Goal: Task Accomplishment & Management: Manage account settings

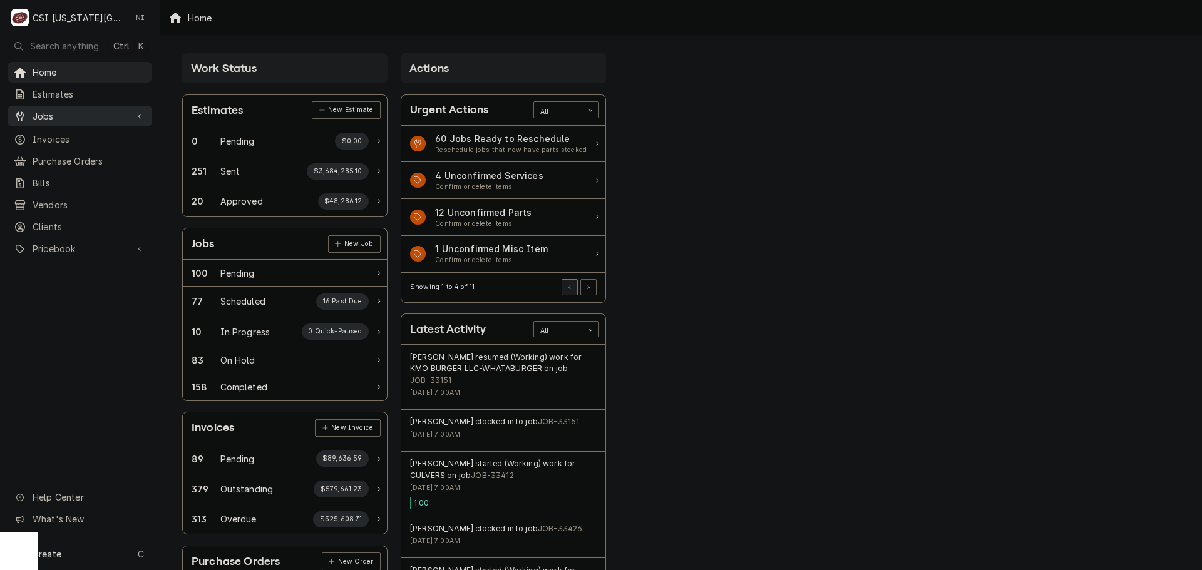
click at [108, 118] on span "Jobs" at bounding box center [80, 116] width 95 height 13
click at [110, 134] on span "Jobs" at bounding box center [89, 137] width 113 height 13
click at [85, 205] on div "Purchase Orders" at bounding box center [80, 203] width 140 height 16
click at [75, 289] on div "Pricebook" at bounding box center [80, 290] width 140 height 16
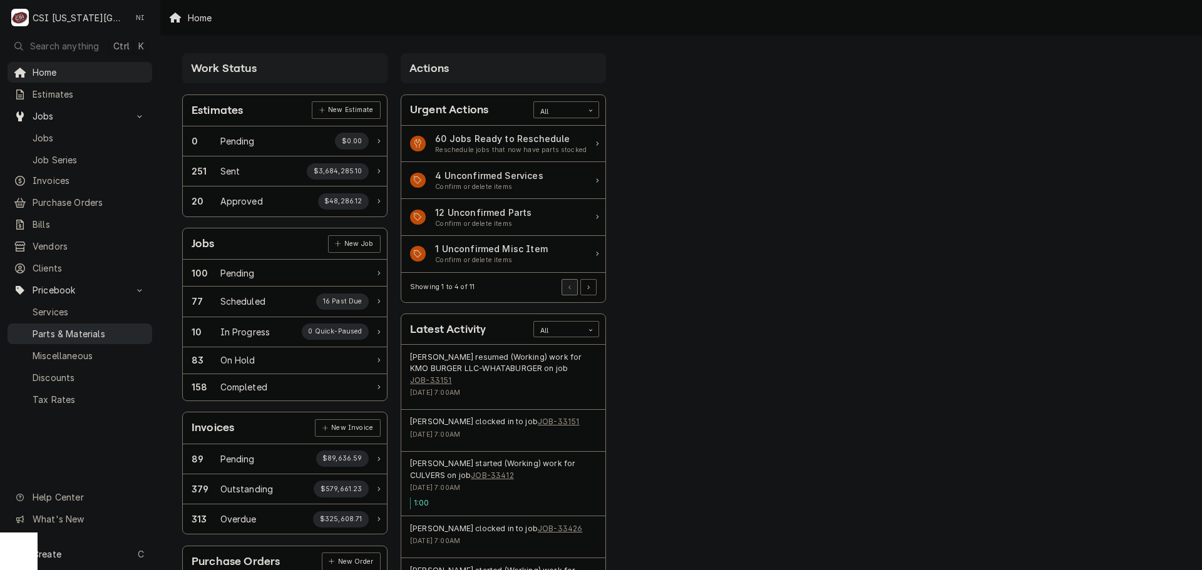
click at [78, 329] on span "Parts & Materials" at bounding box center [89, 333] width 113 height 13
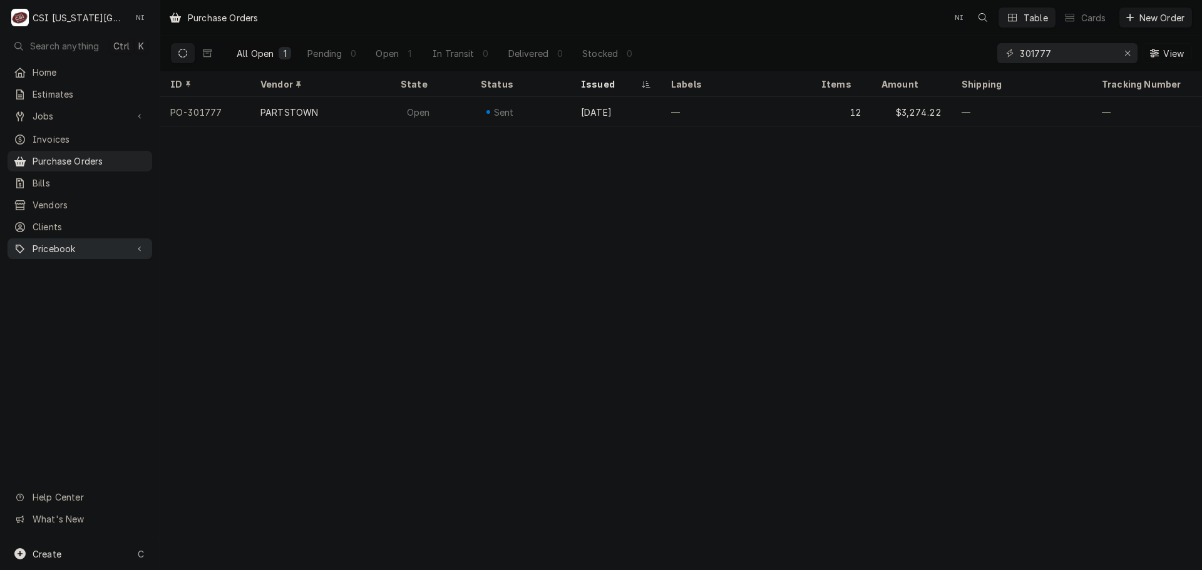
click at [87, 248] on div "Pricebook" at bounding box center [80, 249] width 140 height 16
click at [97, 286] on span "Parts & Materials" at bounding box center [89, 292] width 113 height 13
click at [1127, 52] on icon "Erase input" at bounding box center [1127, 53] width 7 height 9
click at [1105, 54] on input "Dynamic Content Wrapper" at bounding box center [1079, 53] width 118 height 20
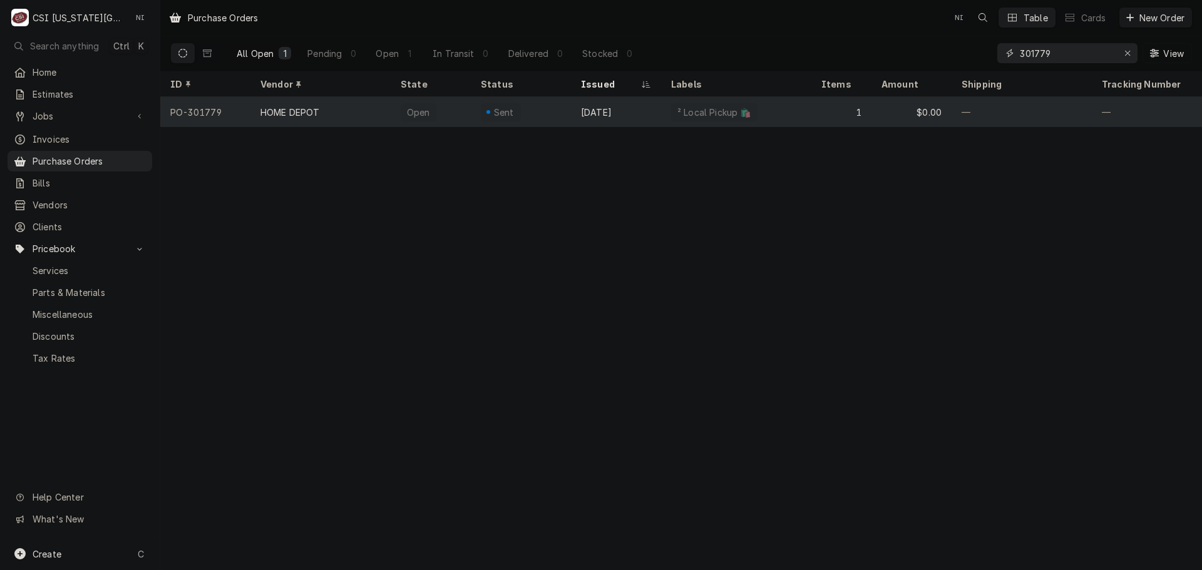
type input "301779"
click at [644, 105] on div "Oct 13" at bounding box center [616, 112] width 90 height 30
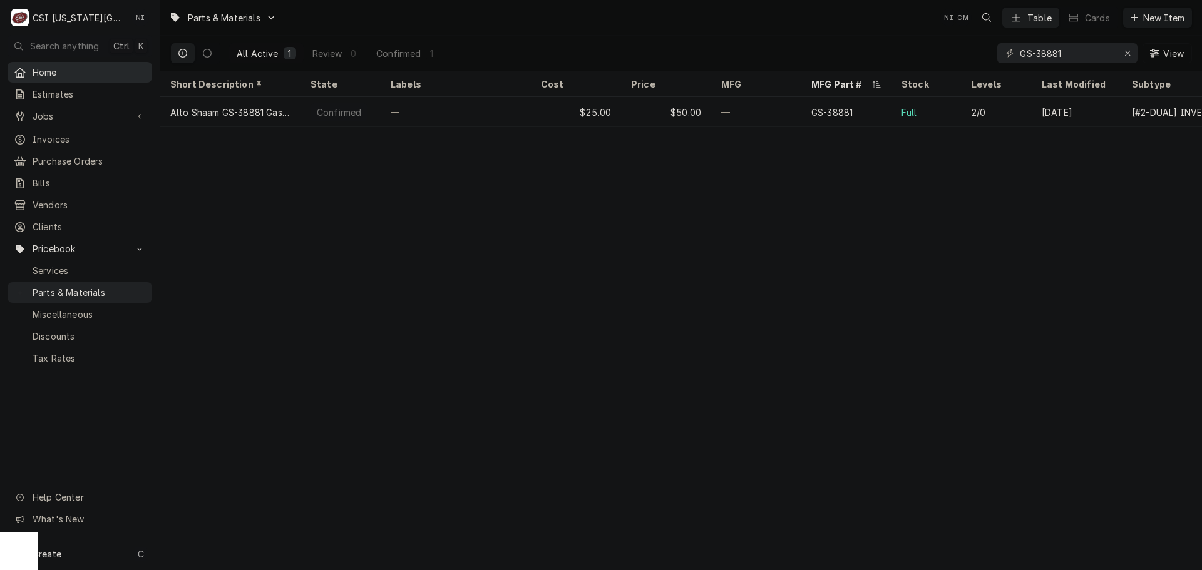
click at [69, 66] on span "Home" at bounding box center [89, 72] width 113 height 13
click at [1127, 50] on icon "Erase input" at bounding box center [1127, 53] width 7 height 9
paste input "01063.0000"
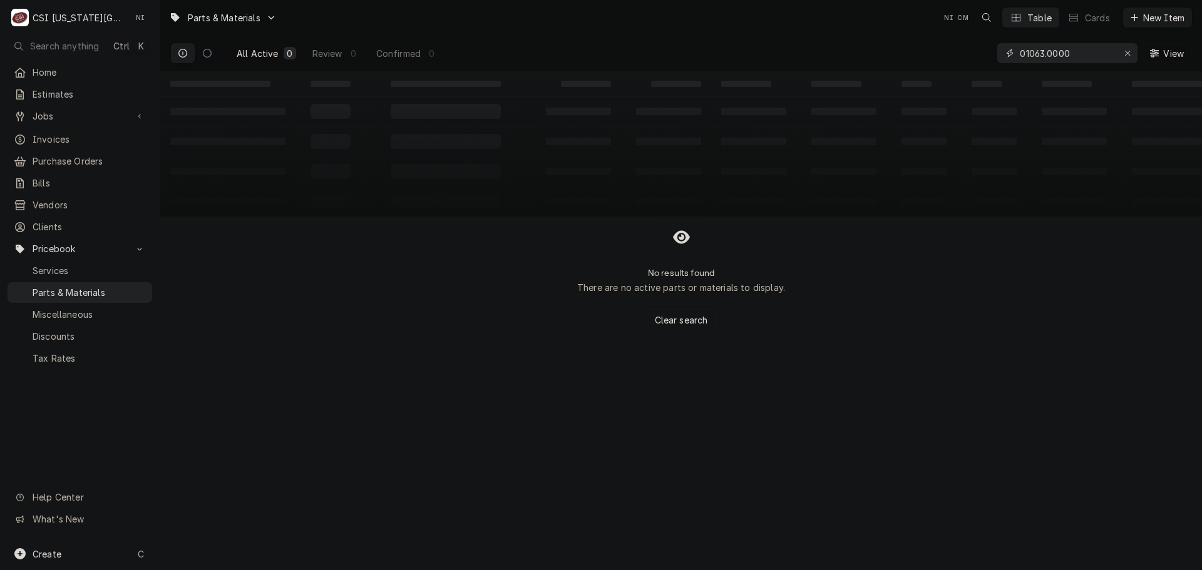
type input "01063.0000"
click at [99, 566] on div "Create C" at bounding box center [80, 554] width 160 height 33
click at [101, 560] on html "C CSI Kansas City NI Search anything Ctrl K Home Estimates Jobs Jobs Job Series…" at bounding box center [601, 285] width 1202 height 570
click at [116, 547] on div "Create C" at bounding box center [80, 554] width 160 height 33
click at [203, 553] on div "Pricebook Item" at bounding box center [228, 555] width 73 height 13
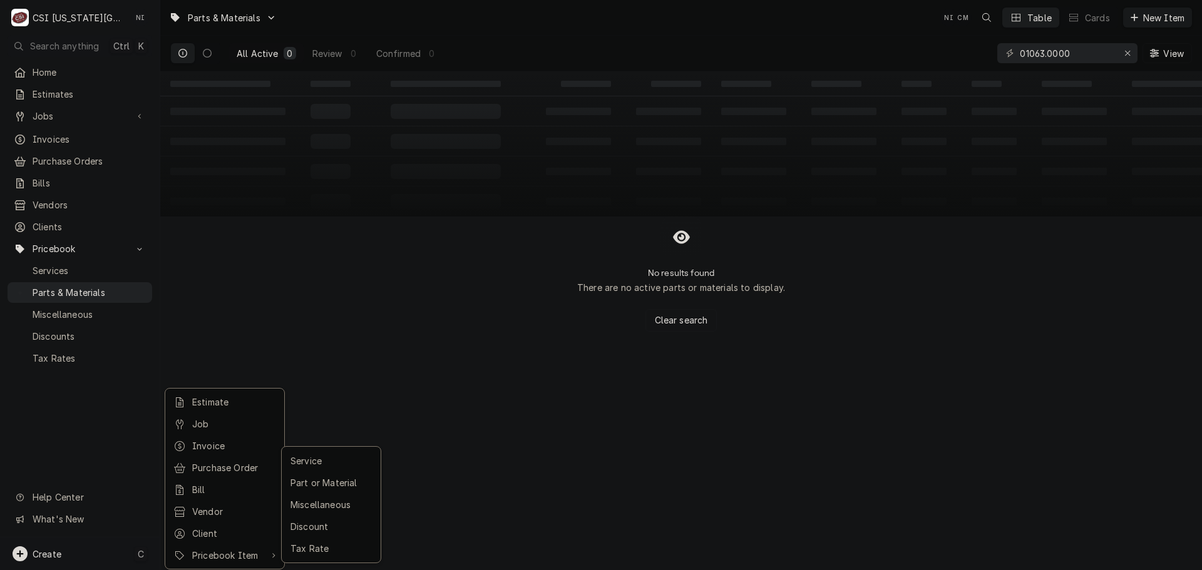
click at [337, 479] on div "Part or Material" at bounding box center [331, 483] width 86 height 16
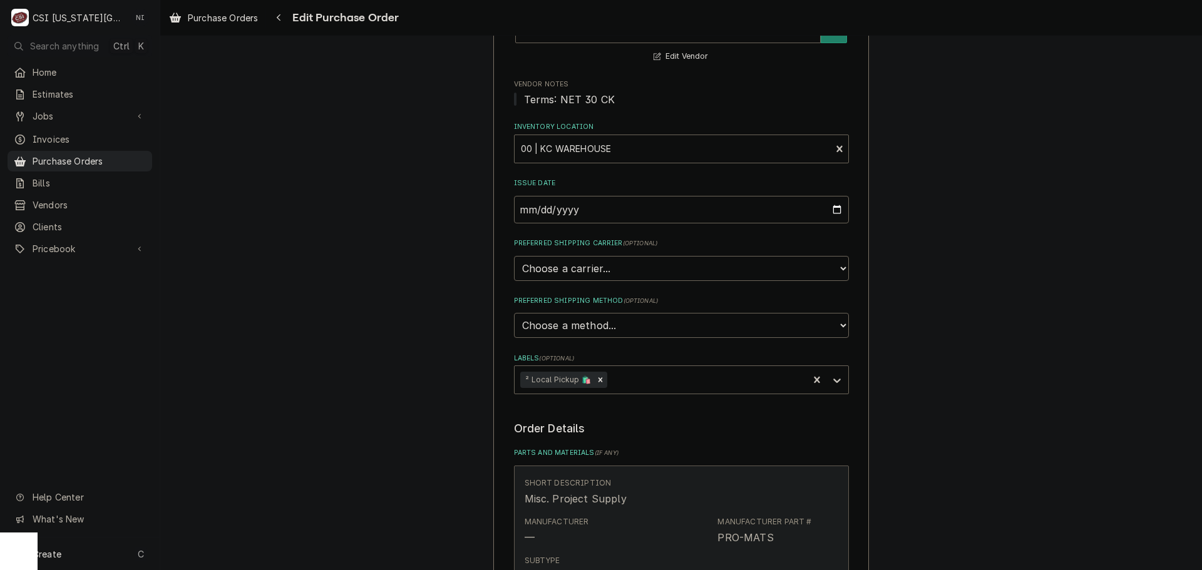
scroll to position [438, 0]
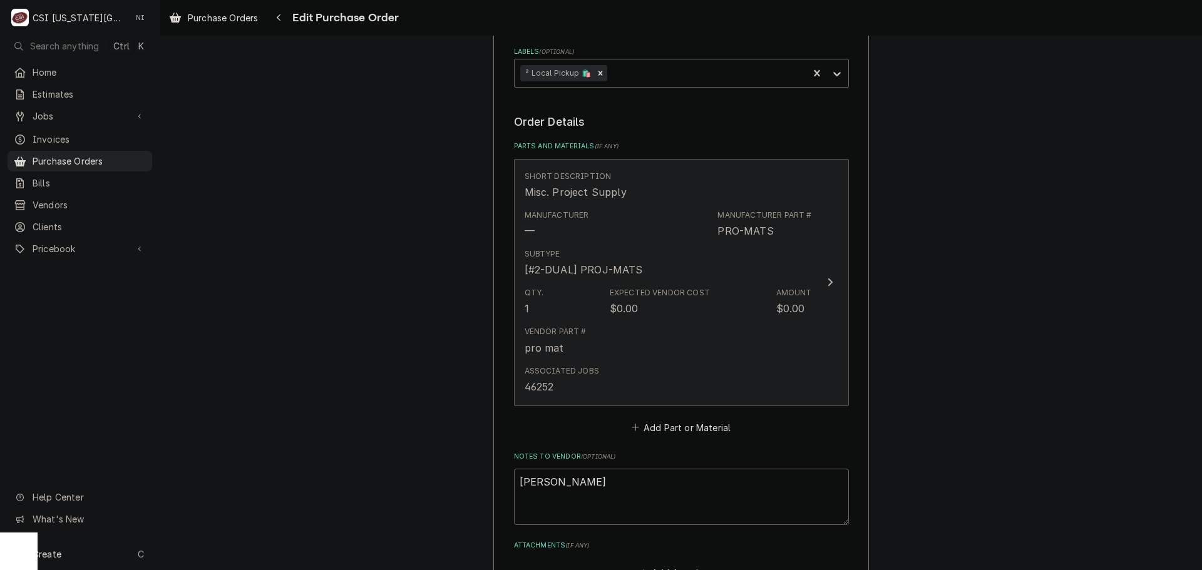
click at [697, 331] on div "Vendor Part # pro mat" at bounding box center [667, 340] width 287 height 39
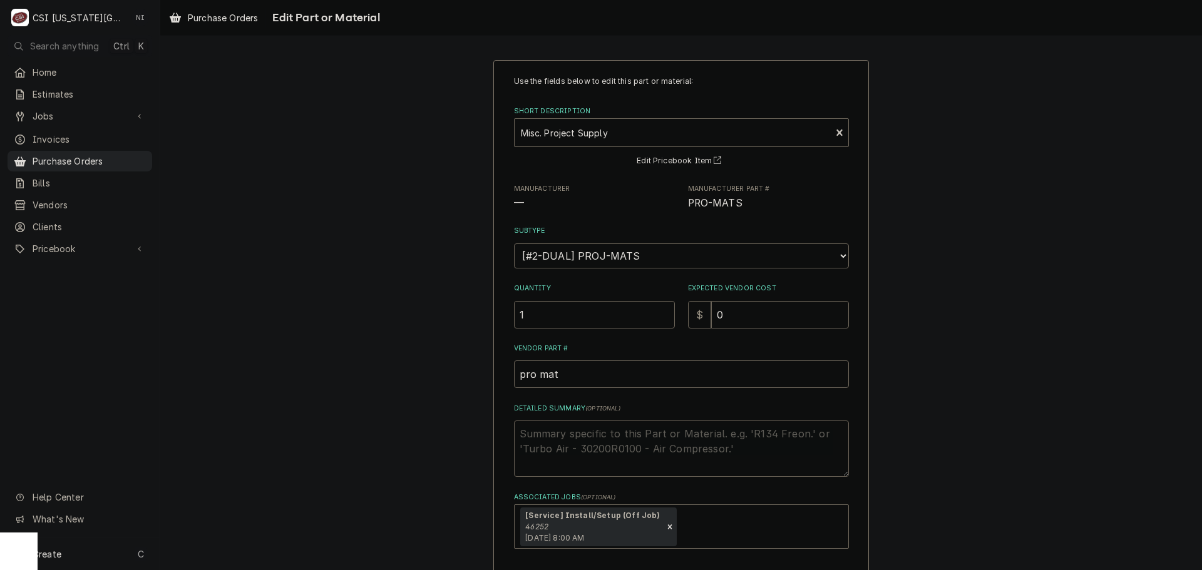
click at [553, 440] on textarea "Detailed Summary ( optional )" at bounding box center [681, 449] width 335 height 56
type textarea "x"
type textarea "m"
type textarea "x"
type textarea "mi"
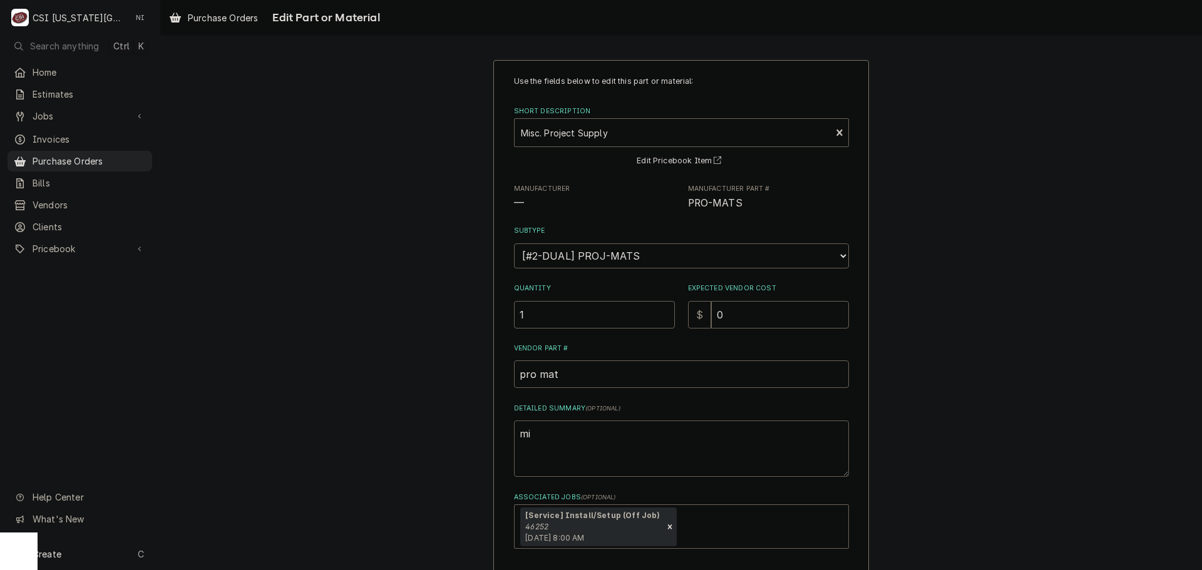
type textarea "x"
type textarea "mis"
type textarea "x"
type textarea "misc"
type textarea "x"
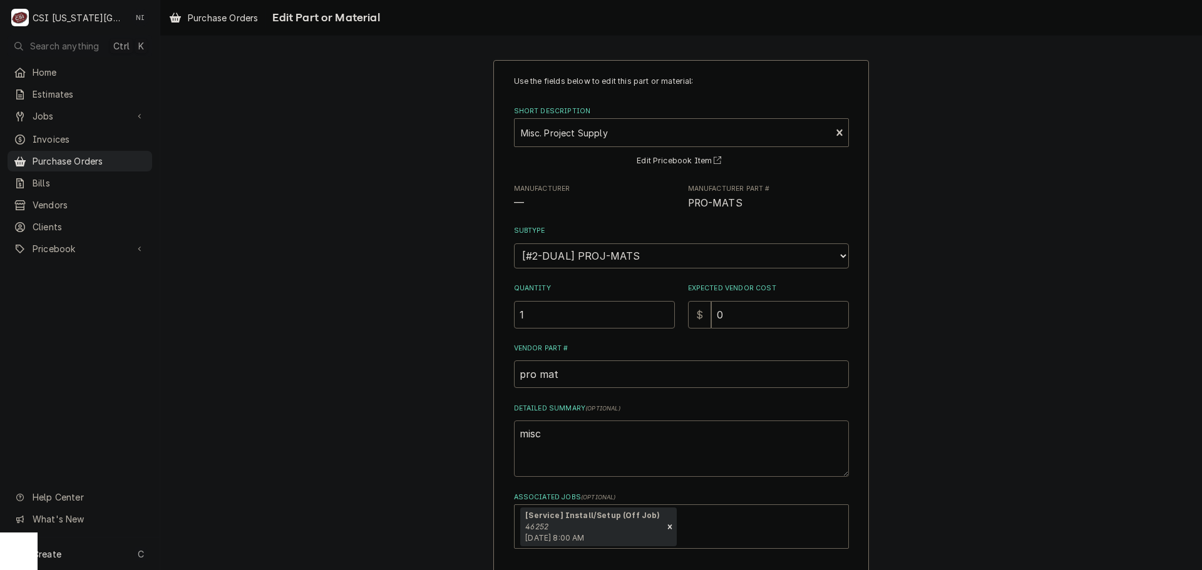
type textarea "misc"
type textarea "x"
type textarea "misc e"
type textarea "x"
type textarea "misc el"
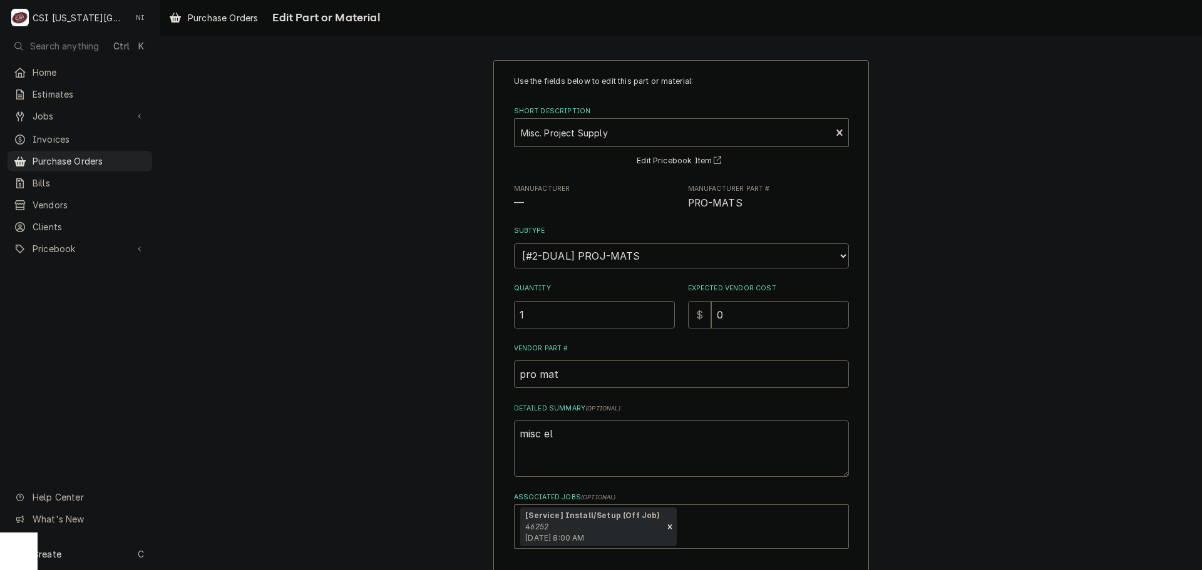
type textarea "x"
type textarea "misc ele"
type textarea "x"
type textarea "misc elec"
type textarea "x"
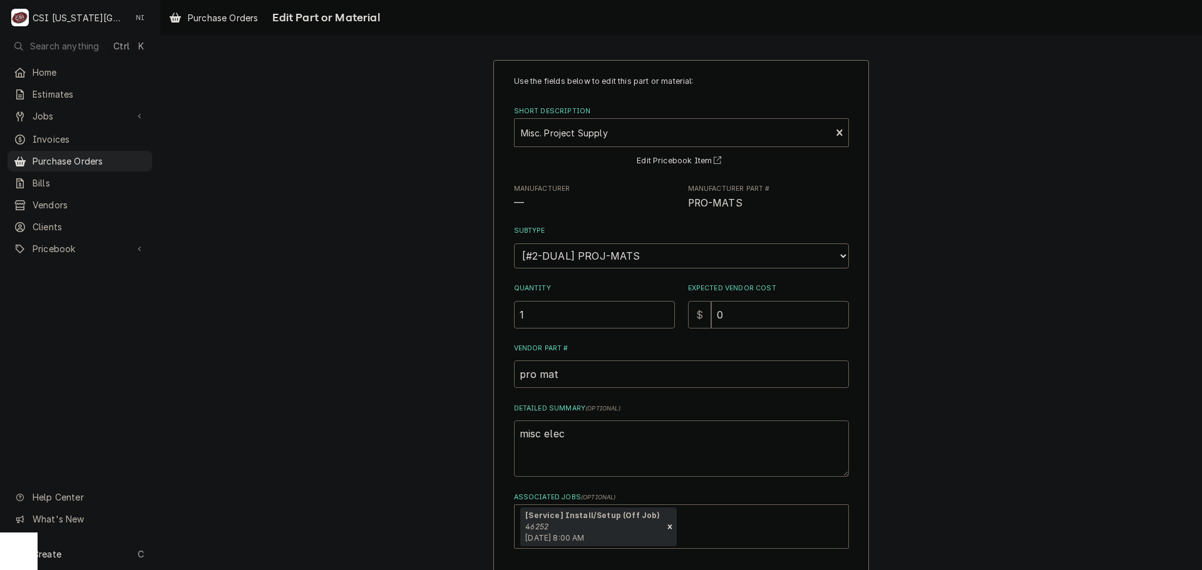
type textarea "misc elect"
type textarea "x"
type textarea "misc electi"
type textarea "x"
type textarea "misc electir"
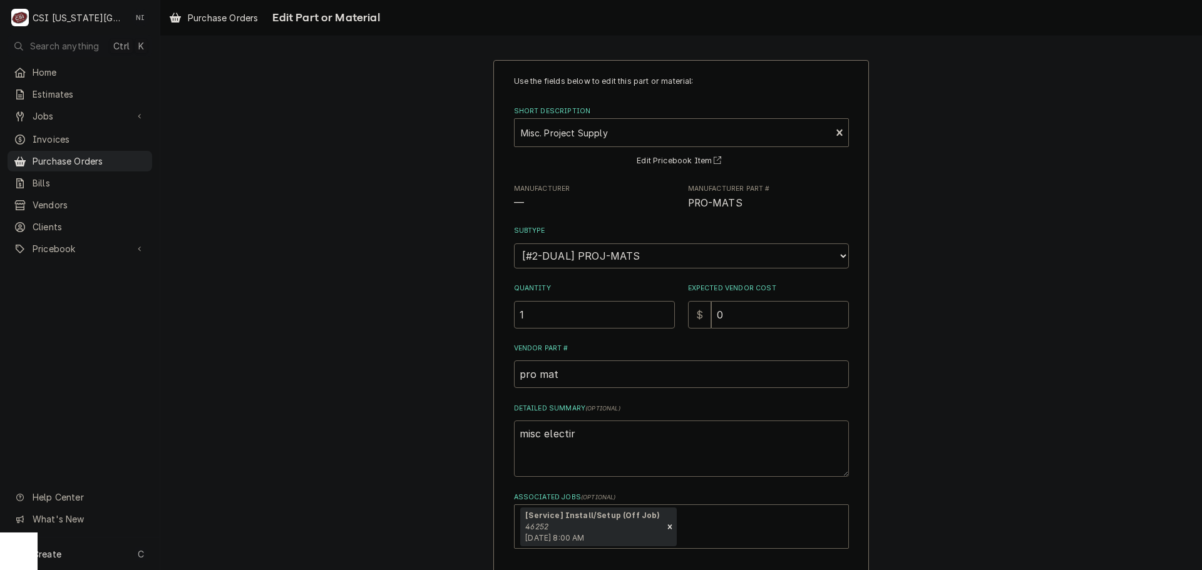
type textarea "x"
type textarea "misc electirc"
type textarea "x"
type textarea "misc electirca"
type textarea "x"
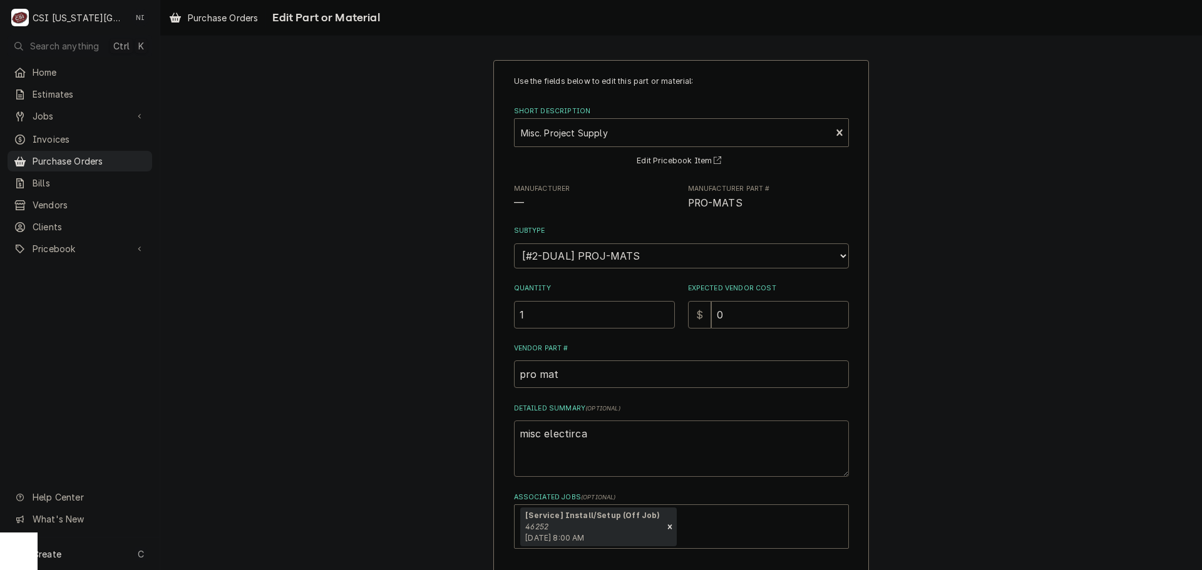
type textarea "misc electircal"
type textarea "x"
type textarea "misc electircalk"
type textarea "x"
type textarea "misc electircalk"
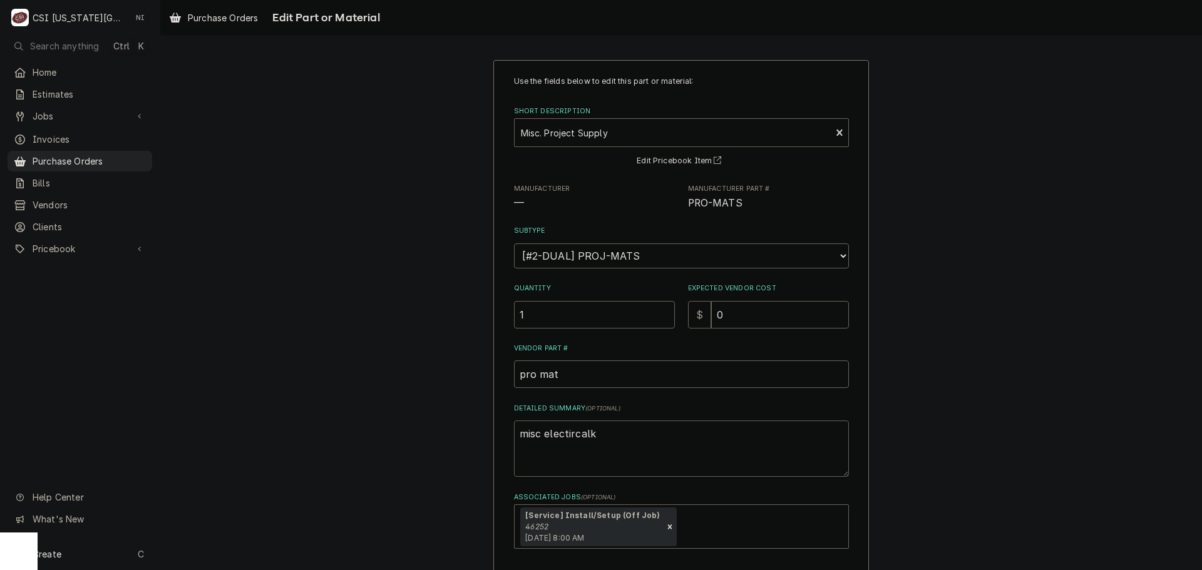
type textarea "x"
type textarea "misc electircalk"
type textarea "x"
type textarea "misc electircal"
type textarea "x"
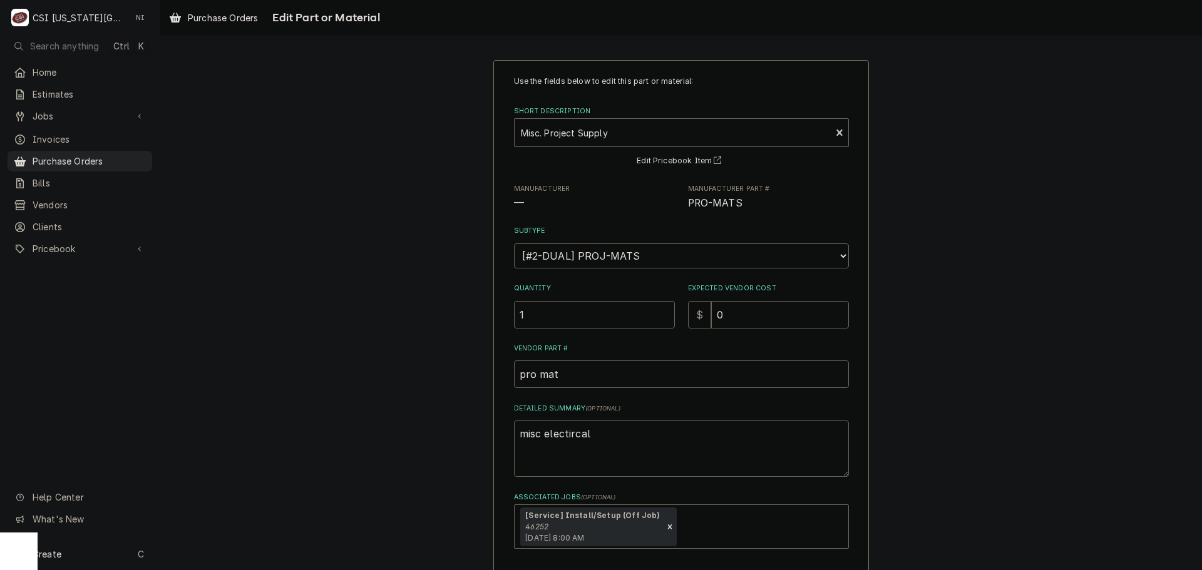
type textarea "misc electircal,"
type textarea "x"
type textarea "misc electircal,"
type textarea "x"
type textarea "misc electircal, c"
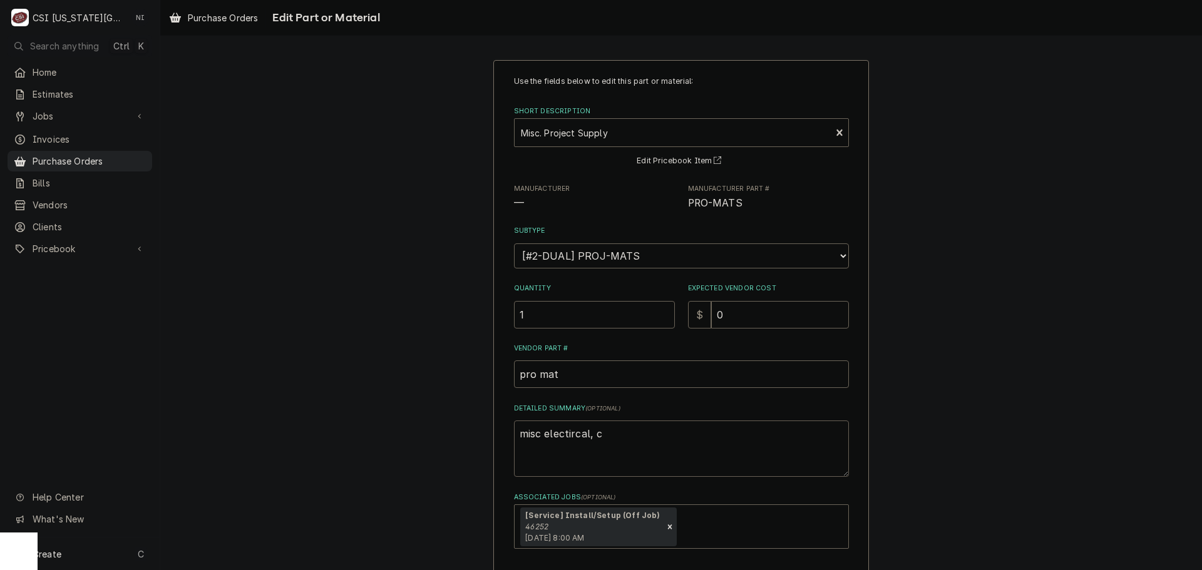
type textarea "x"
type textarea "misc electircal, co"
type textarea "x"
type textarea "misc electircal, con"
type textarea "x"
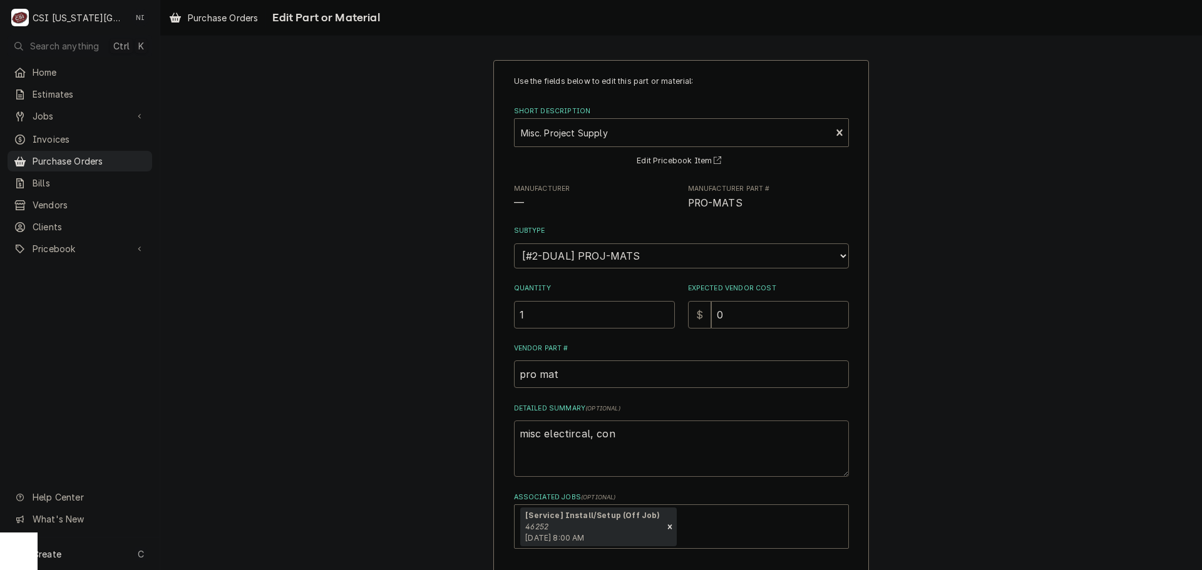
type textarea "misc electircal, cond"
type textarea "x"
type textarea "misc electircal, condu"
type textarea "x"
type textarea "misc electircal, condui"
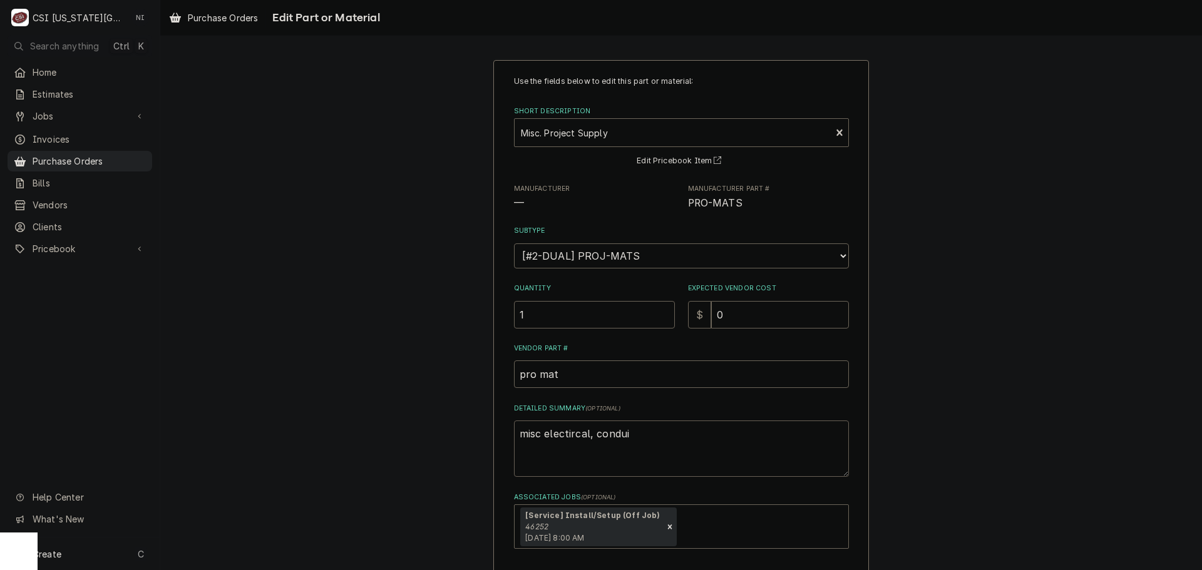
type textarea "x"
type textarea "misc electircal, conduit"
type textarea "x"
type textarea "misc electircal, conduit,"
type textarea "x"
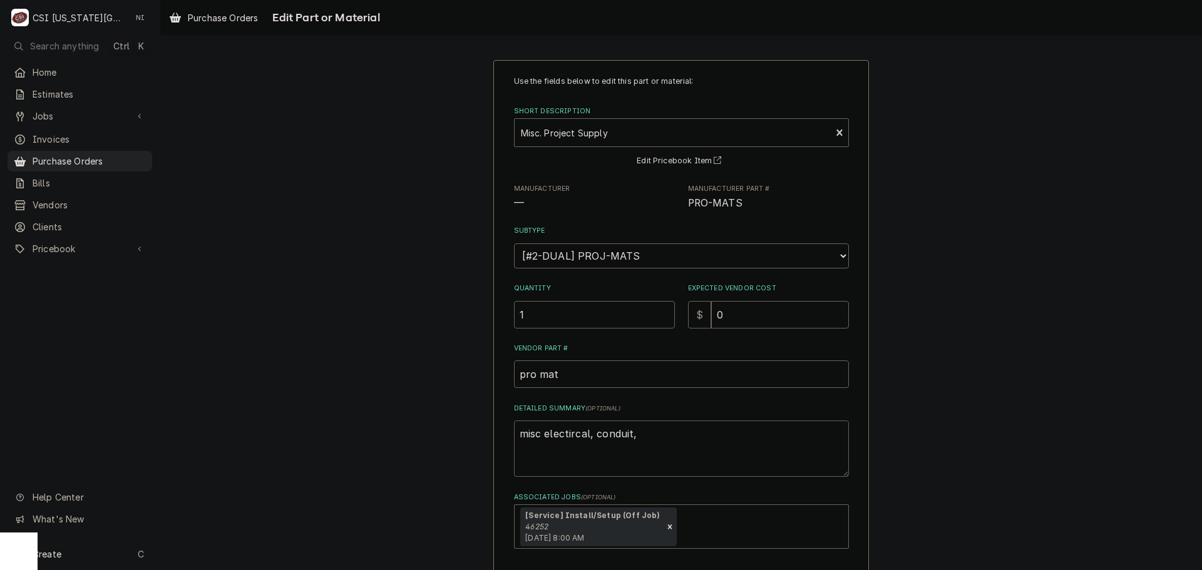
type textarea "misc electircal, conduit,"
type textarea "x"
type textarea "misc electircal, conduit, c"
type textarea "x"
type textarea "misc electircal, conduit, co"
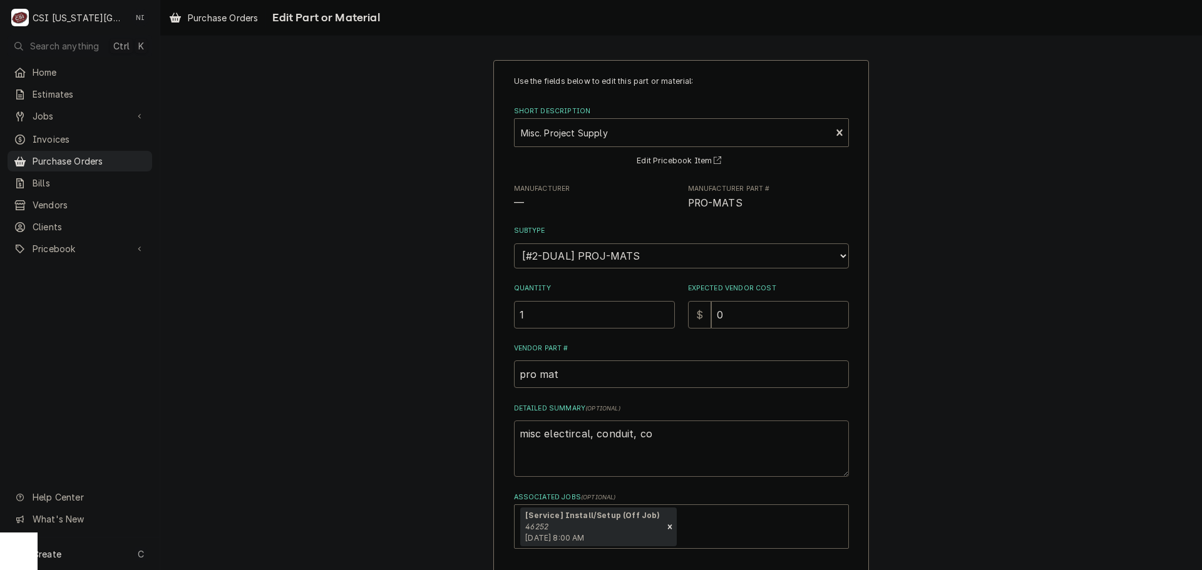
type textarea "x"
type textarea "misc electircal, conduit, cop"
type textarea "x"
type textarea "misc electircal, conduit, copp"
type textarea "x"
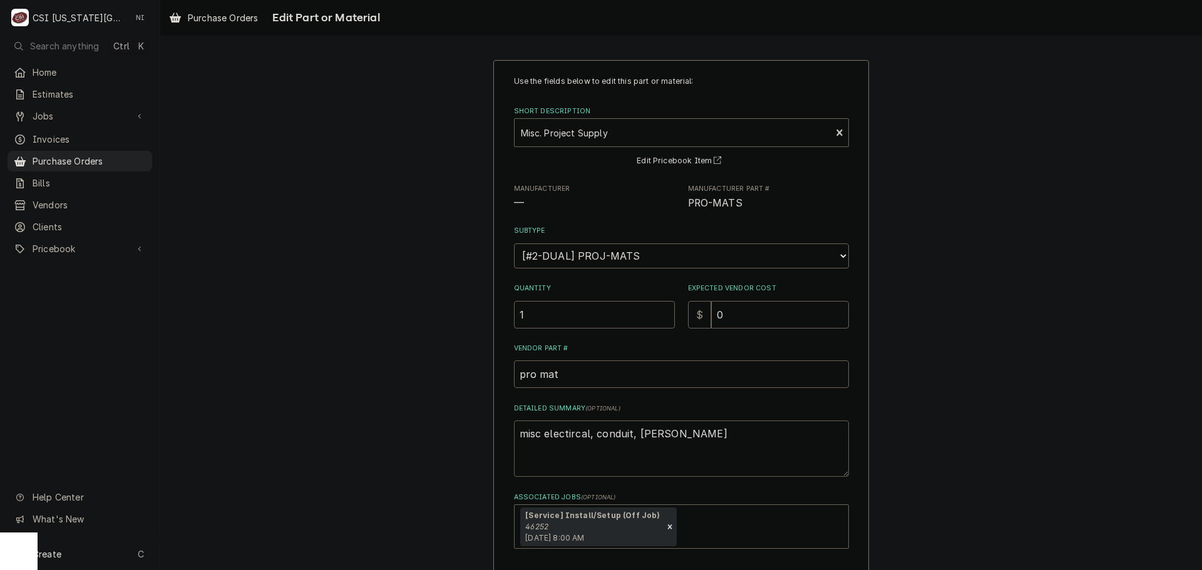
type textarea "misc electircal, conduit, coppe"
type textarea "x"
type textarea "misc electircal, conduit, copper"
type textarea "x"
type textarea "misc electircal, conduit, copper"
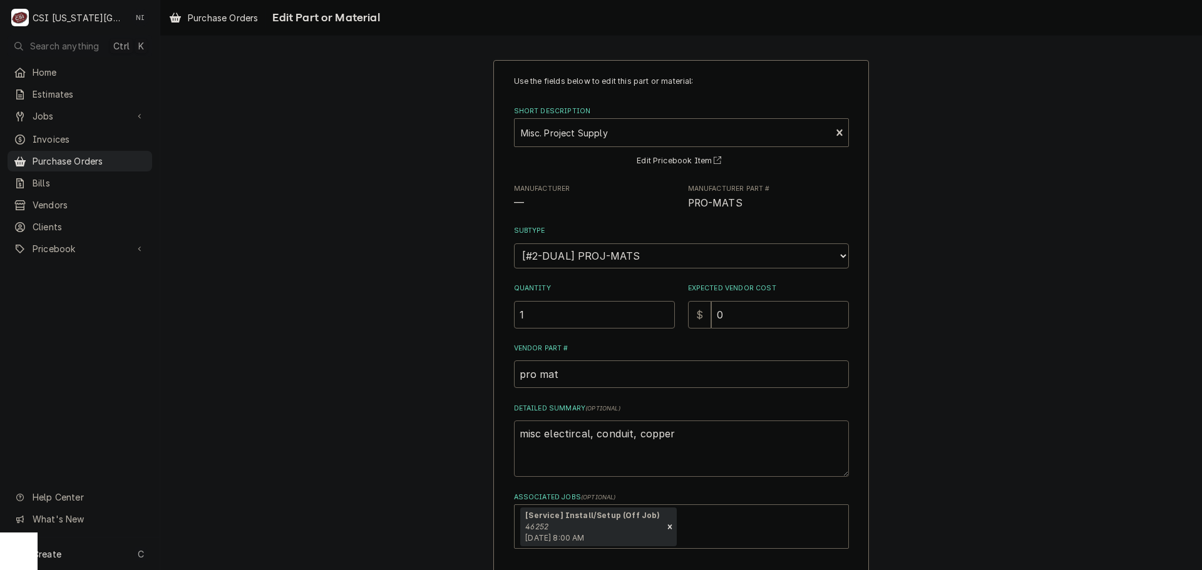
type textarea "x"
type textarea "misc electircal, conduit, copper f"
type textarea "x"
type textarea "misc electircal, conduit, copper"
type textarea "x"
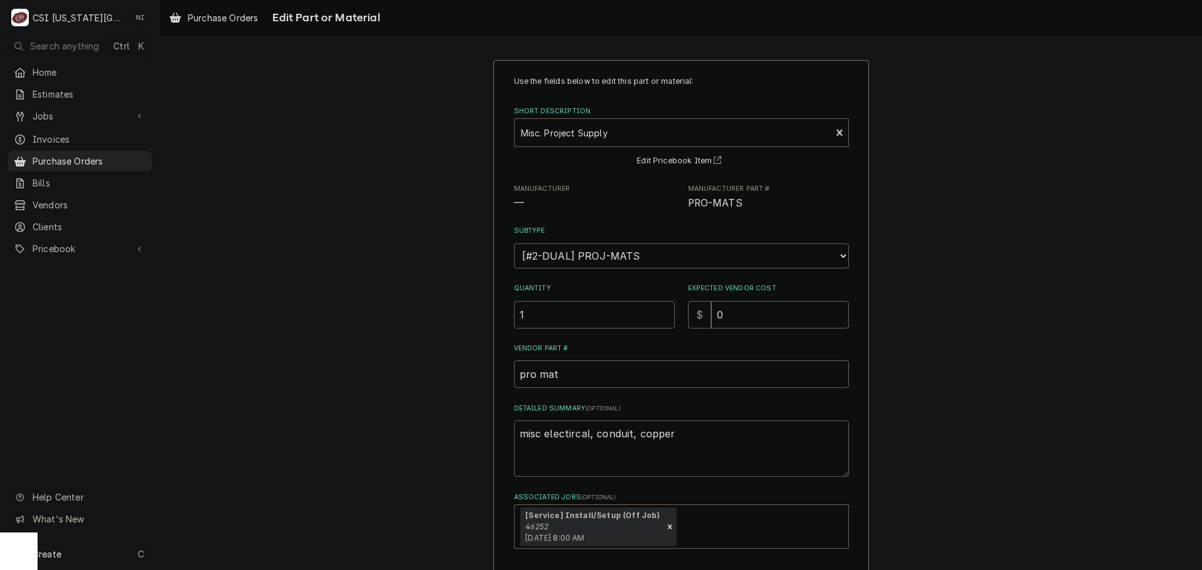
type textarea "misc electircal, conduit, copper p"
type textarea "x"
type textarea "misc electircal, conduit, copper pi"
type textarea "x"
type textarea "misc electircal, conduit, copper pip"
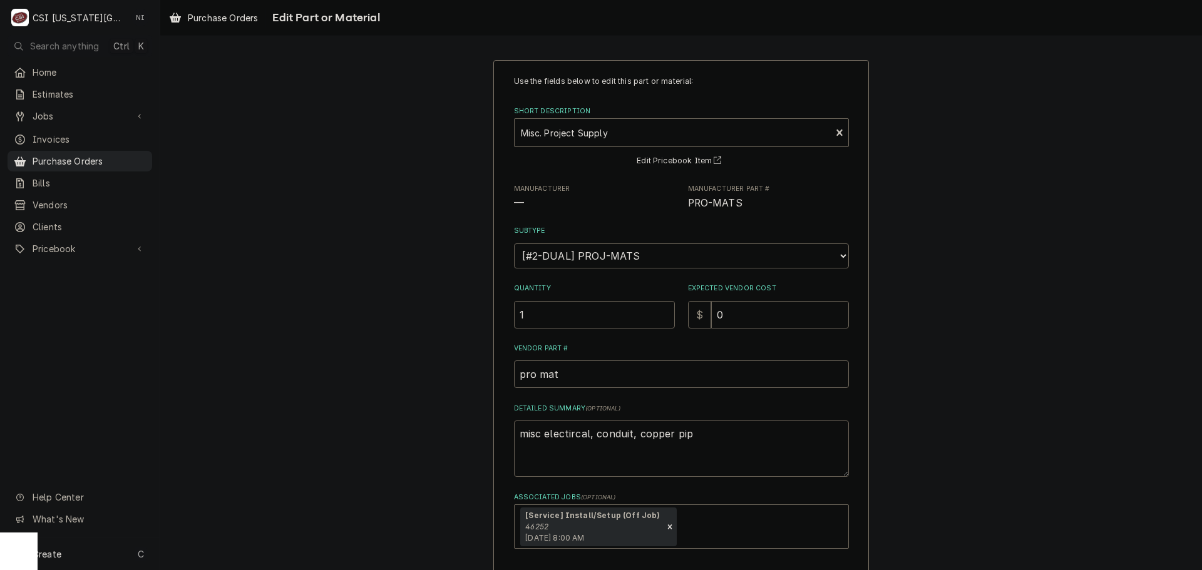
type textarea "x"
type textarea "misc electircal, conduit, copper pip3"
type textarea "x"
type textarea "misc electircal, conduit, copper pip3e"
type textarea "x"
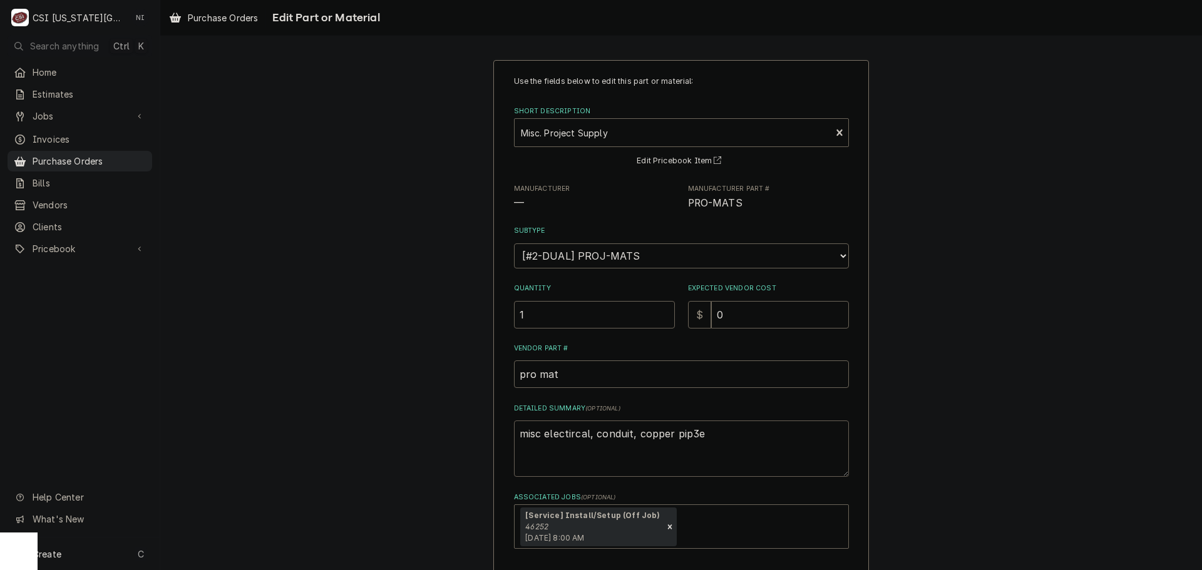
type textarea "misc electircal, conduit, copper pip3"
type textarea "x"
type textarea "misc electircal, conduit, copper pip"
type textarea "x"
type textarea "misc electircal, conduit, copper pipe"
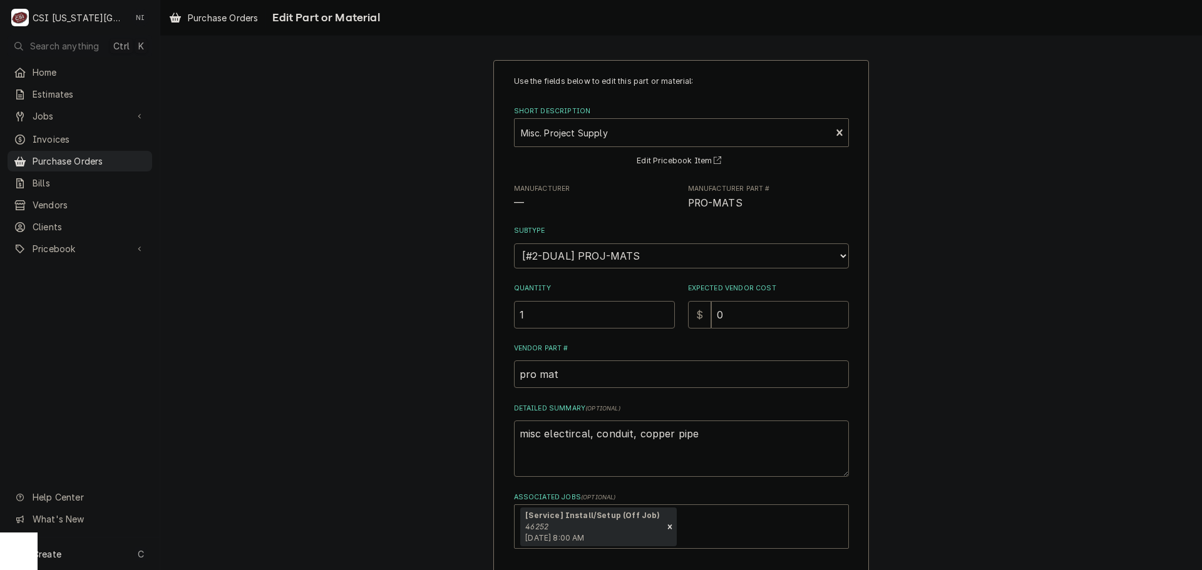
drag, startPoint x: 722, startPoint y: 312, endPoint x: 667, endPoint y: 321, distance: 56.5
click at [667, 321] on div "Quantity 1 Expected Vendor Cost $ 0" at bounding box center [681, 306] width 335 height 44
type textarea "x"
type input "3"
type textarea "x"
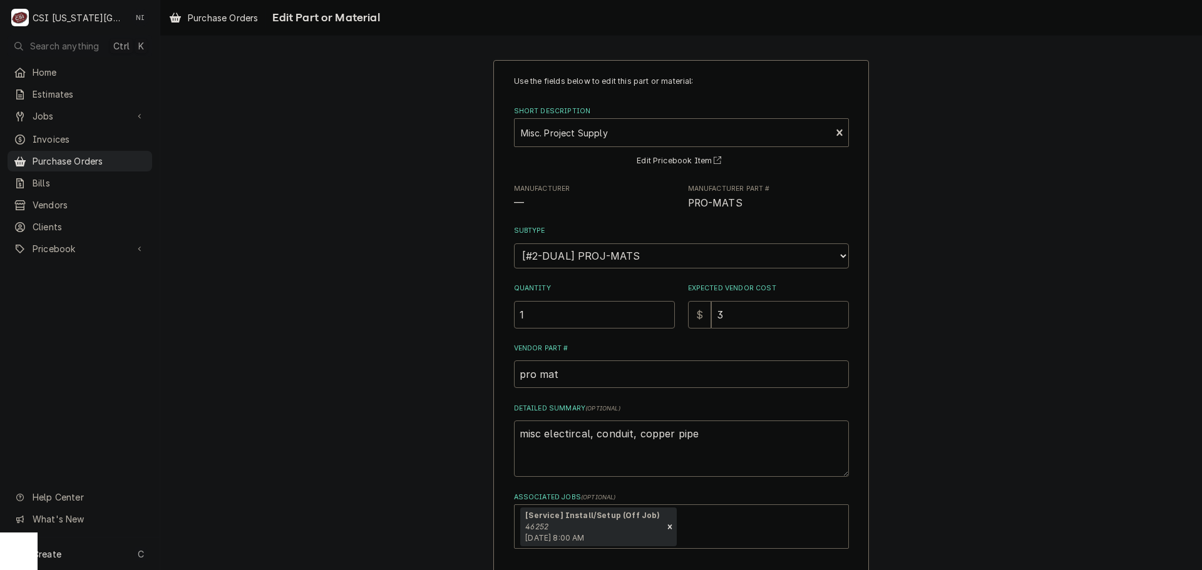
type input "31"
type textarea "x"
type input "316"
type textarea "x"
type input "316.3"
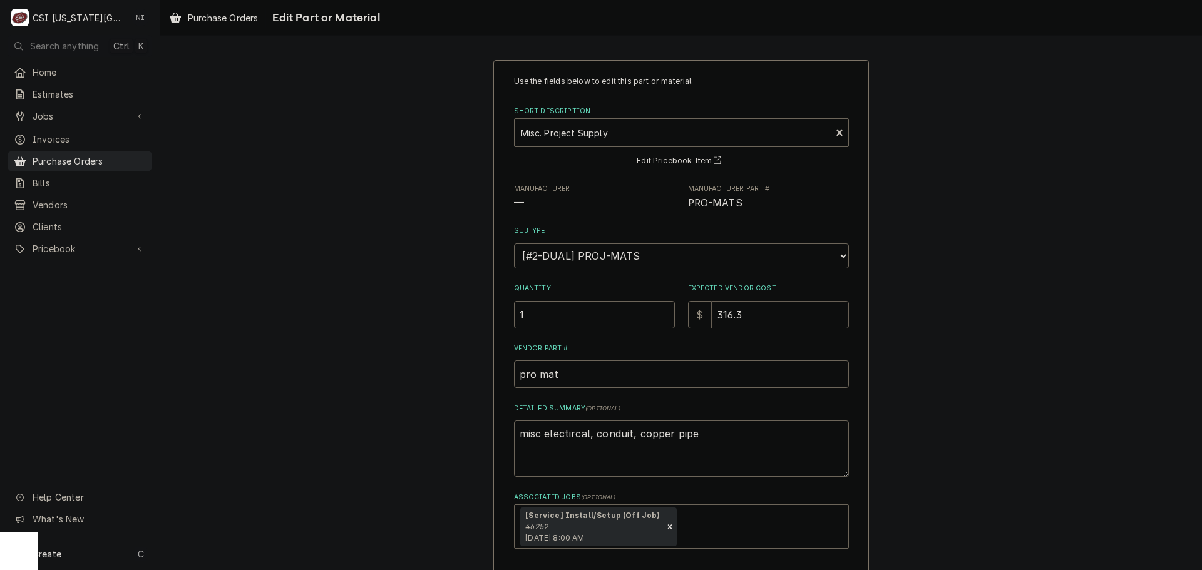
type textarea "x"
type input "316.38"
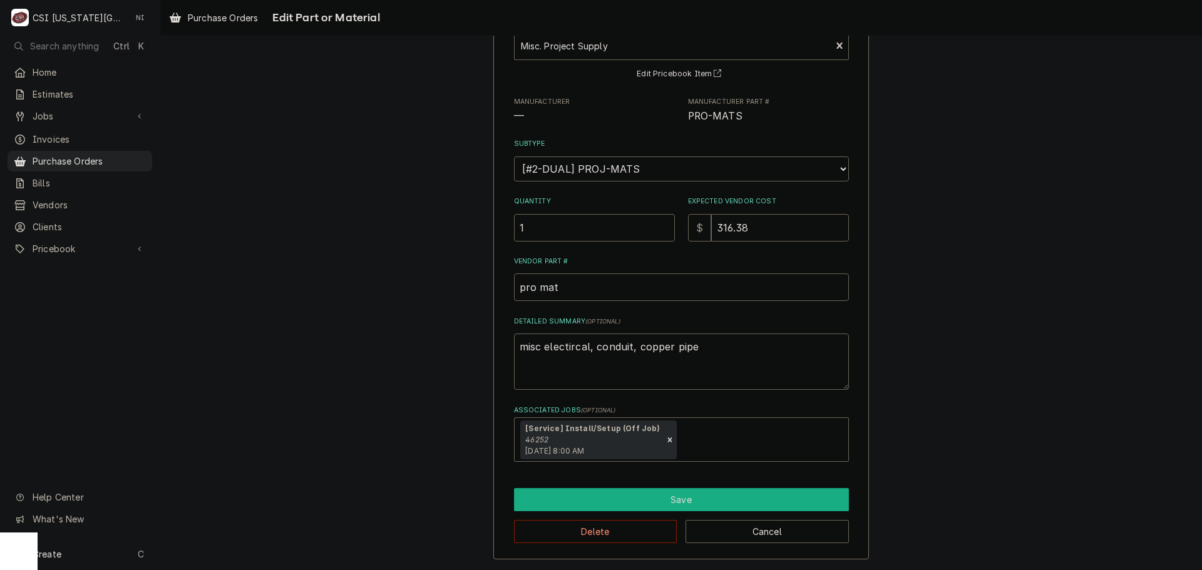
click at [603, 498] on button "Save" at bounding box center [681, 499] width 335 height 23
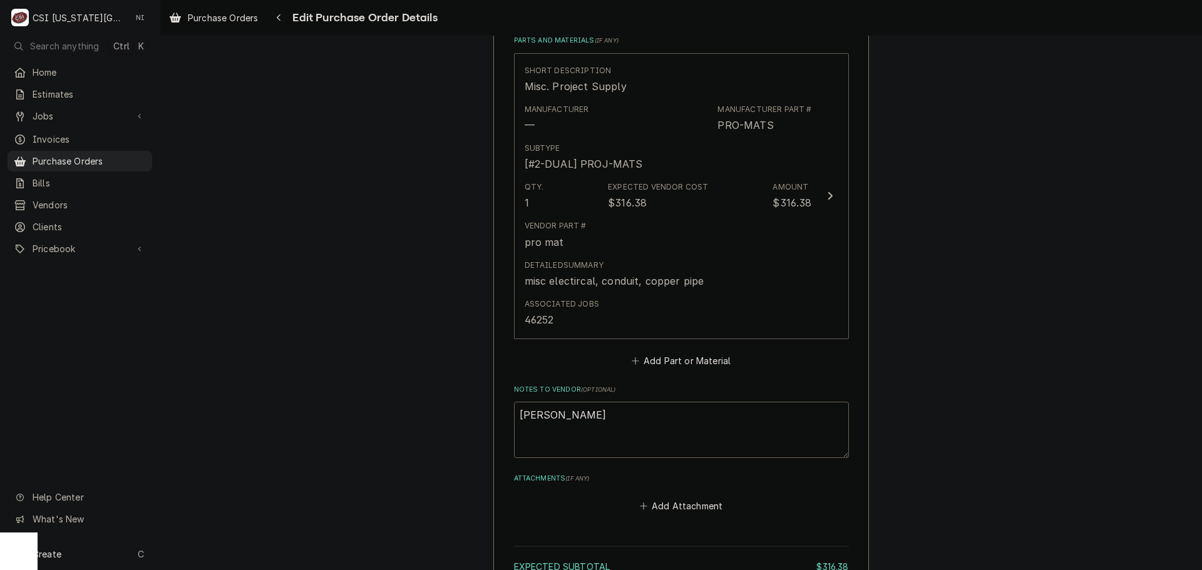
scroll to position [626, 0]
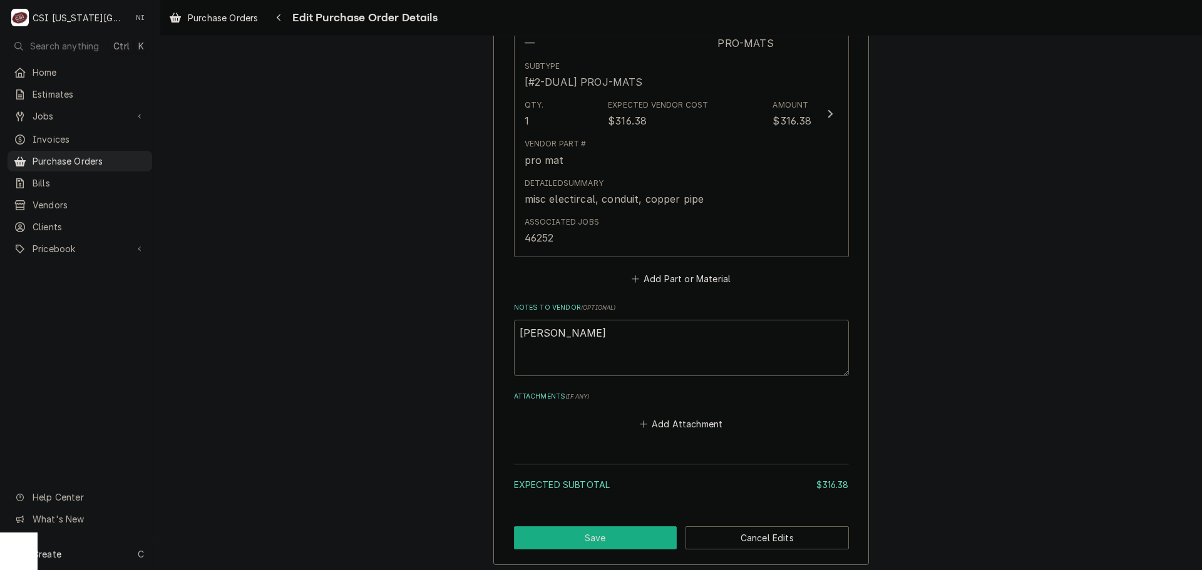
click at [632, 531] on button "Save" at bounding box center [595, 537] width 163 height 23
type textarea "x"
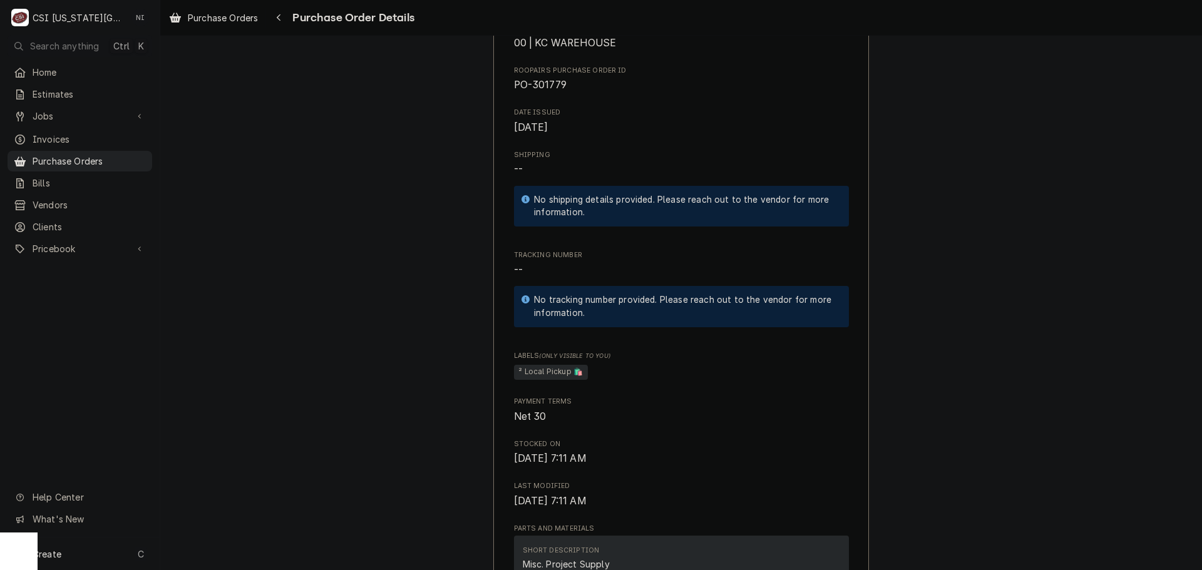
scroll to position [376, 0]
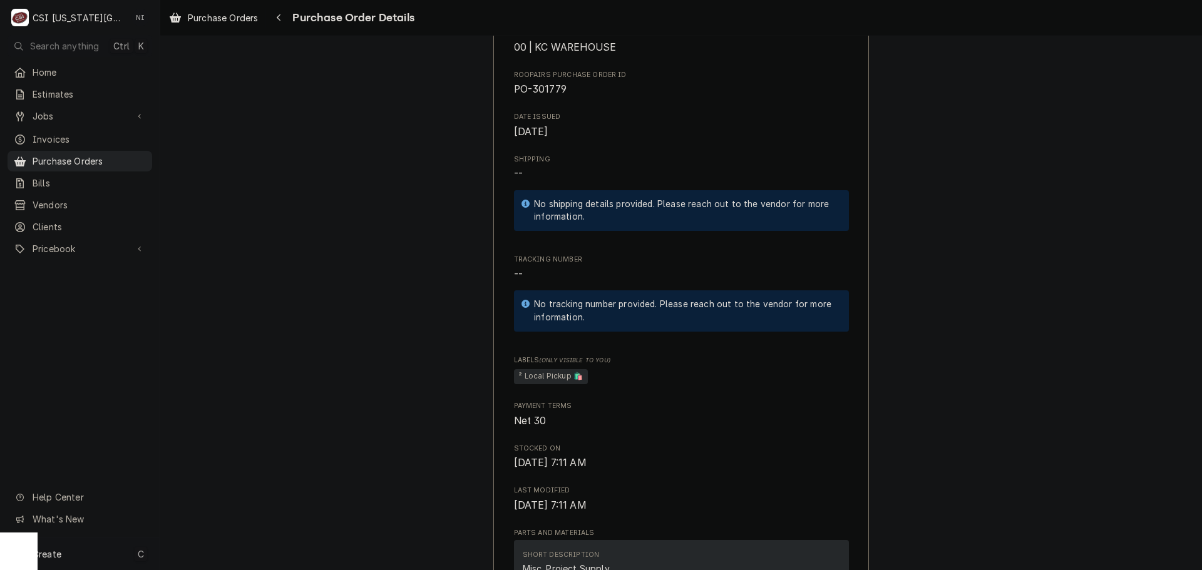
click at [112, 557] on div "Create C" at bounding box center [80, 554] width 160 height 33
drag, startPoint x: 236, startPoint y: 463, endPoint x: 236, endPoint y: 436, distance: 26.9
click at [236, 463] on div "Purchase Order" at bounding box center [234, 467] width 84 height 13
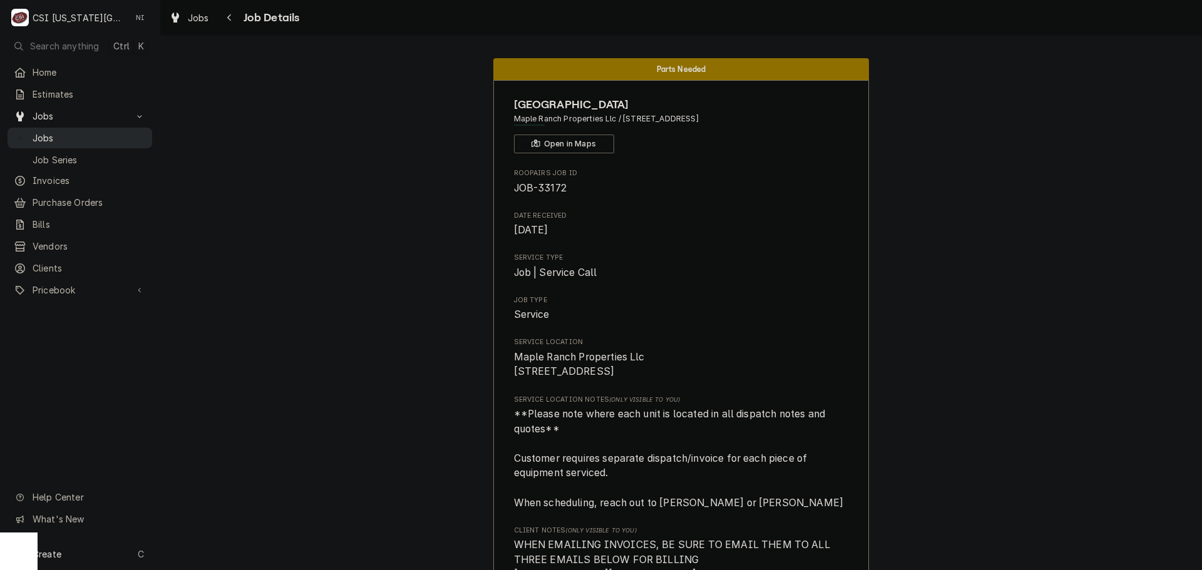
click at [123, 135] on span "Jobs" at bounding box center [89, 137] width 113 height 13
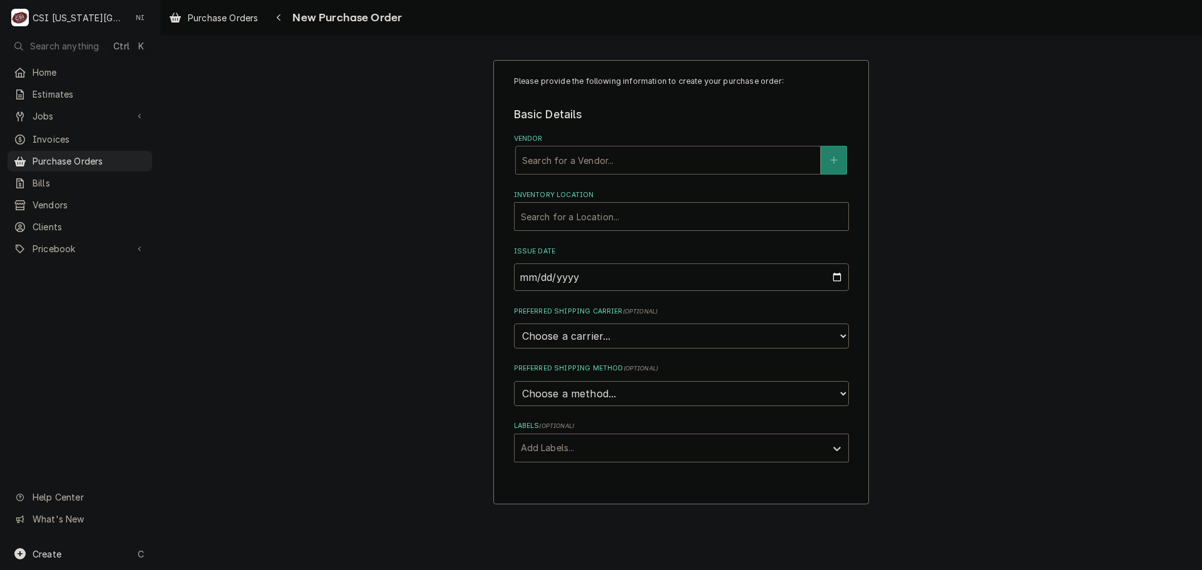
click at [555, 161] on div "Vendor" at bounding box center [668, 160] width 292 height 23
type input "[GEOGRAPHIC_DATA]"
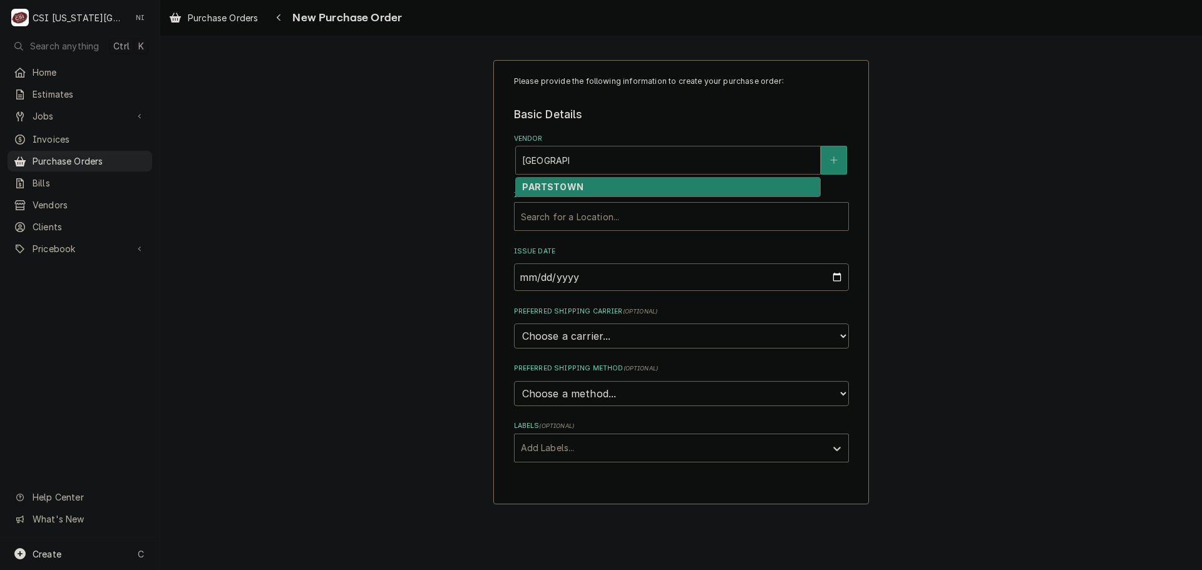
click at [605, 182] on div "PARTSTOWN" at bounding box center [668, 187] width 304 height 19
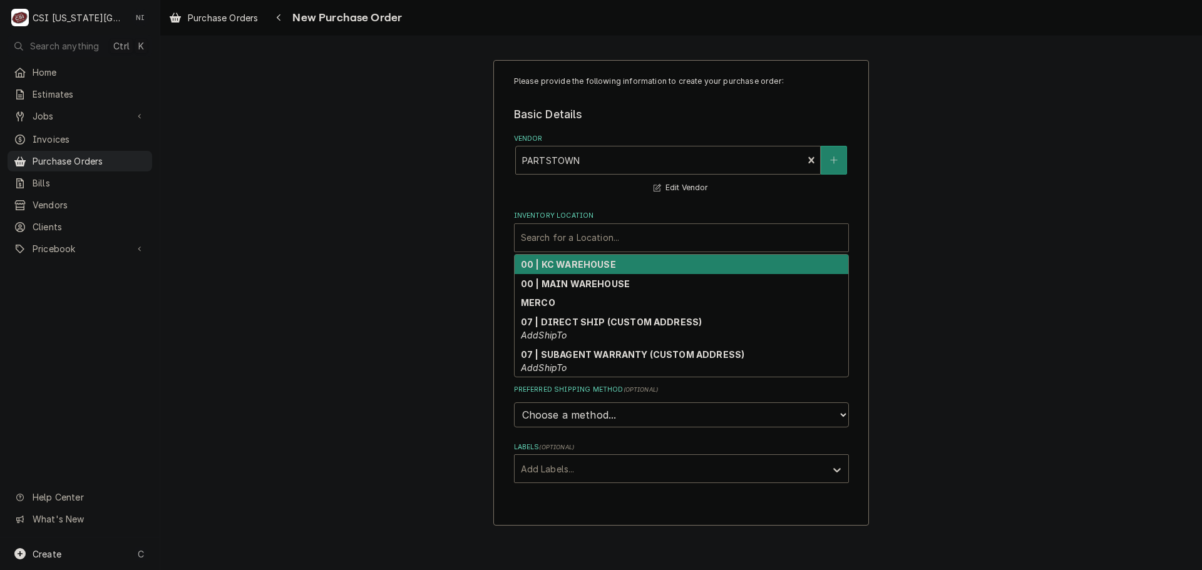
click at [570, 238] on div "Inventory Location" at bounding box center [681, 238] width 321 height 23
click at [556, 265] on strong "00 | KC WAREHOUSE" at bounding box center [568, 264] width 95 height 11
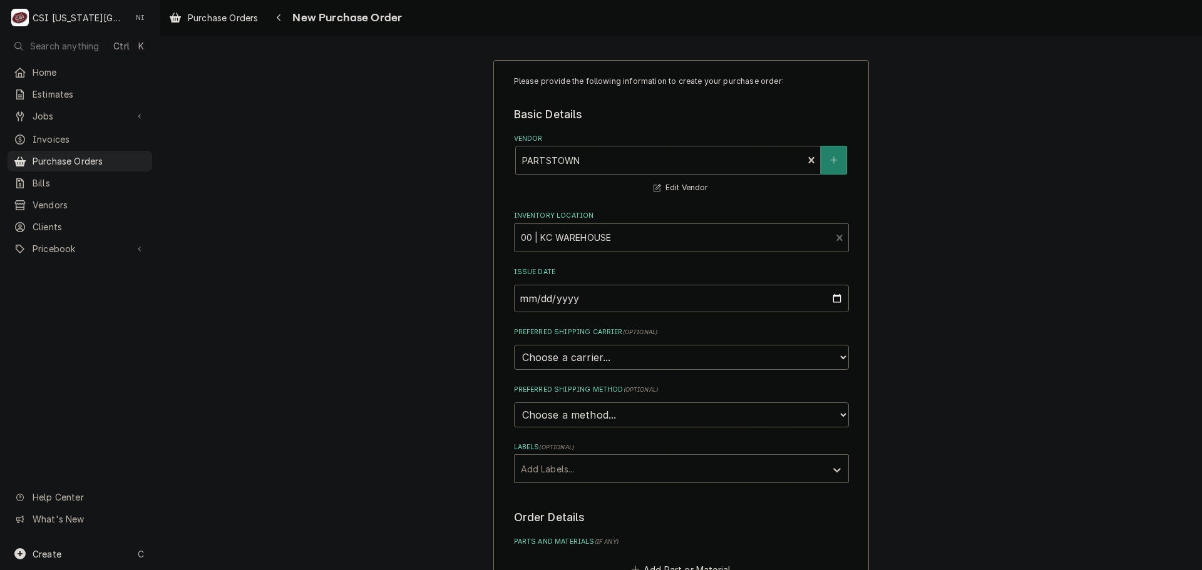
click at [557, 482] on div "Add Labels..." at bounding box center [669, 469] width 311 height 28
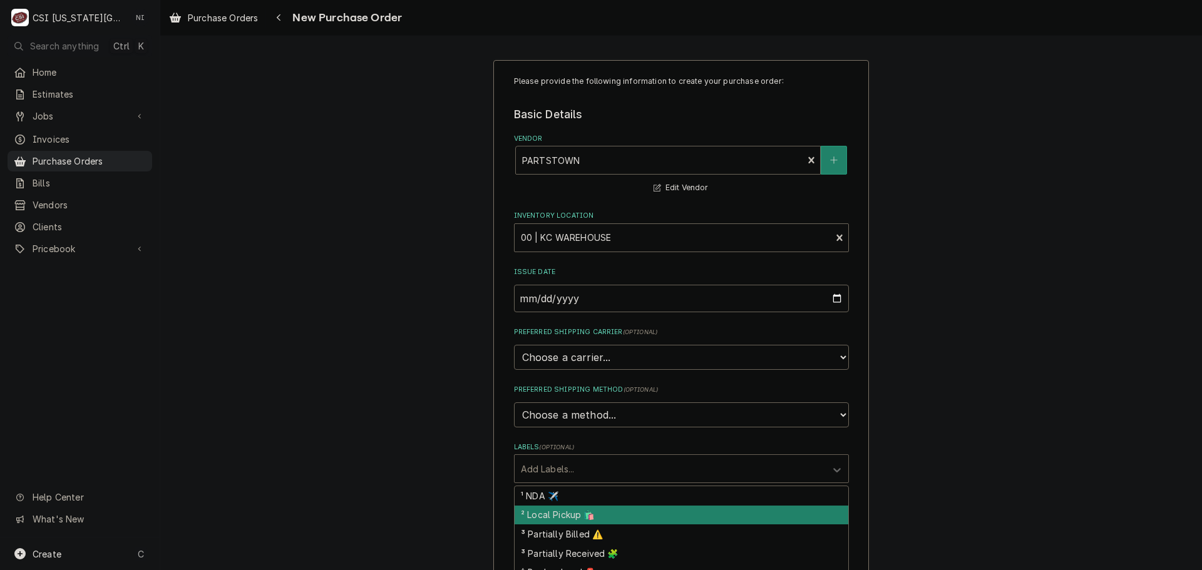
click at [556, 518] on div "² Local Pickup 🛍️" at bounding box center [681, 515] width 334 height 19
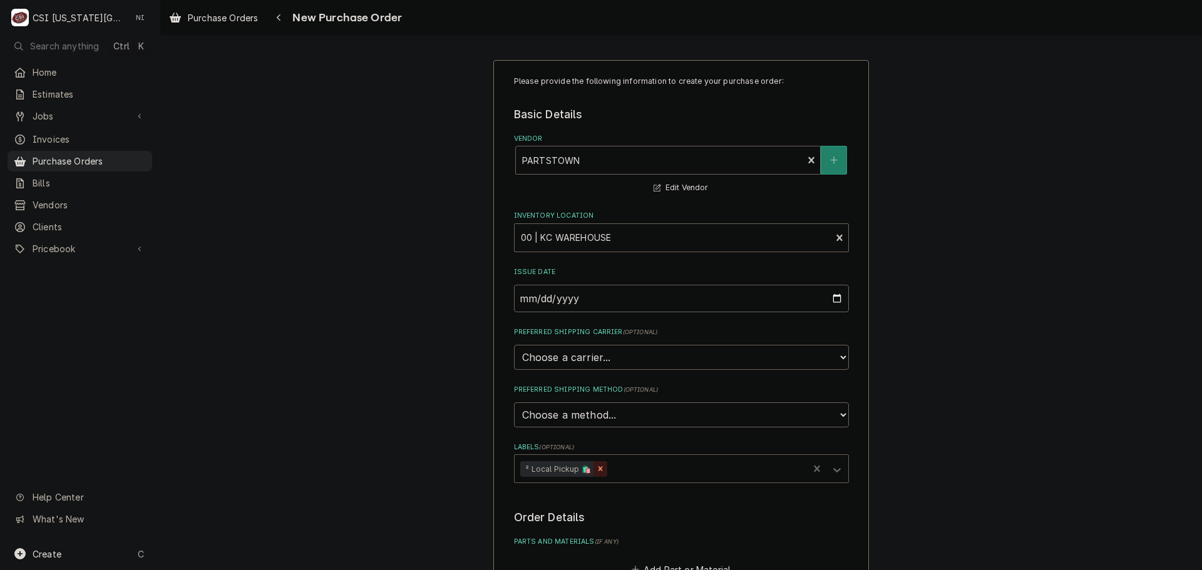
click at [596, 469] on icon "Remove ² Local Pickup 🛍️" at bounding box center [600, 468] width 9 height 9
type textarea "x"
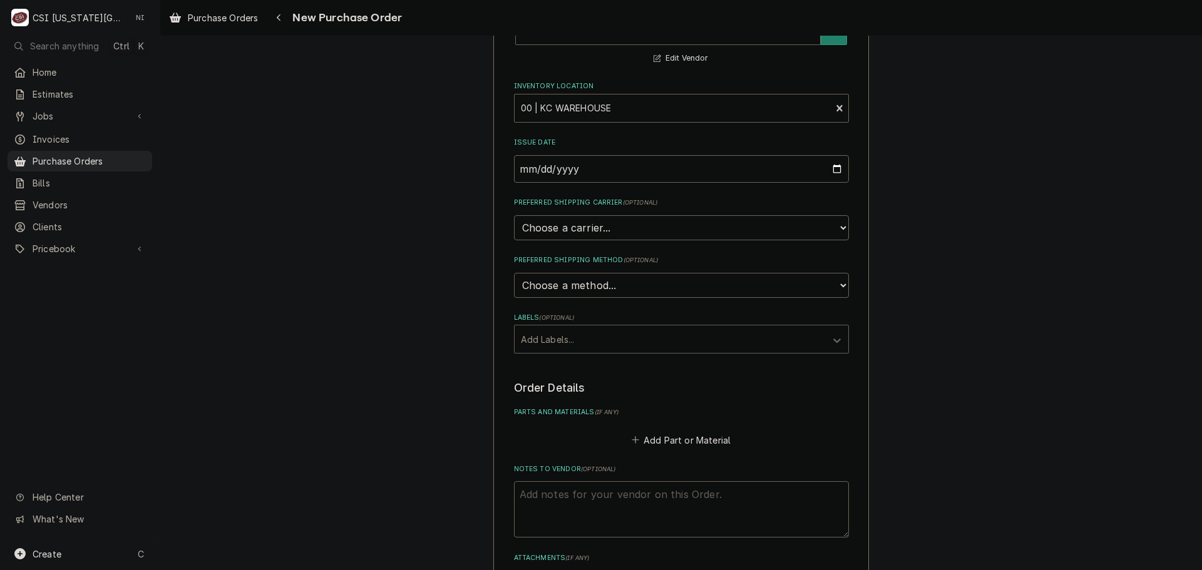
scroll to position [250, 0]
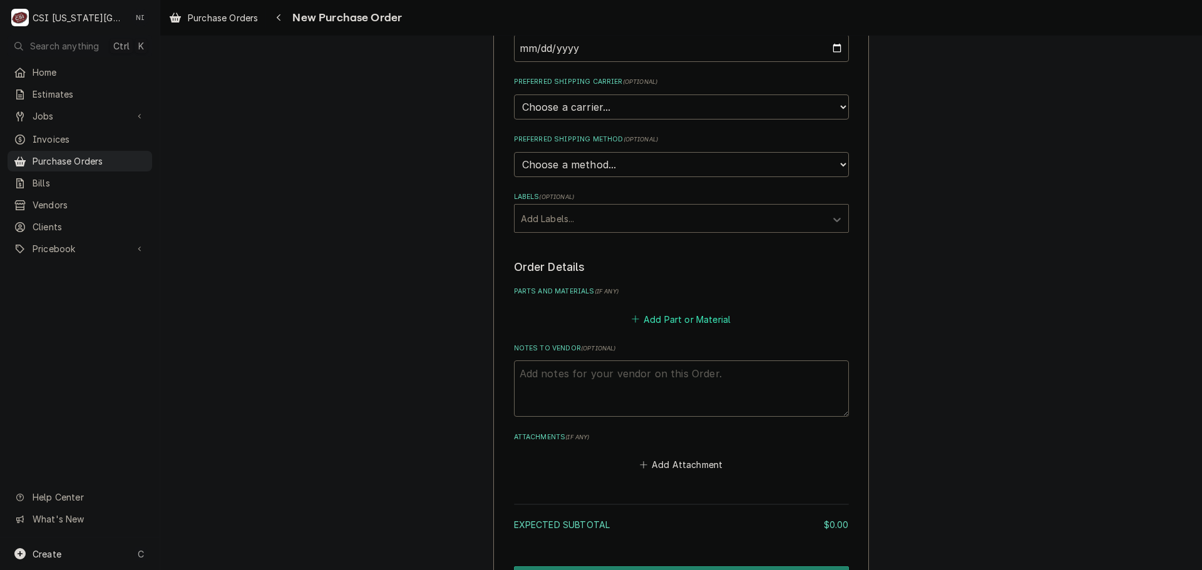
click at [666, 327] on button "Add Part or Material" at bounding box center [680, 319] width 103 height 18
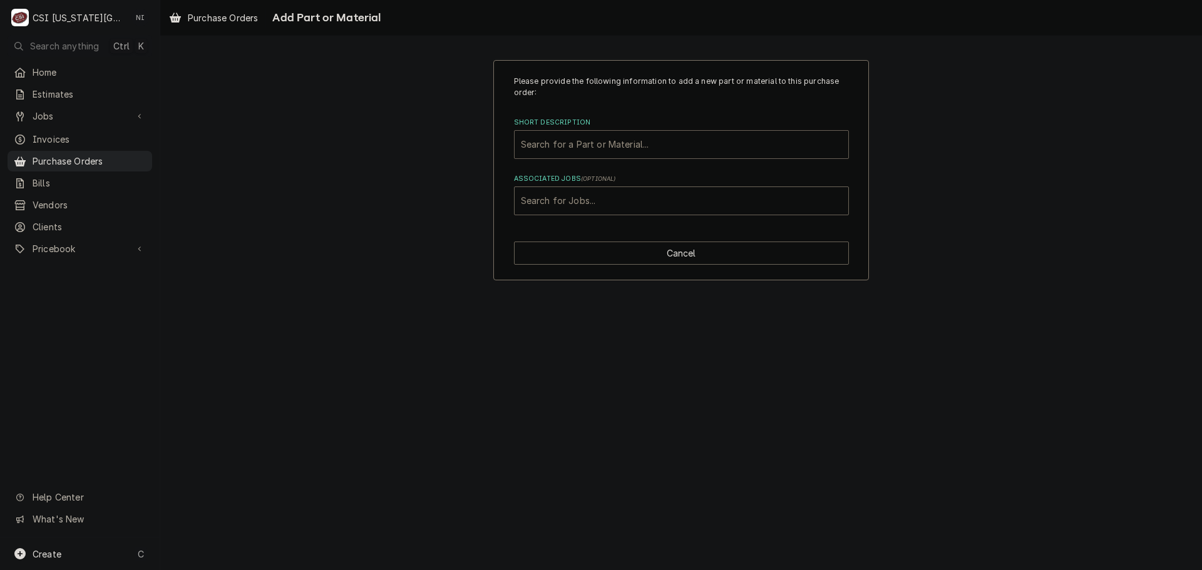
click at [593, 138] on div "Short Description" at bounding box center [681, 144] width 321 height 23
paste input "01063.0000"
type input "01063.0000"
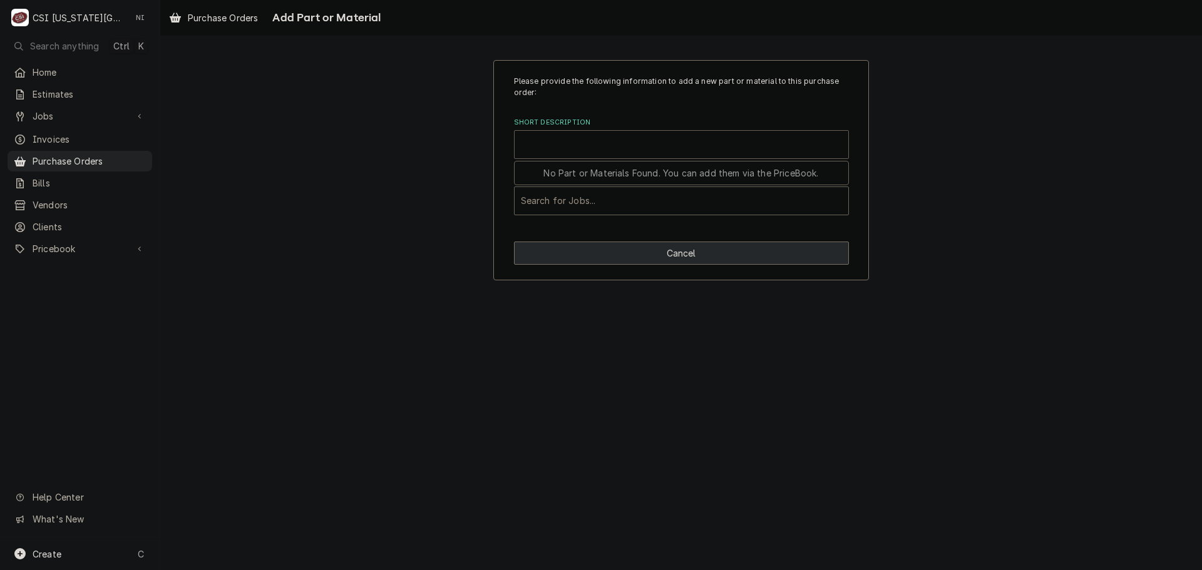
click at [657, 245] on button "Cancel" at bounding box center [681, 253] width 335 height 23
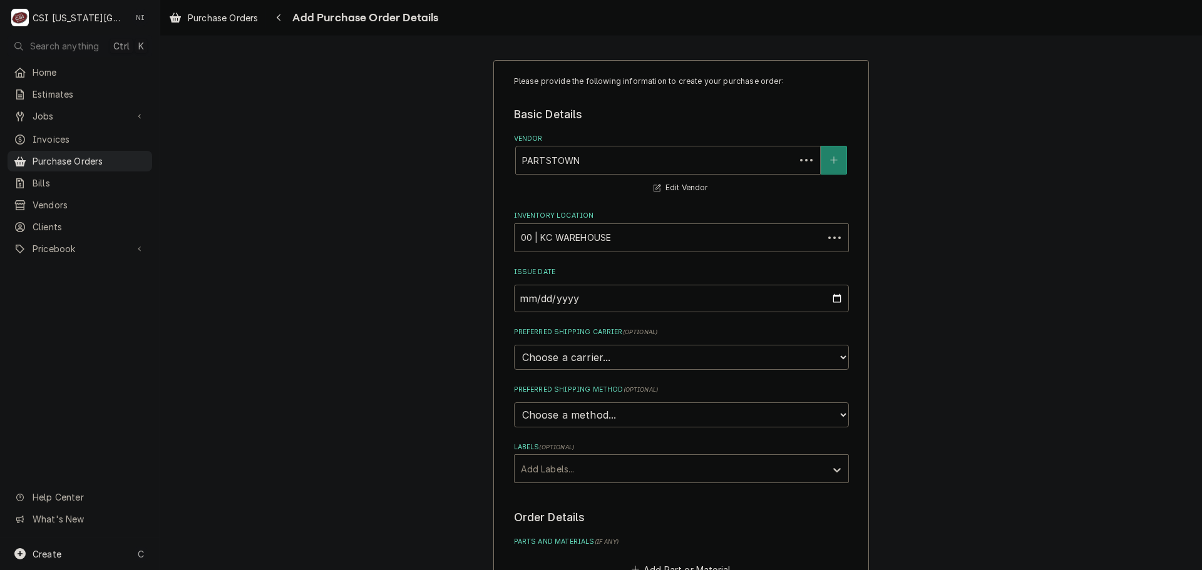
scroll to position [250, 0]
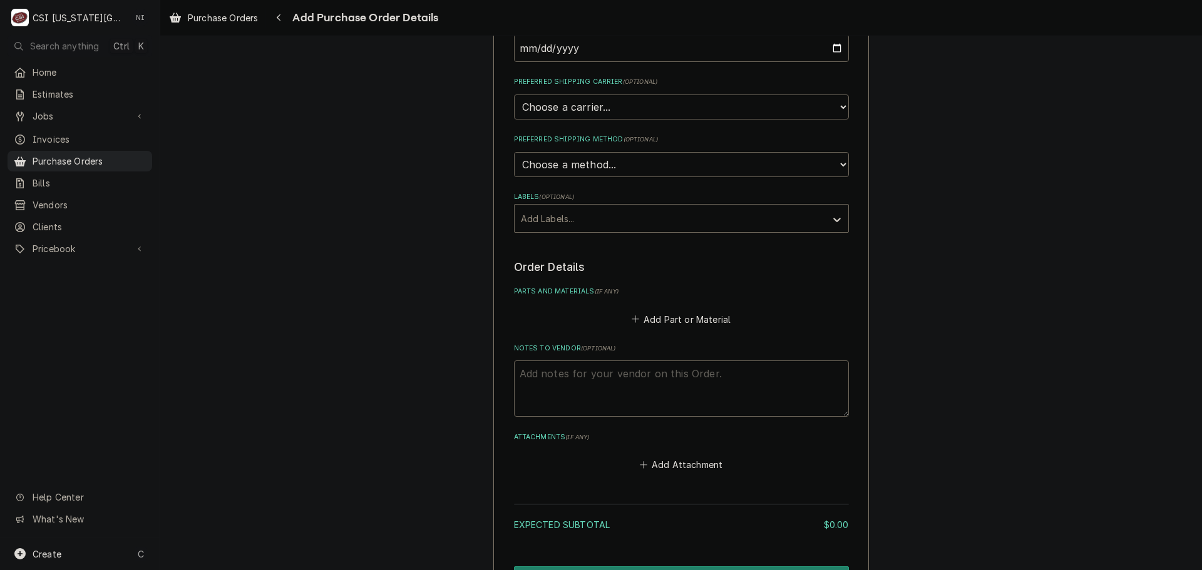
type textarea "x"
click at [665, 319] on button "Add Part or Material" at bounding box center [680, 319] width 103 height 18
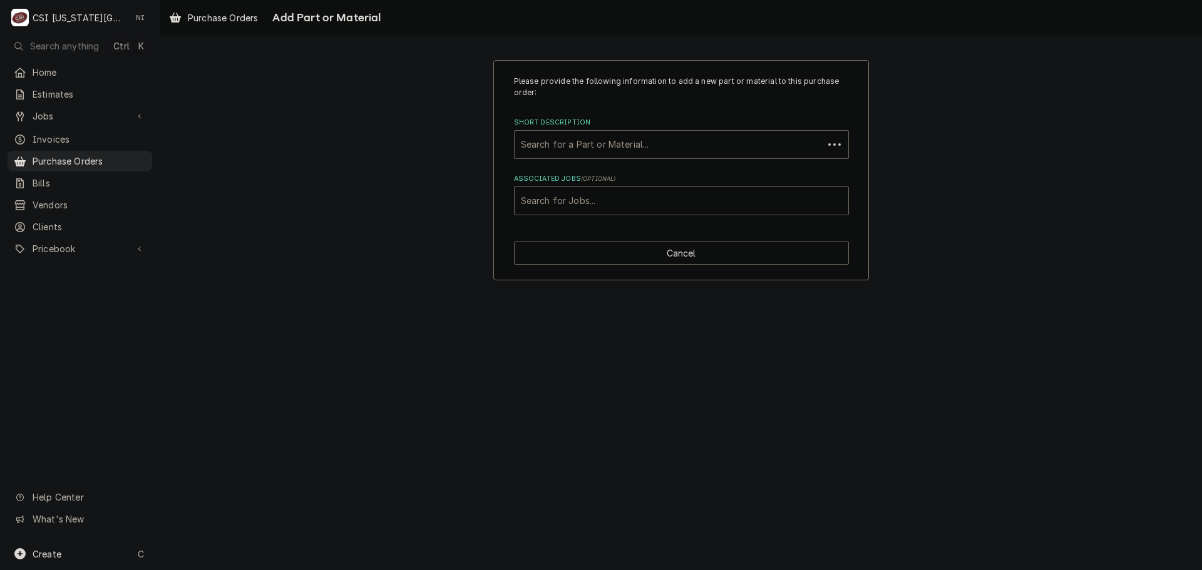
click at [576, 143] on div "Short Description" at bounding box center [669, 144] width 296 height 23
paste input "BUN-01063.0000"
type input "BUN-01063.0000"
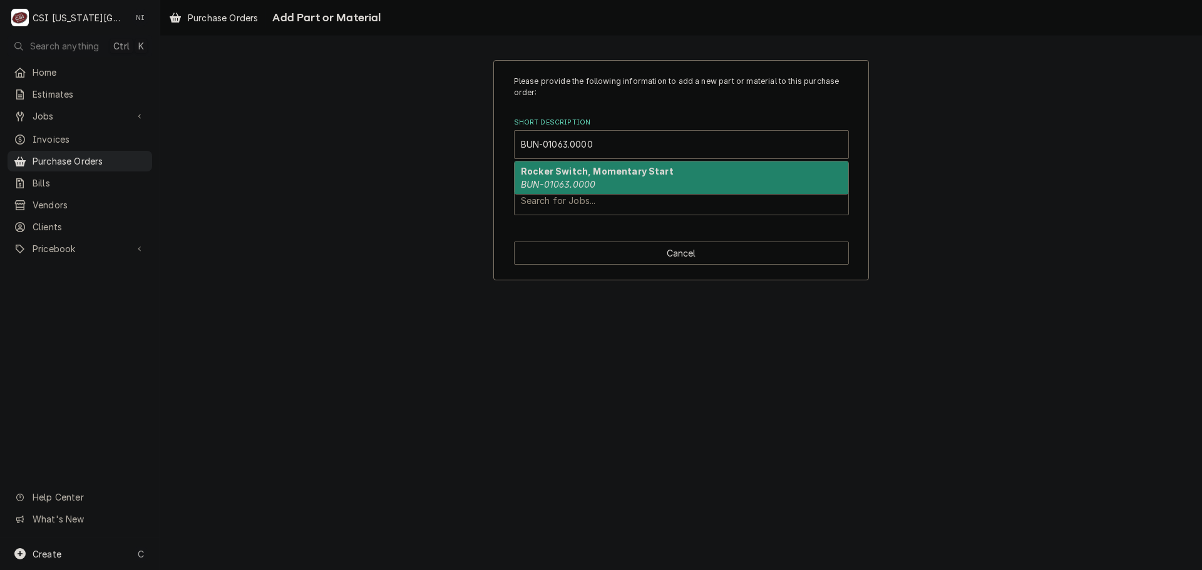
click at [566, 179] on em "BUN-01063.0000" at bounding box center [558, 184] width 74 height 11
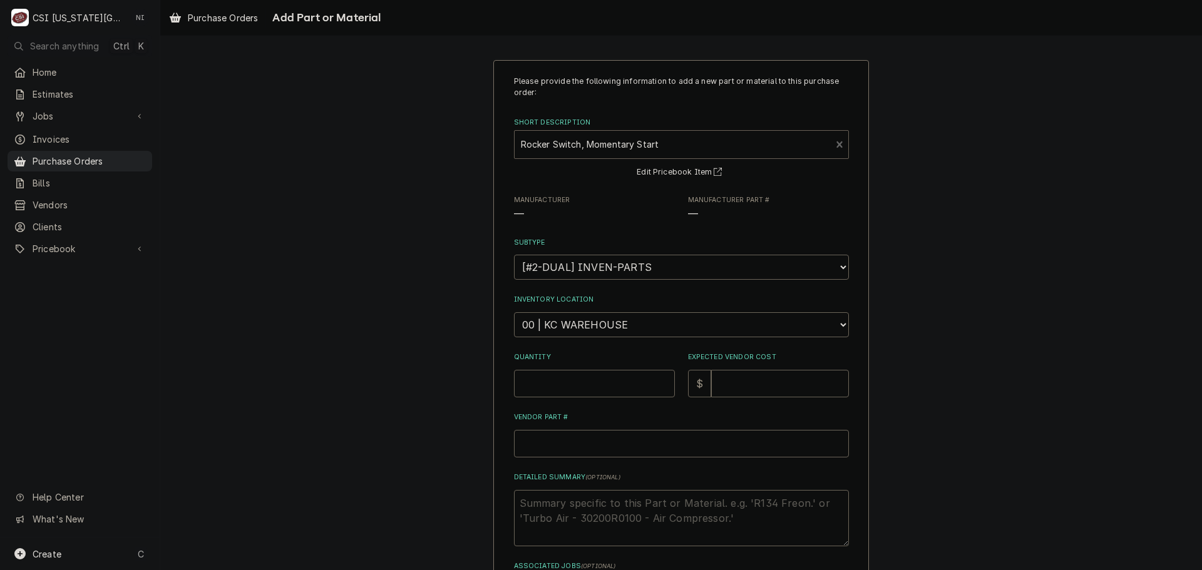
type textarea "x"
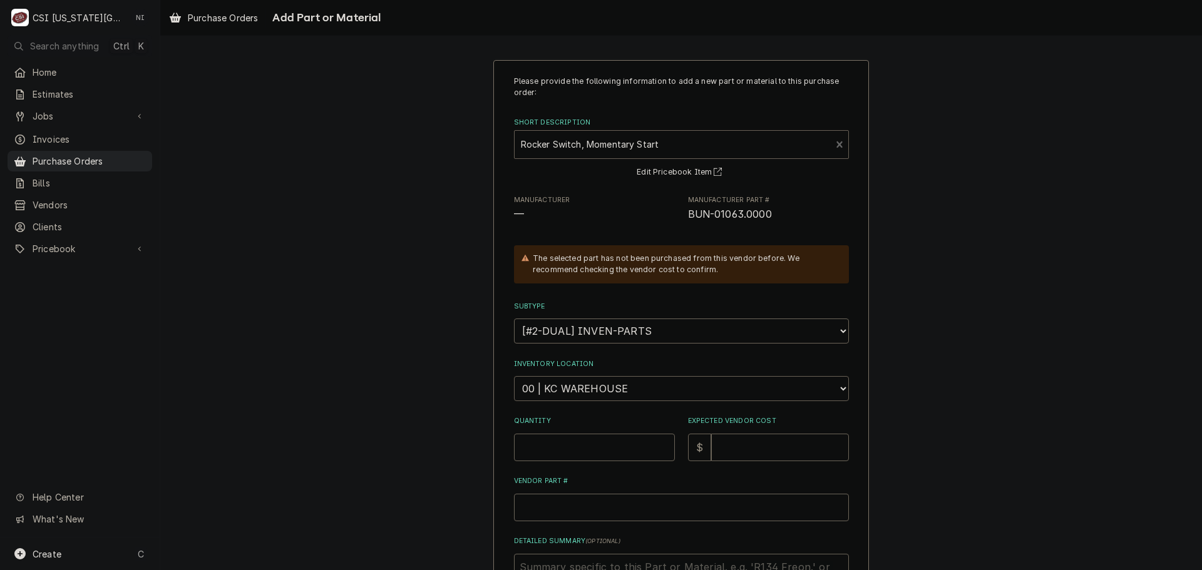
click at [586, 399] on select "Choose a location... 00 | KC WAREHOUSE 00 | MAIN WAREHOUSE 01 | BRIAN BREAZIER …" at bounding box center [681, 388] width 335 height 25
select select "2790"
click at [514, 376] on select "Choose a location... 00 | KC WAREHOUSE 00 | MAIN WAREHOUSE 01 | BRIAN BREAZIER …" at bounding box center [681, 388] width 335 height 25
click at [565, 450] on input "Quantity" at bounding box center [594, 448] width 161 height 28
type textarea "x"
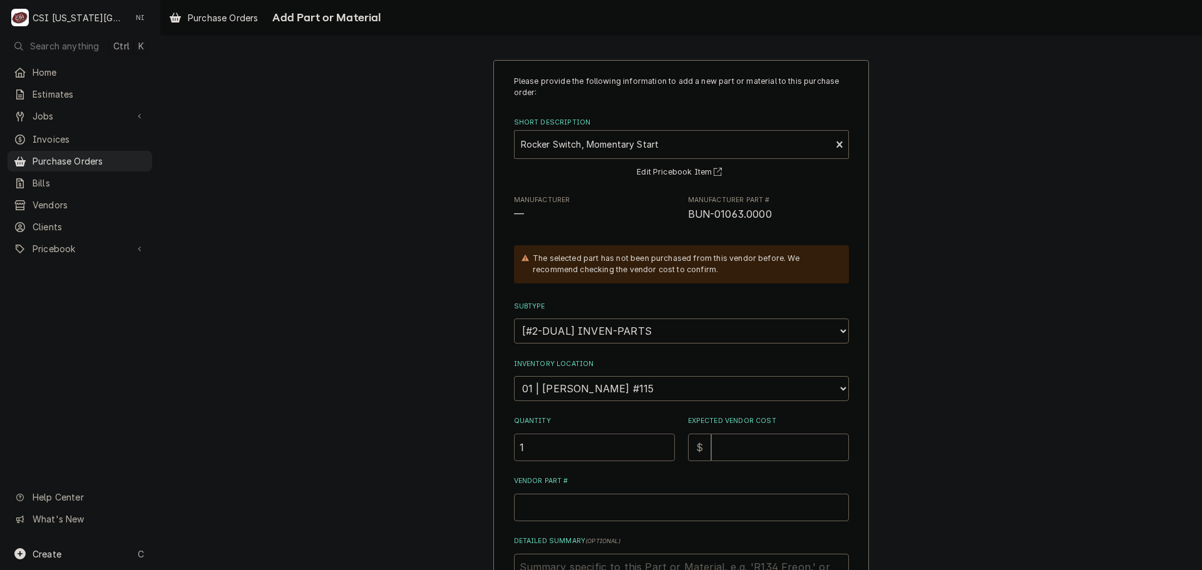
type input "1"
type textarea "x"
type input "3"
type textarea "x"
type input "3.3"
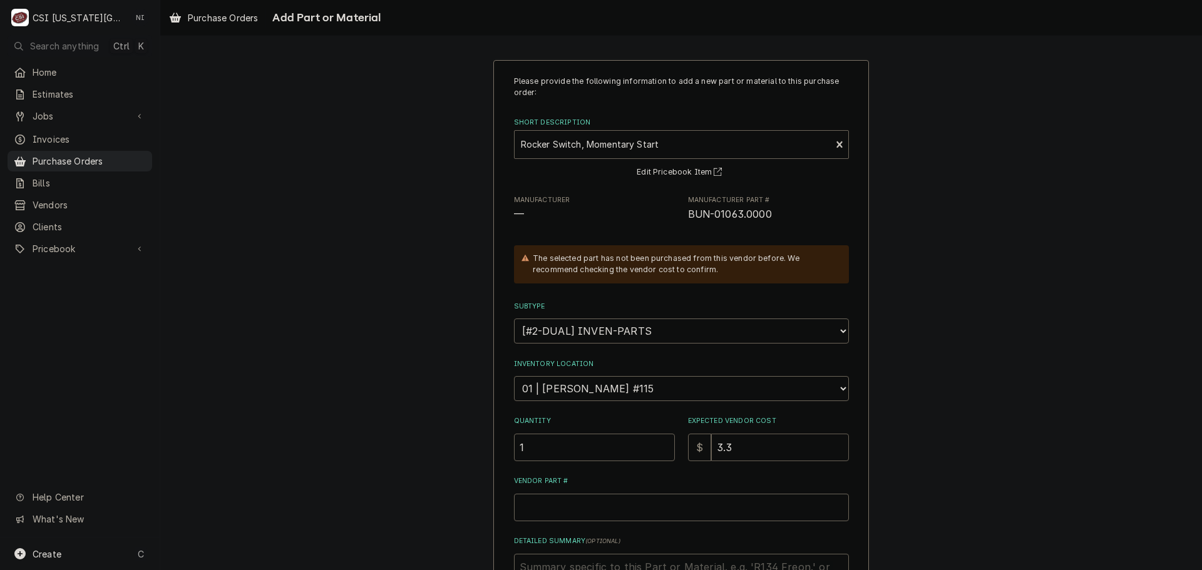
type textarea "x"
type input "3.34"
type textarea "x"
type input "3.349"
type textarea "x"
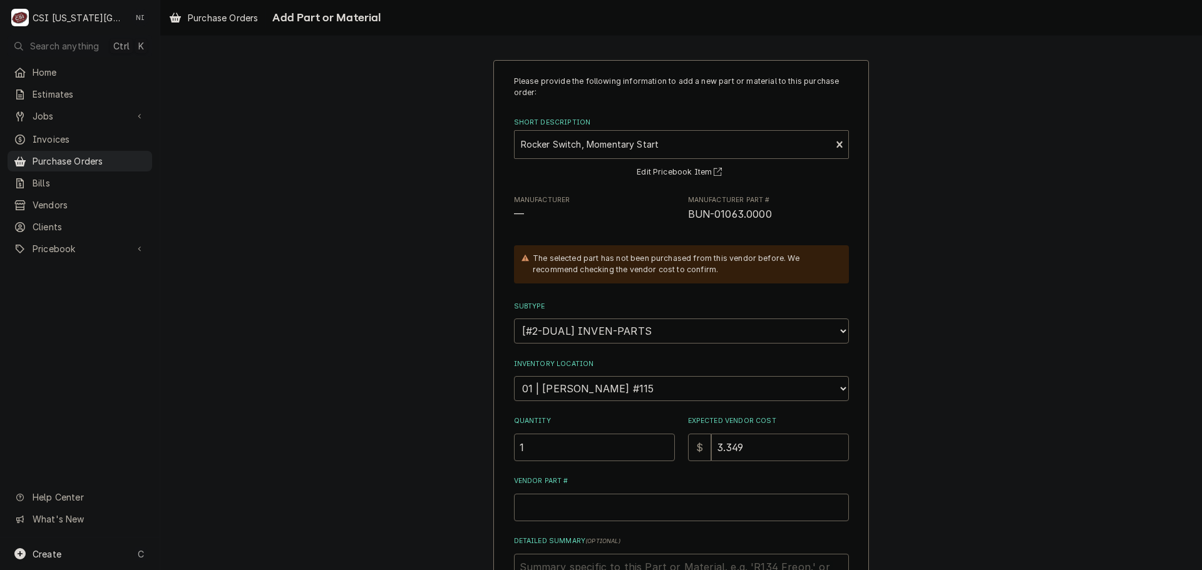
type input "3.34"
type textarea "x"
type input "3.3"
type textarea "x"
type input "3"
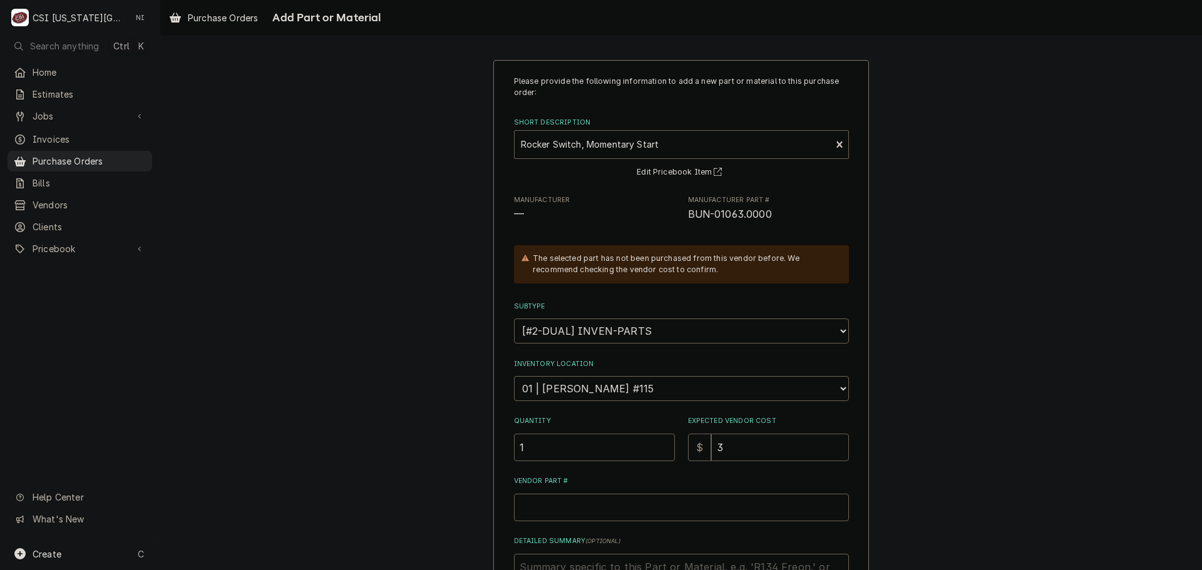
type textarea "x"
type input "3.4"
type textarea "x"
type input "3.49"
drag, startPoint x: 746, startPoint y: 214, endPoint x: 682, endPoint y: 217, distance: 64.5
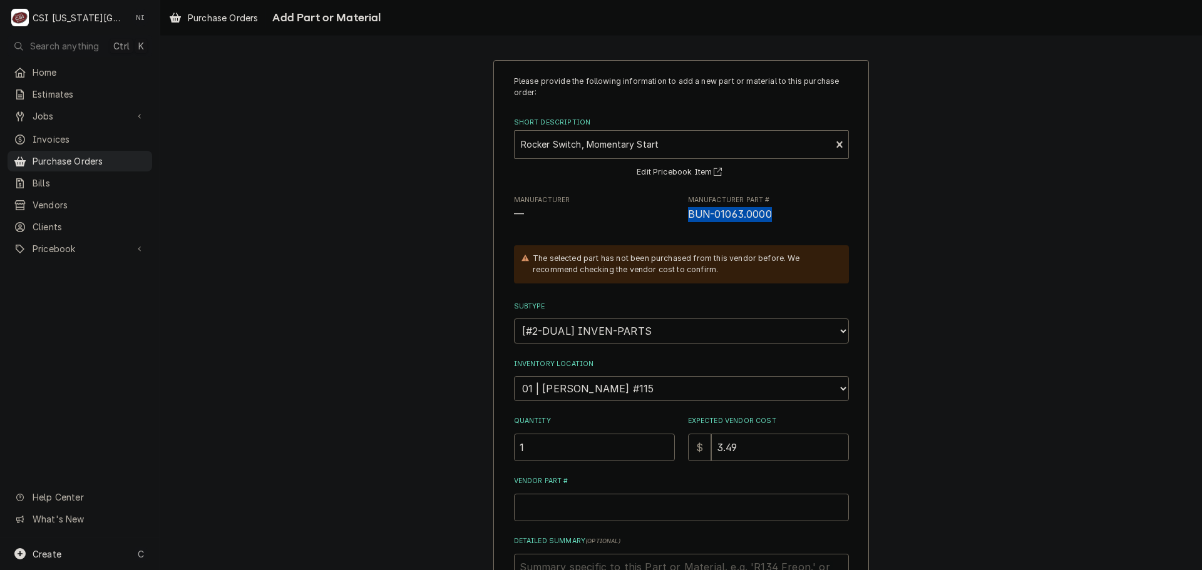
click at [682, 217] on div "Manufacturer — Manufacturer Part # BUN-01063.0000" at bounding box center [681, 208] width 335 height 27
copy span "BUN-01063.0000"
click at [603, 511] on input "Vendor Part #" at bounding box center [681, 508] width 335 height 28
paste input "BUN-01063.0000"
type textarea "x"
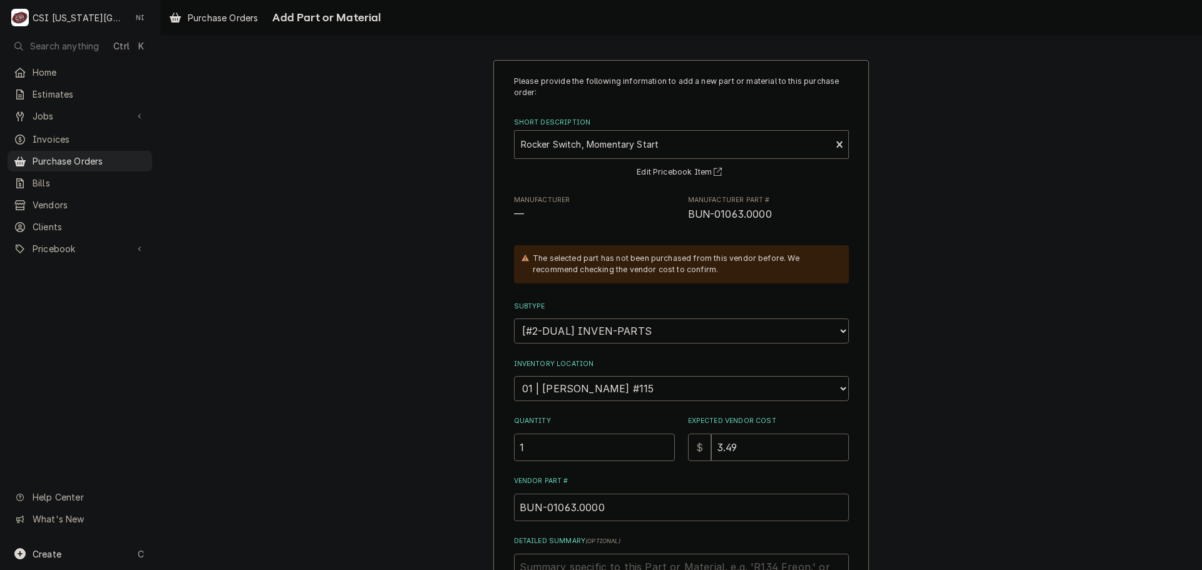
scroll to position [173, 0]
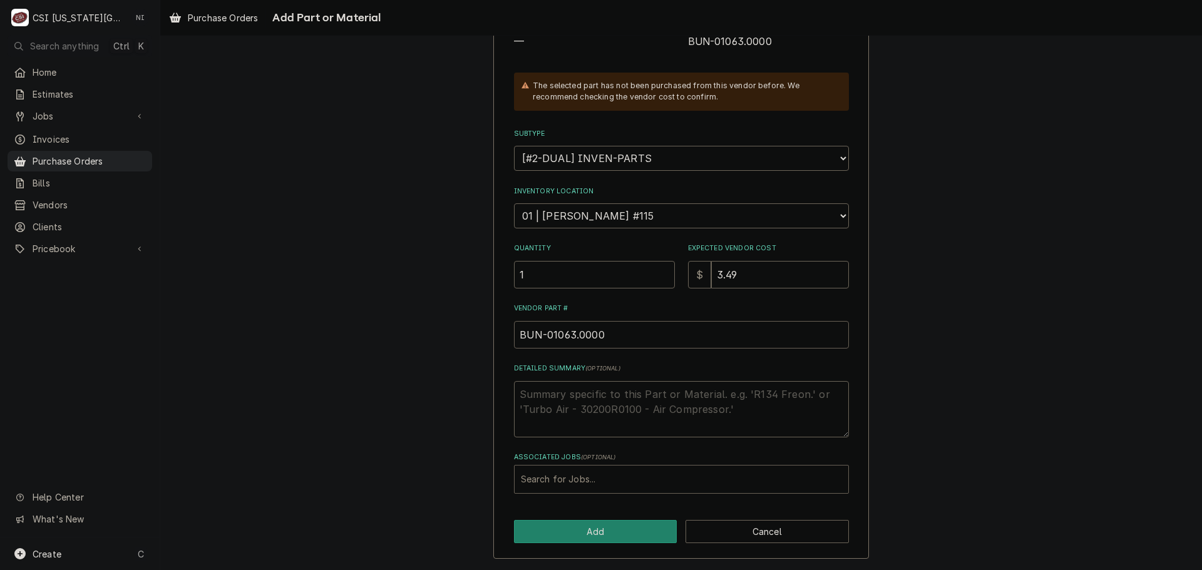
type input "BUN-01063.0000"
click at [586, 479] on div "Associated Jobs" at bounding box center [681, 479] width 321 height 23
type input "33172"
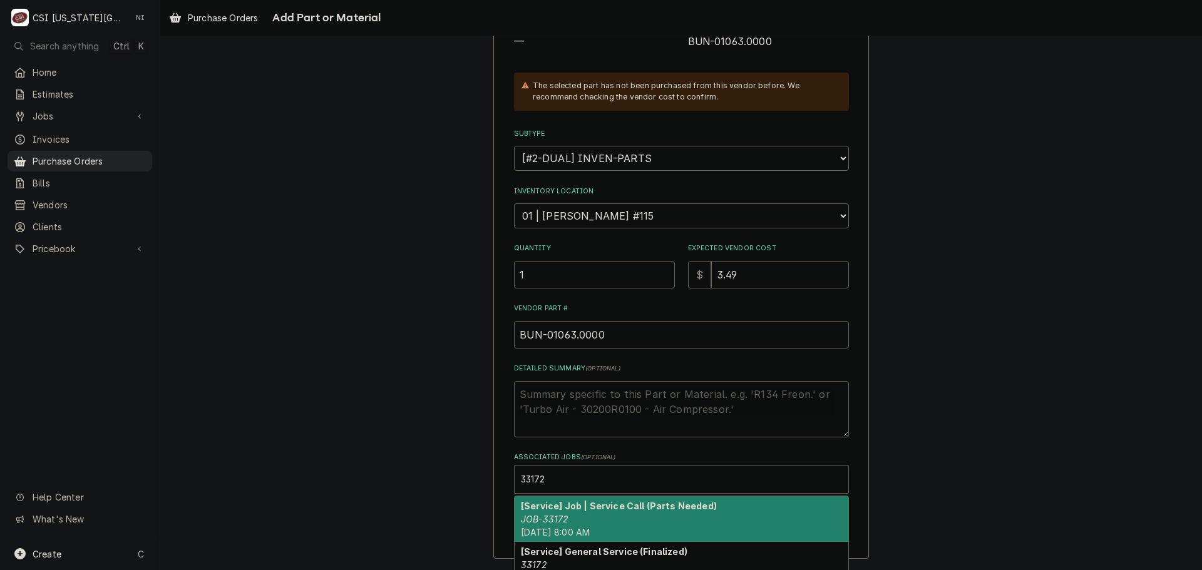
click at [585, 519] on div "[Service] Job | Service Call (Parts Needed) JOB-33172 Mon, Oct 13th, 2025 - 8:0…" at bounding box center [681, 519] width 334 height 46
type textarea "x"
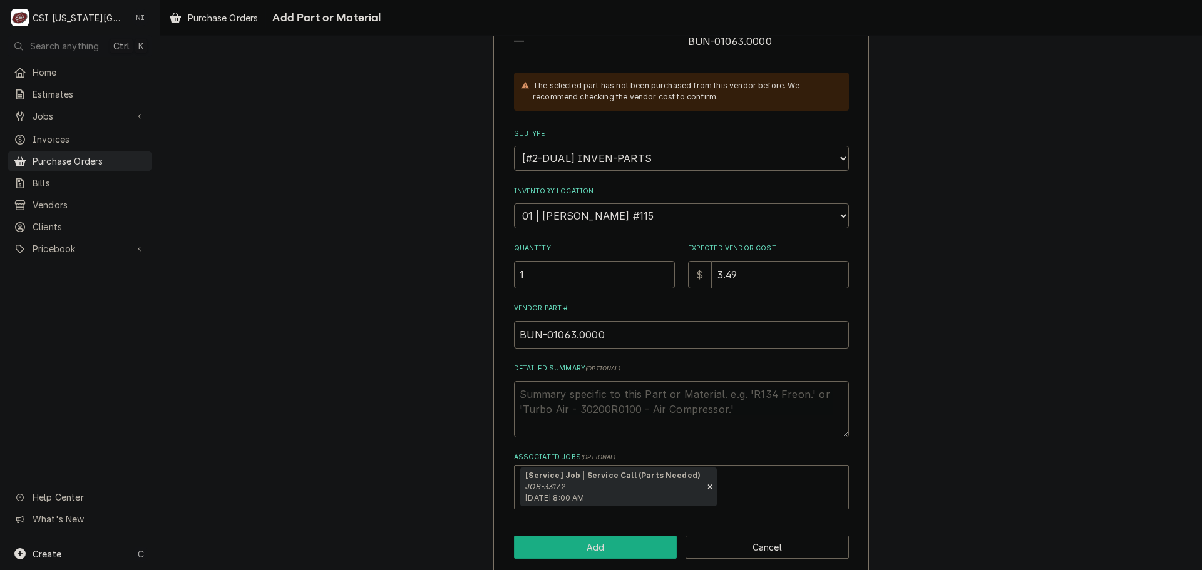
click at [586, 543] on button "Add" at bounding box center [595, 547] width 163 height 23
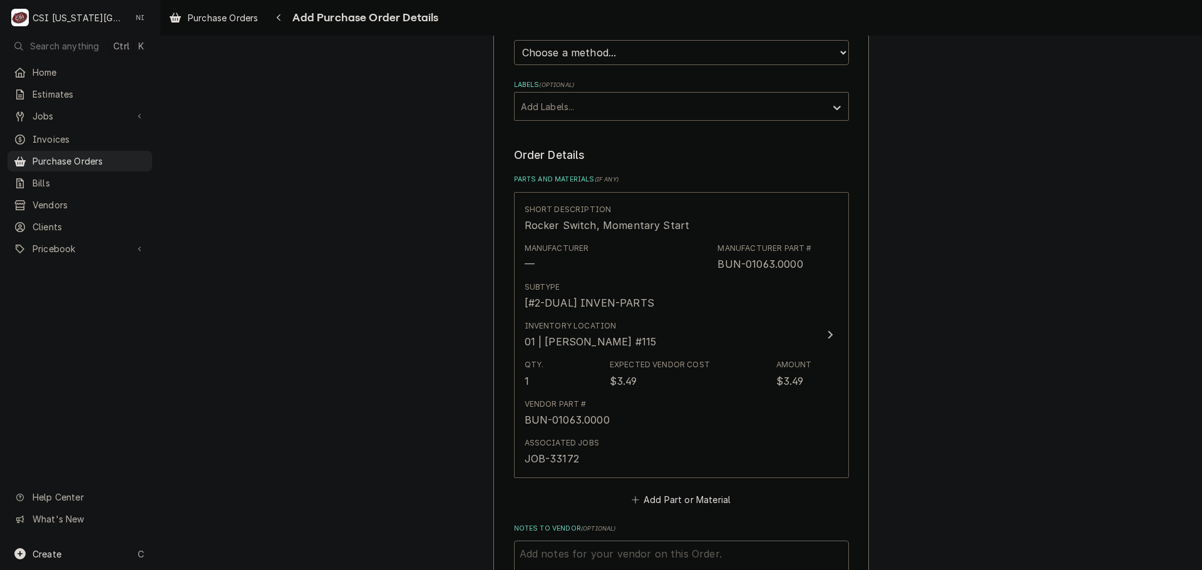
scroll to position [622, 0]
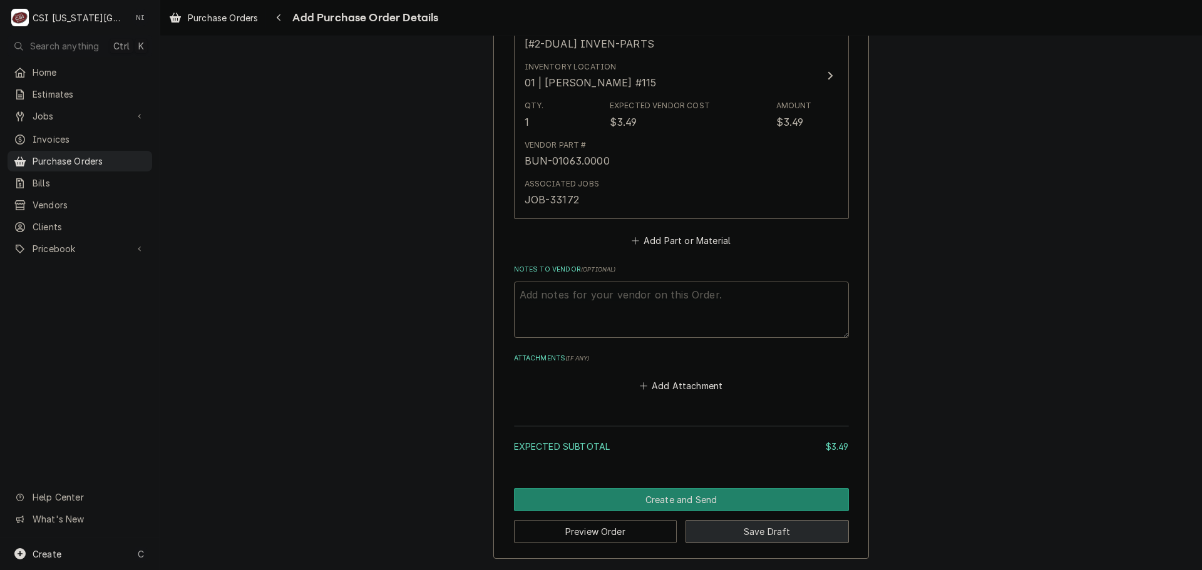
drag, startPoint x: 749, startPoint y: 533, endPoint x: 1075, endPoint y: 568, distance: 328.0
click at [749, 532] on button "Save Draft" at bounding box center [766, 531] width 163 height 23
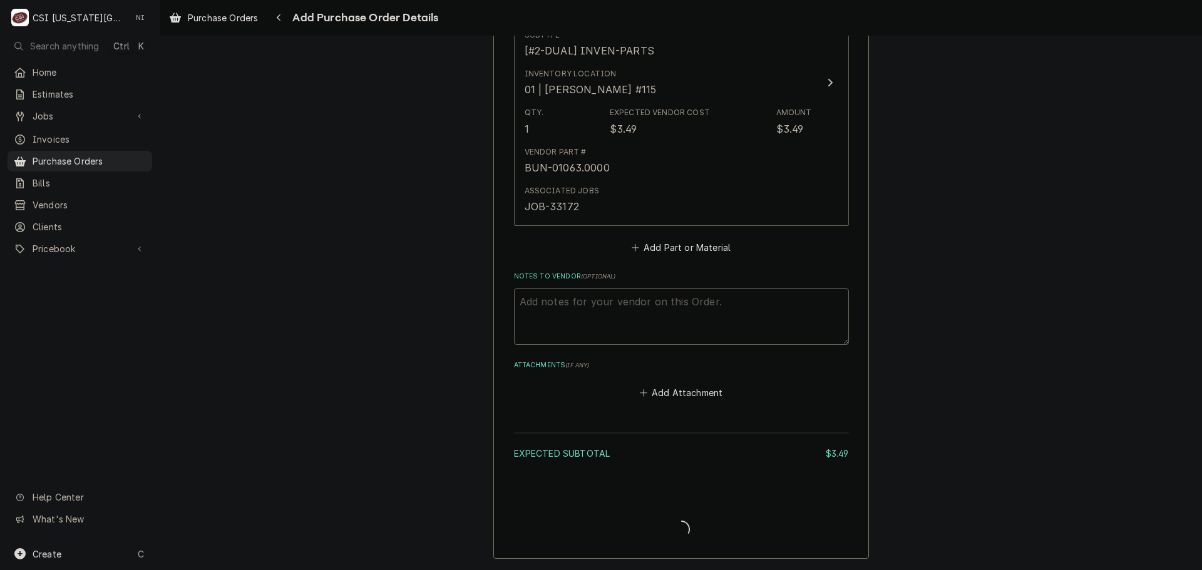
type textarea "x"
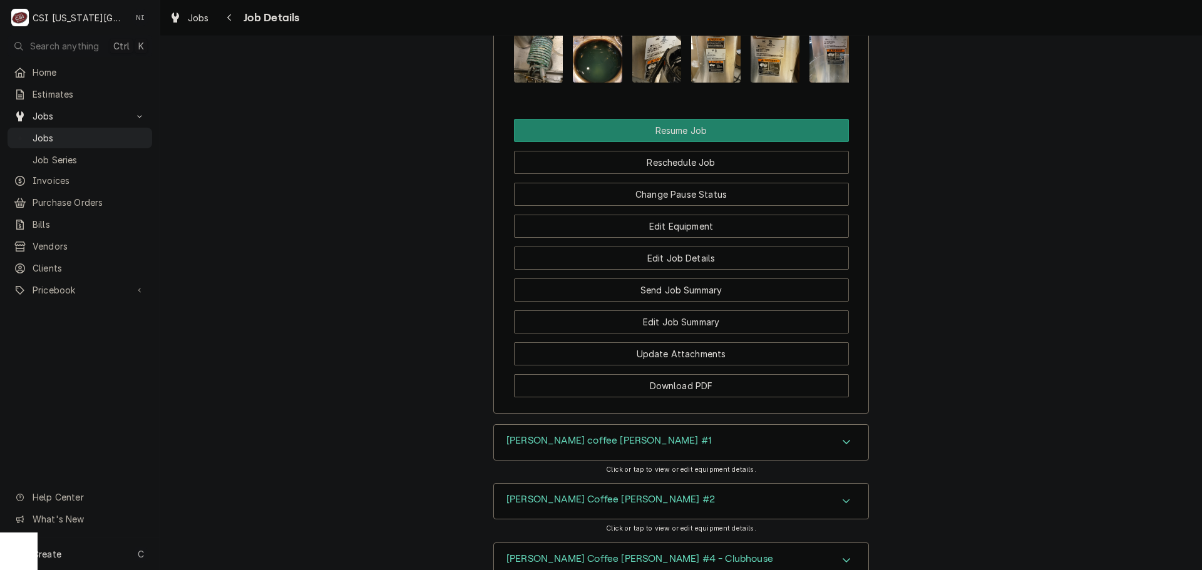
scroll to position [2128, 0]
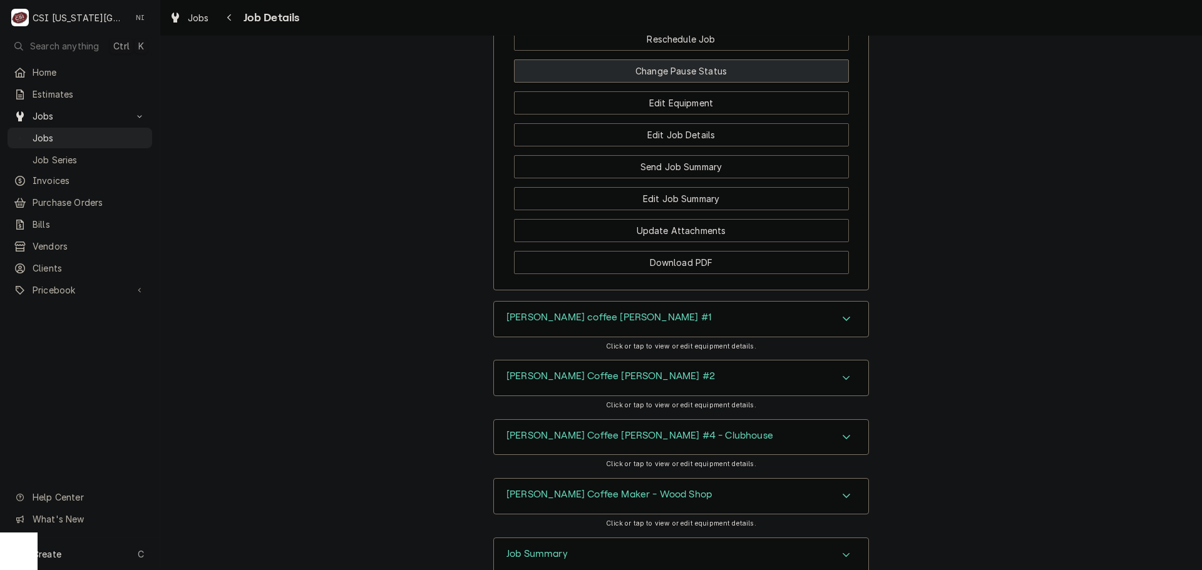
click at [658, 83] on button "Change Pause Status" at bounding box center [681, 70] width 335 height 23
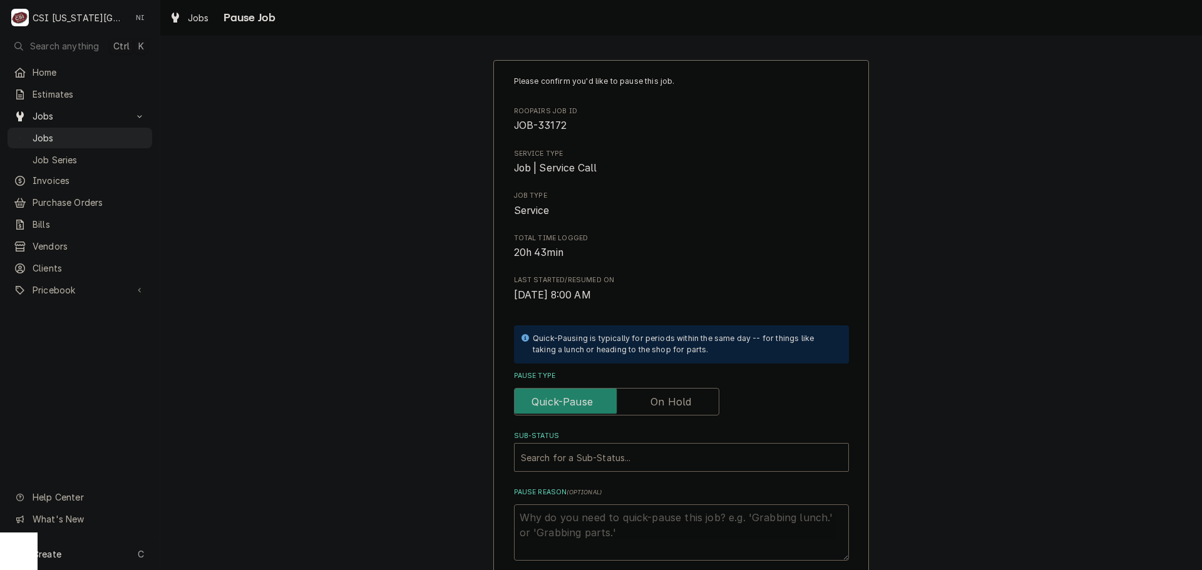
click at [671, 397] on label "Pause Type" at bounding box center [616, 402] width 205 height 28
click at [671, 397] on input "Pause Type" at bounding box center [616, 402] width 194 height 28
checkbox input "true"
click at [652, 454] on div "Sub-Status" at bounding box center [681, 457] width 321 height 23
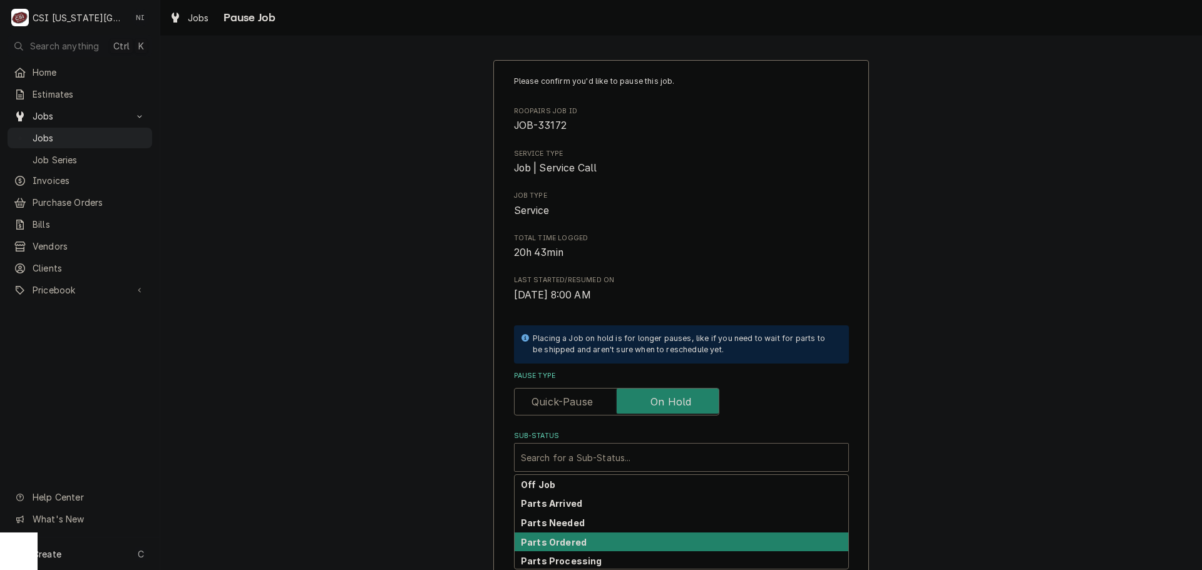
click at [575, 548] on div "Parts Ordered" at bounding box center [681, 542] width 334 height 19
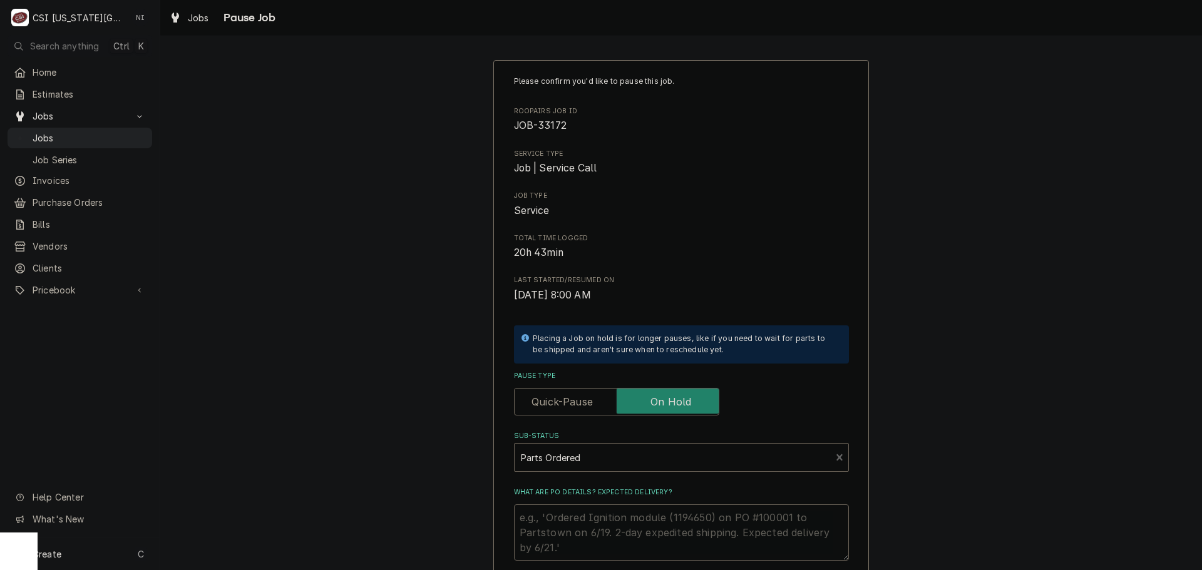
click at [576, 523] on textarea "What are PO details? Expected delivery?" at bounding box center [681, 532] width 335 height 56
type textarea "x"
type textarea "P"
type textarea "x"
type textarea "Pas"
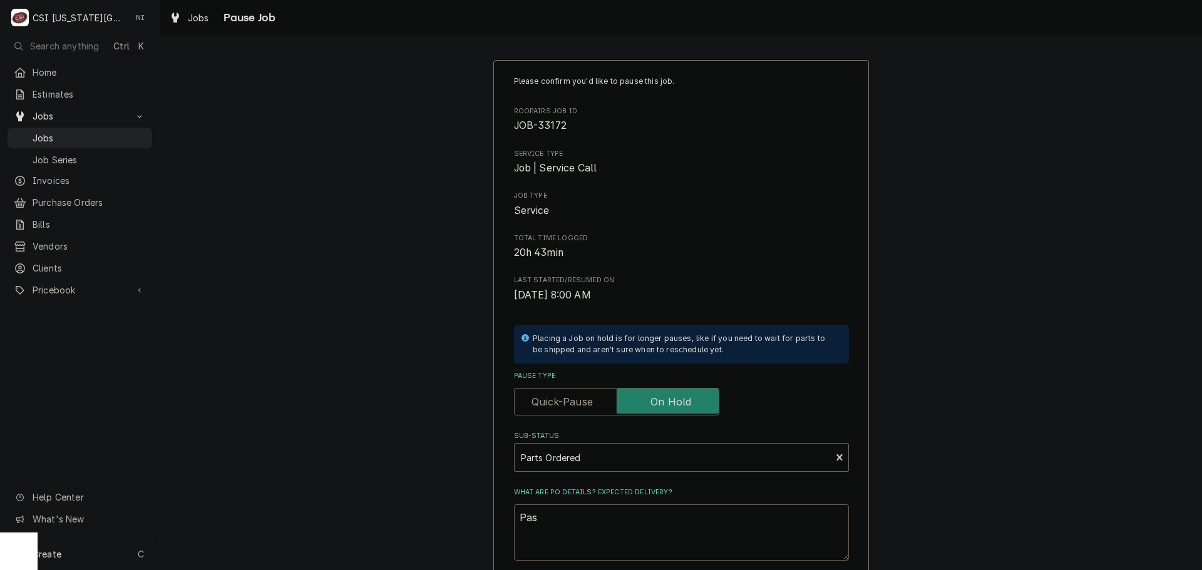
type textarea "x"
type textarea "Pasrs"
type textarea "x"
type textarea "Pasrst"
type textarea "x"
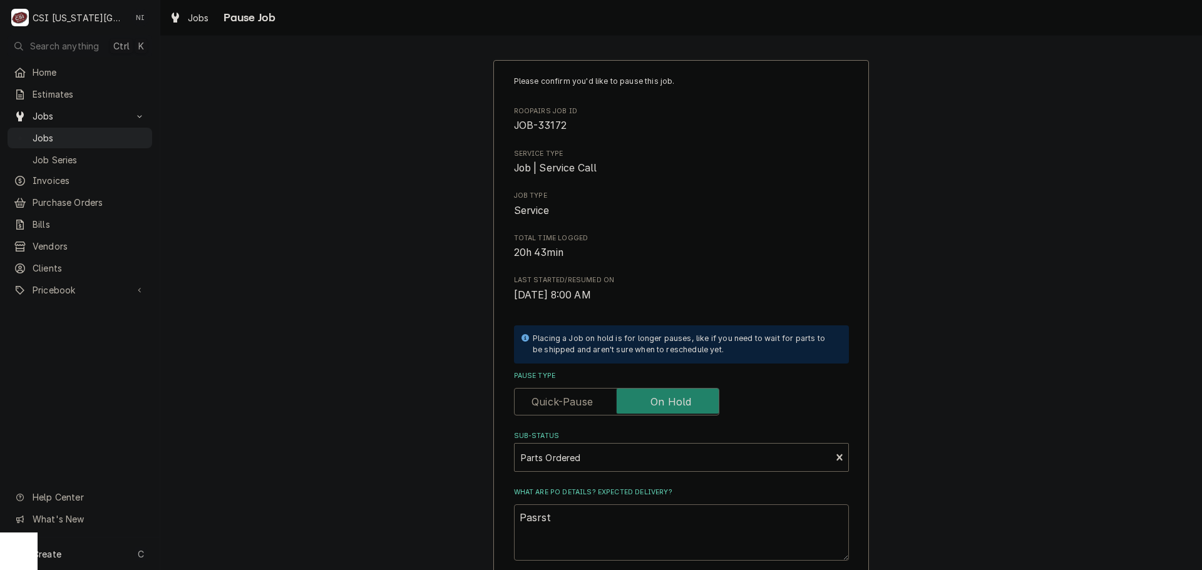
type textarea "Pasrst"
type textarea "x"
type textarea "Pasrst"
type textarea "x"
type textarea "Pasrs"
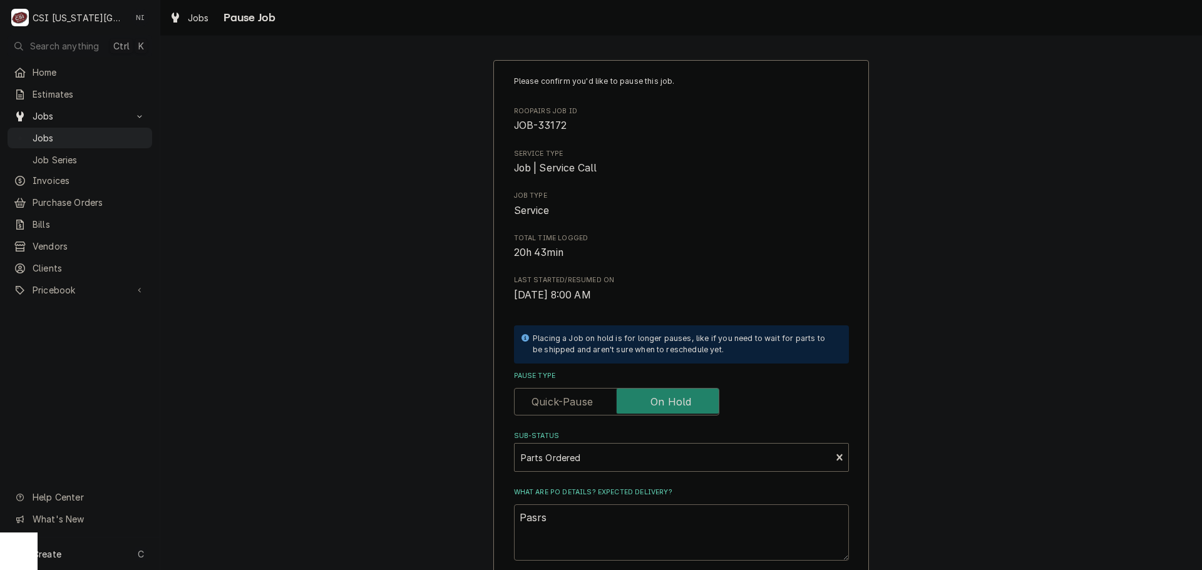
type textarea "x"
type textarea "Pasr"
type textarea "x"
type textarea "Pas"
type textarea "x"
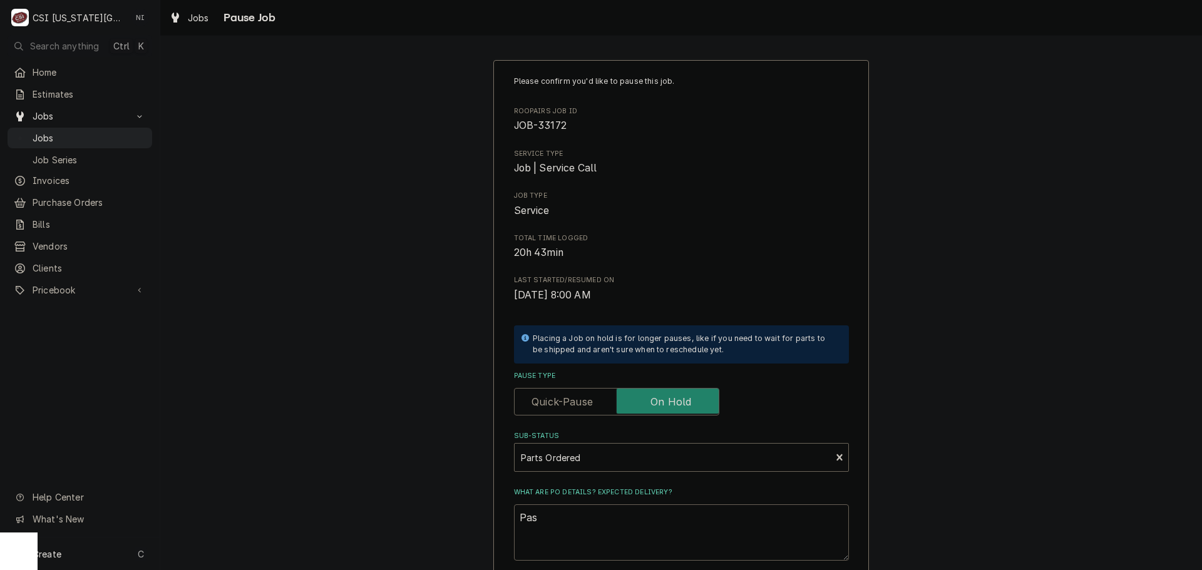
type textarea "Pasr"
type textarea "x"
type textarea "Pasrt"
type textarea "x"
type textarea "Pasrts"
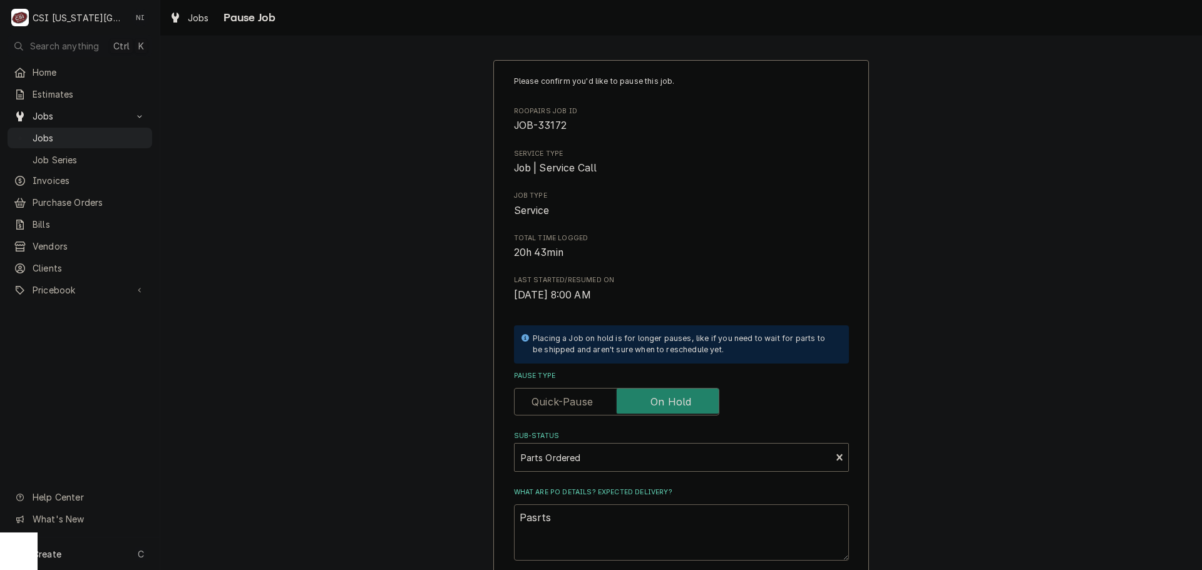
type textarea "x"
type textarea "Pasrt"
type textarea "x"
type textarea "Pasr"
type textarea "x"
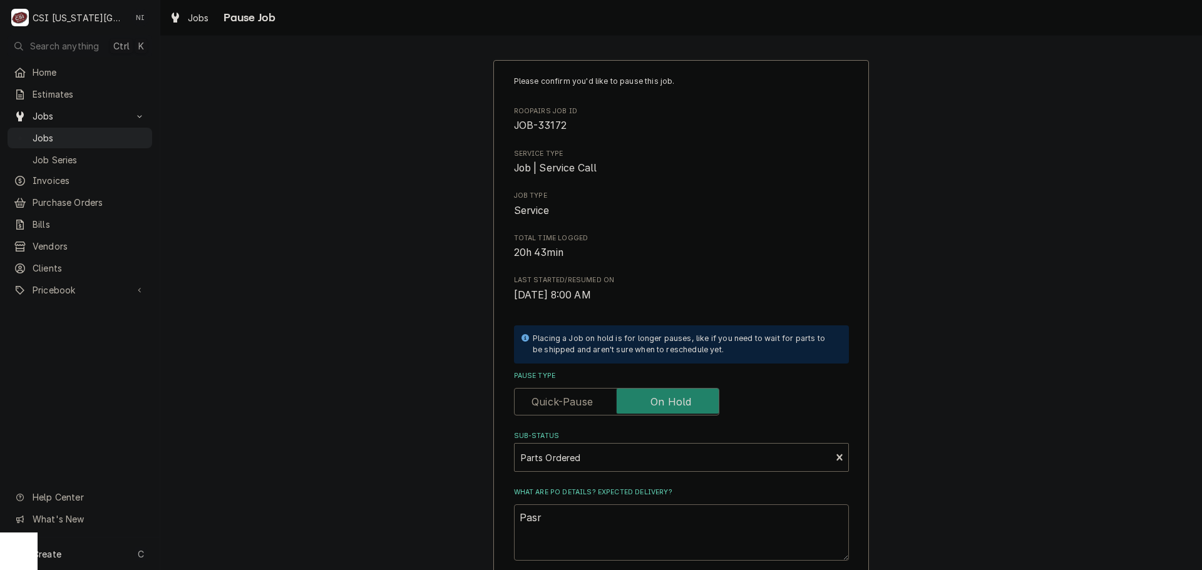
type textarea "Pas"
type textarea "x"
type textarea "Pasr"
type textarea "x"
type textarea "Pas"
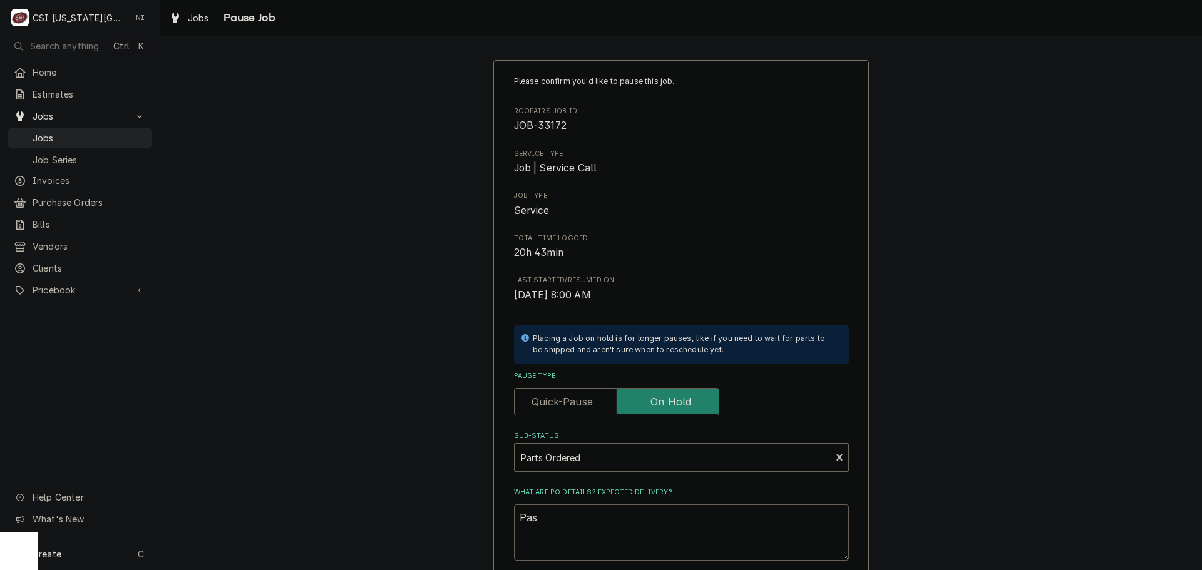
type textarea "x"
type textarea "Pa"
type textarea "x"
type textarea "Par"
type textarea "x"
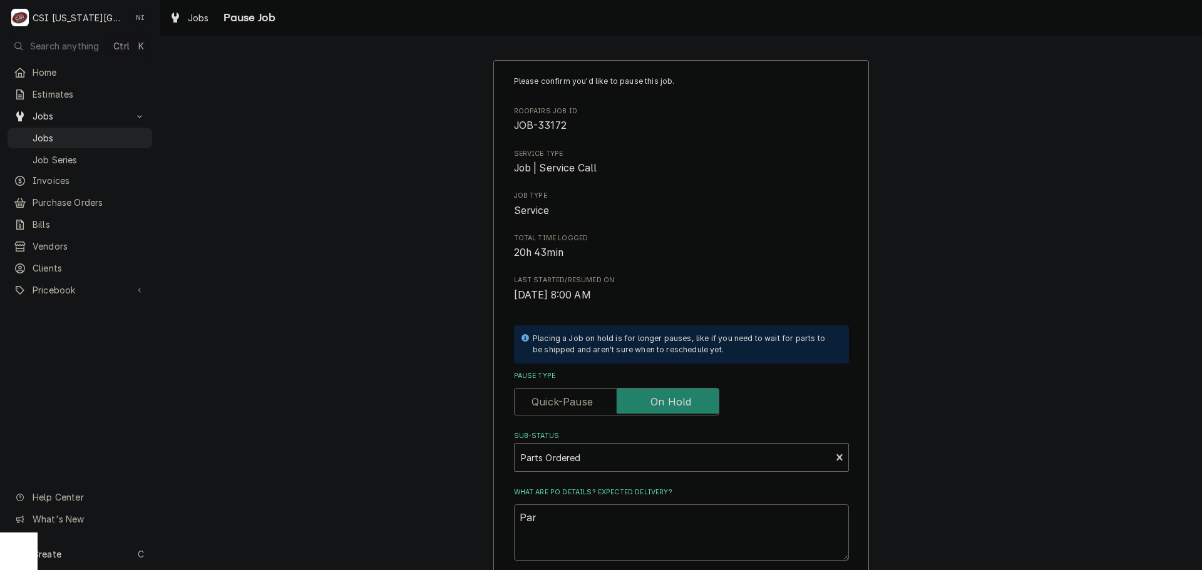
type textarea "Part"
type textarea "x"
type textarea "Parts"
type textarea "x"
type textarea "Parts"
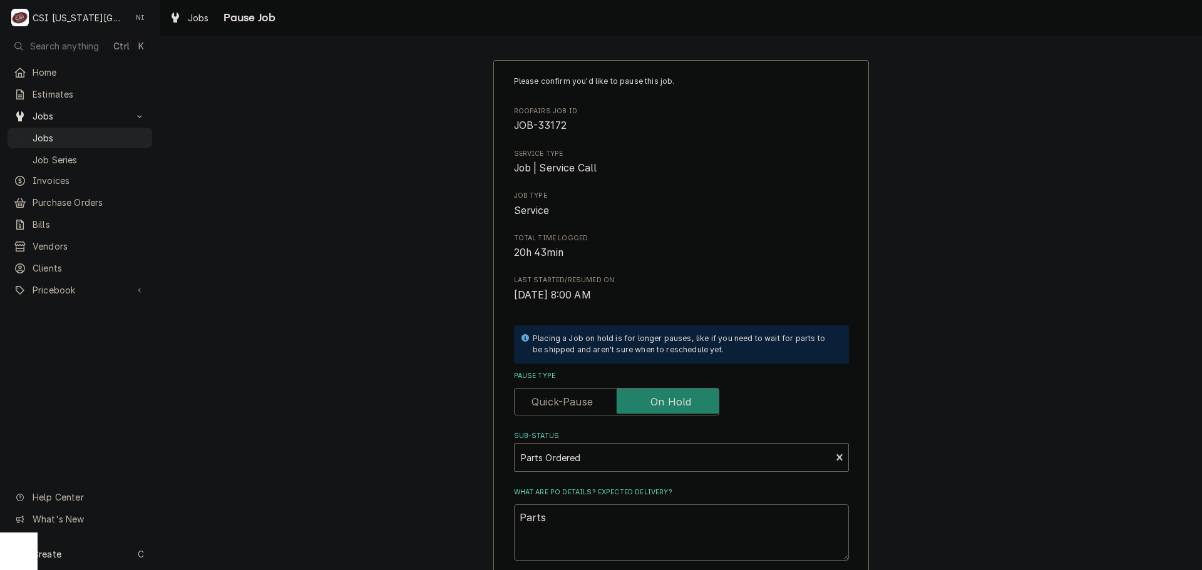
type textarea "x"
type textarea "Parts o"
type textarea "x"
type textarea "Parts or"
type textarea "x"
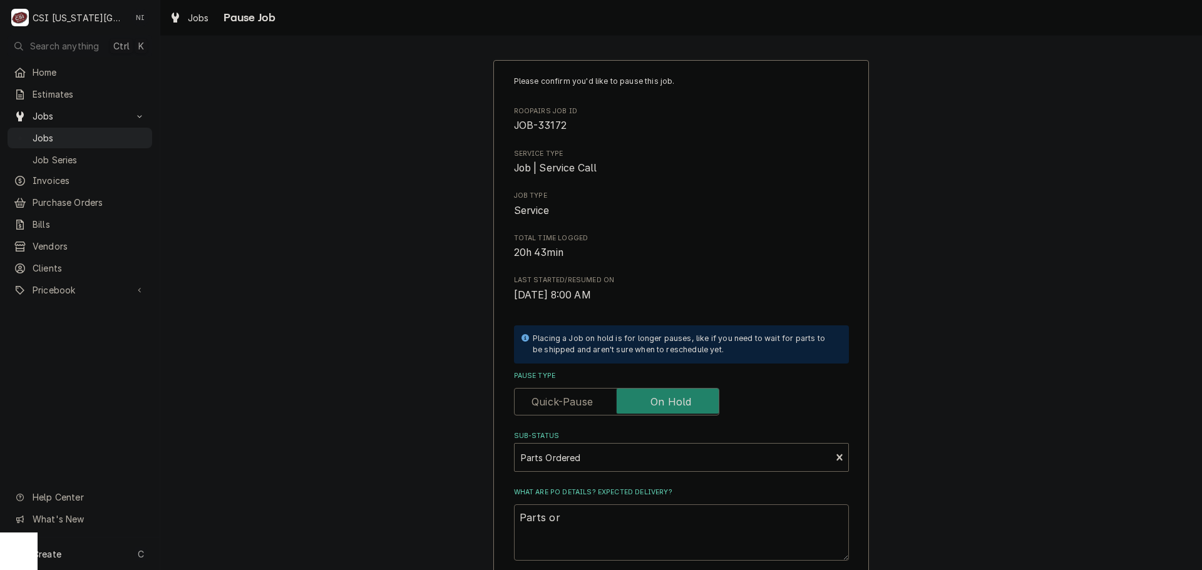
type textarea "Parts ord"
type textarea "x"
type textarea "Parts orde"
type textarea "x"
type textarea "Parts order"
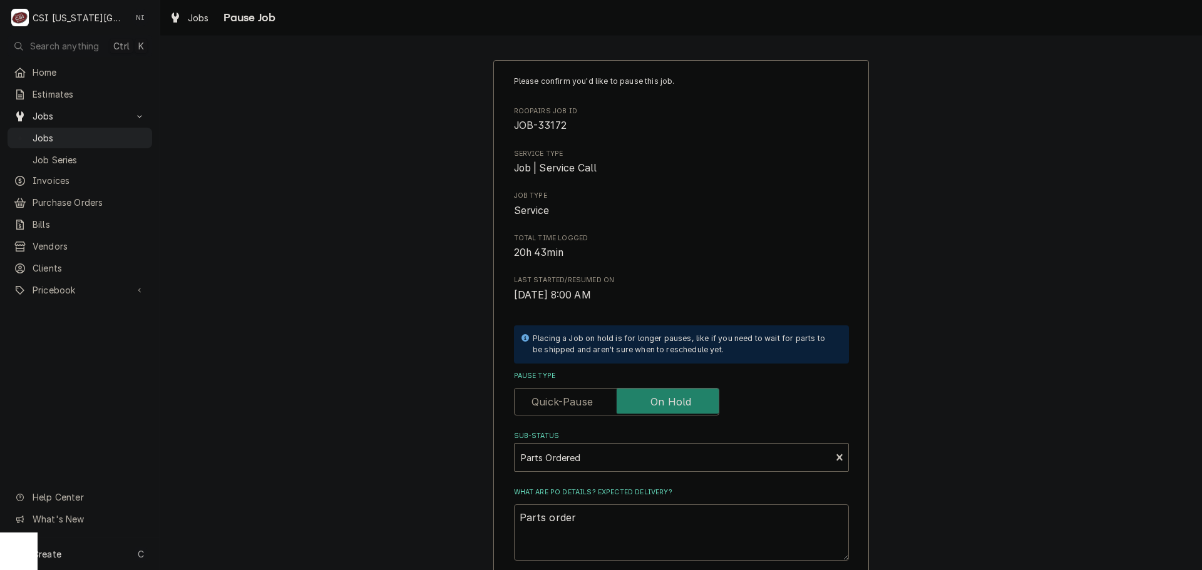
type textarea "x"
type textarea "Parts ordere"
type textarea "x"
type textarea "Parts ordered"
type textarea "x"
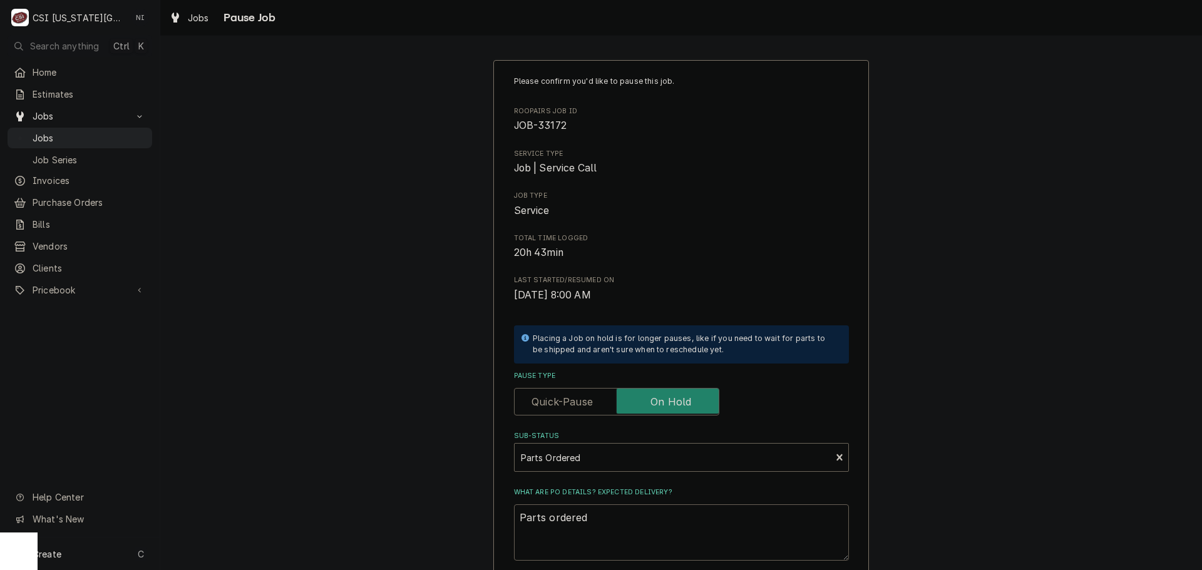
type textarea "Parts ordered"
type textarea "x"
type textarea "Parts ordered o"
type textarea "x"
type textarea "Parts ordered on"
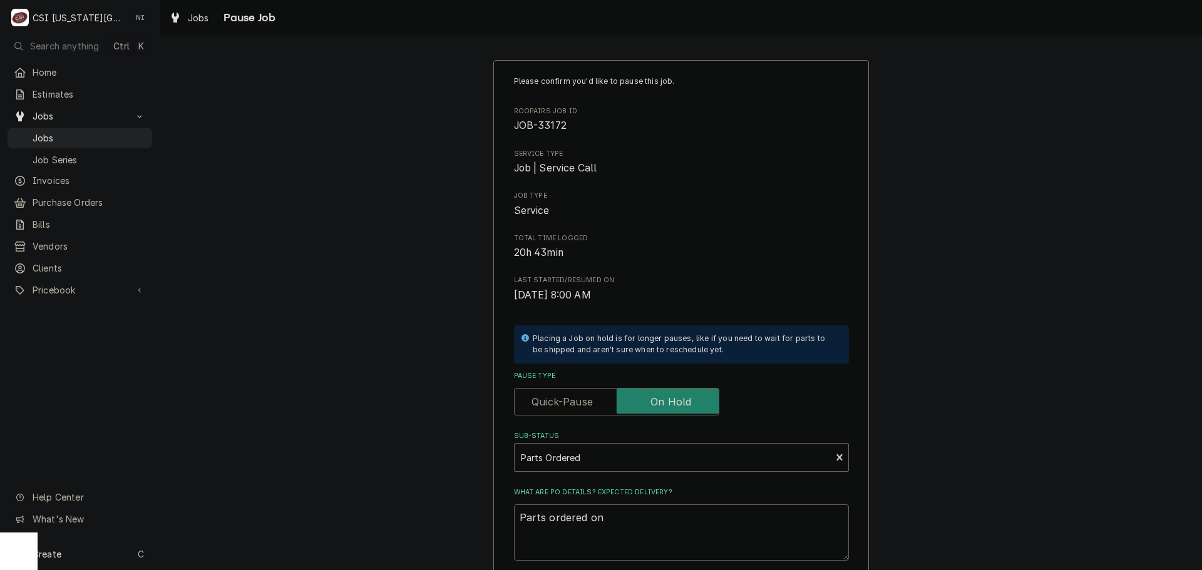
type textarea "x"
type textarea "Parts ordered on"
type textarea "x"
type textarea "Parts ordered on P"
type textarea "x"
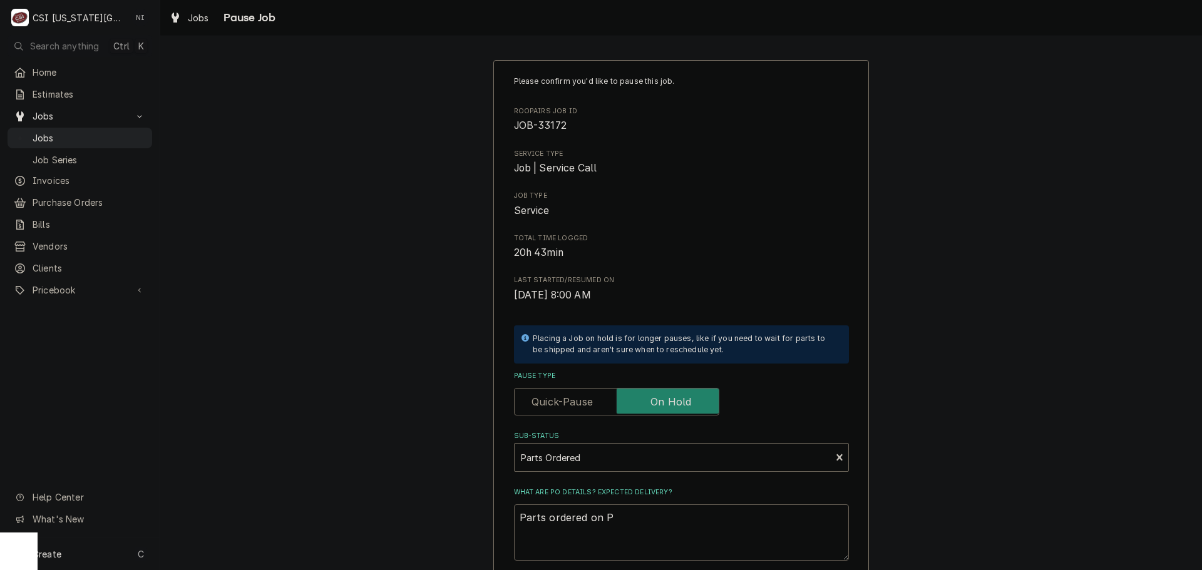
type textarea "Parts ordered on PO"
type textarea "x"
type textarea "Parts ordered on PO"
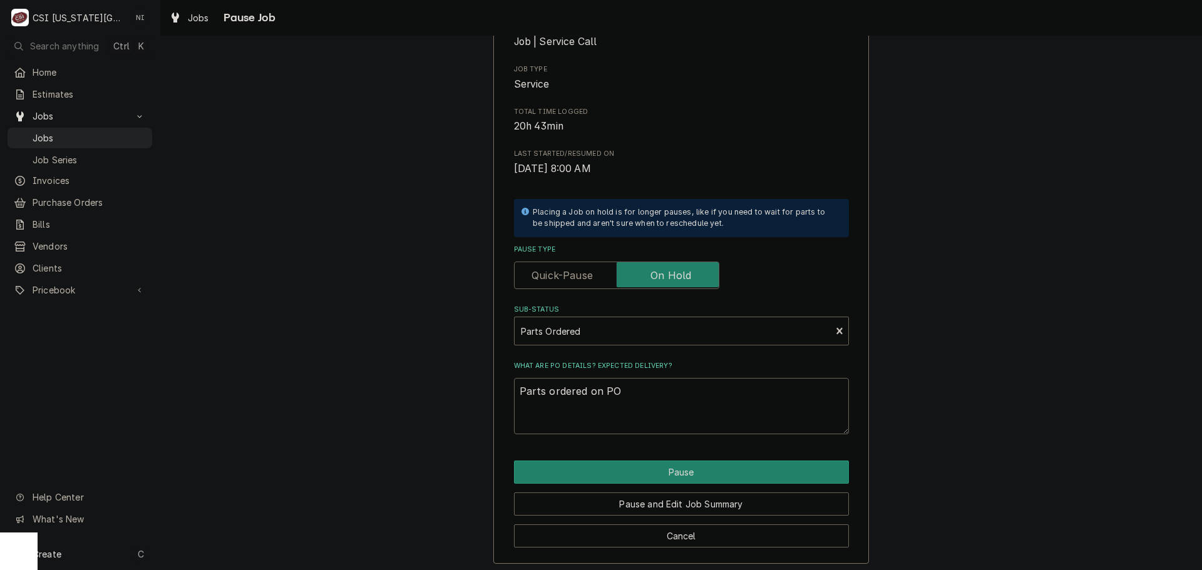
scroll to position [131, 0]
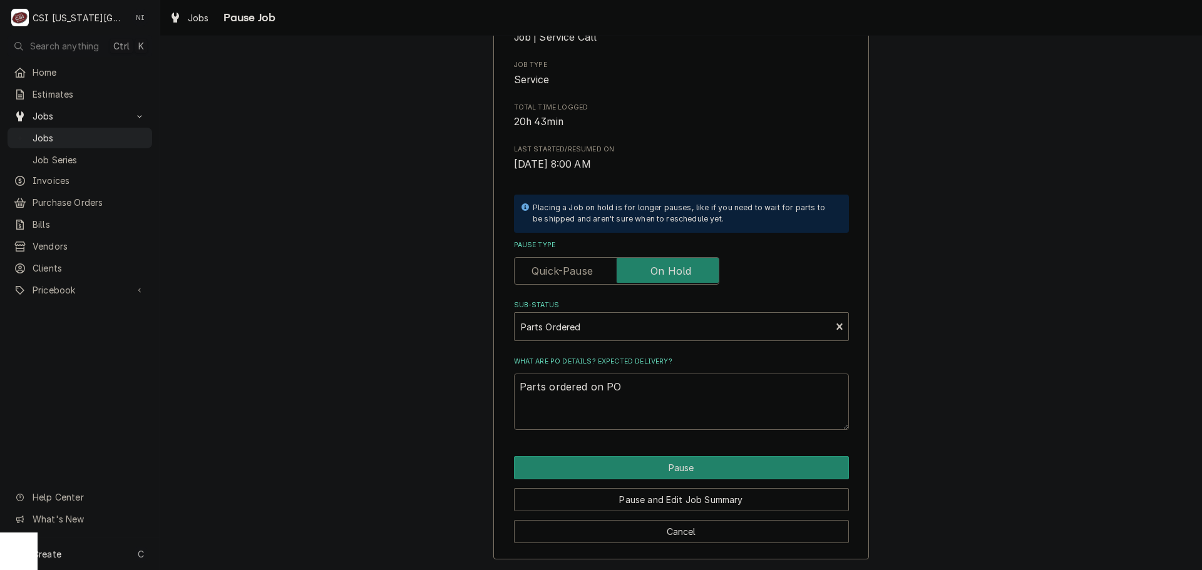
type textarea "x"
type textarea "Parts ordered on PO 3"
type textarea "x"
type textarea "Parts ordered on PO 30"
type textarea "x"
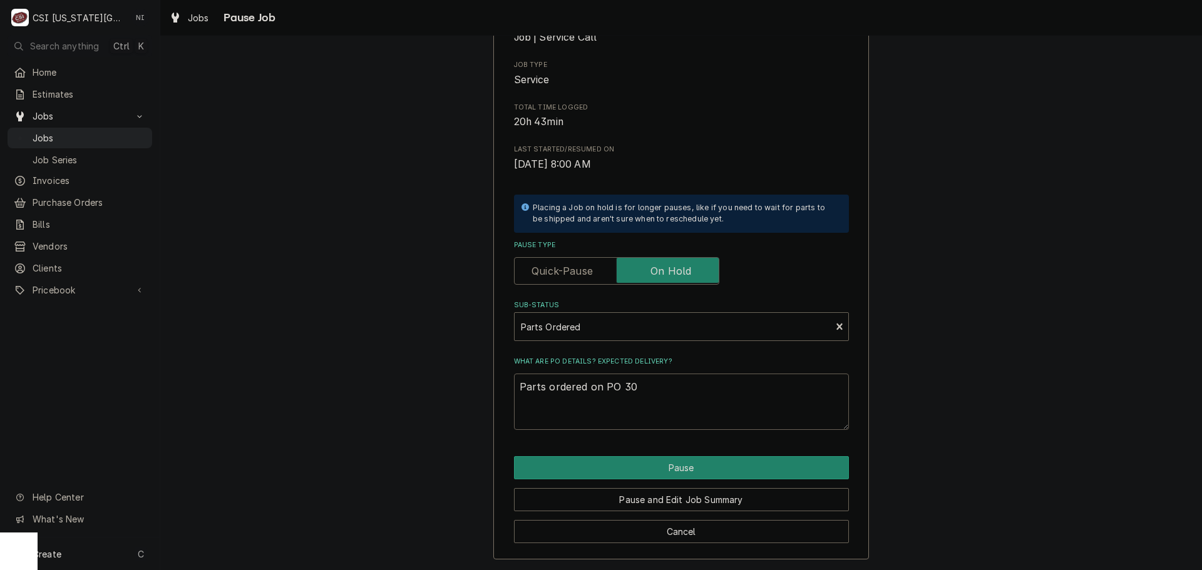
type textarea "Parts ordered on PO 301"
type textarea "x"
type textarea "Parts ordered on PO 3017"
type textarea "x"
type textarea "Parts ordered on PO 30178"
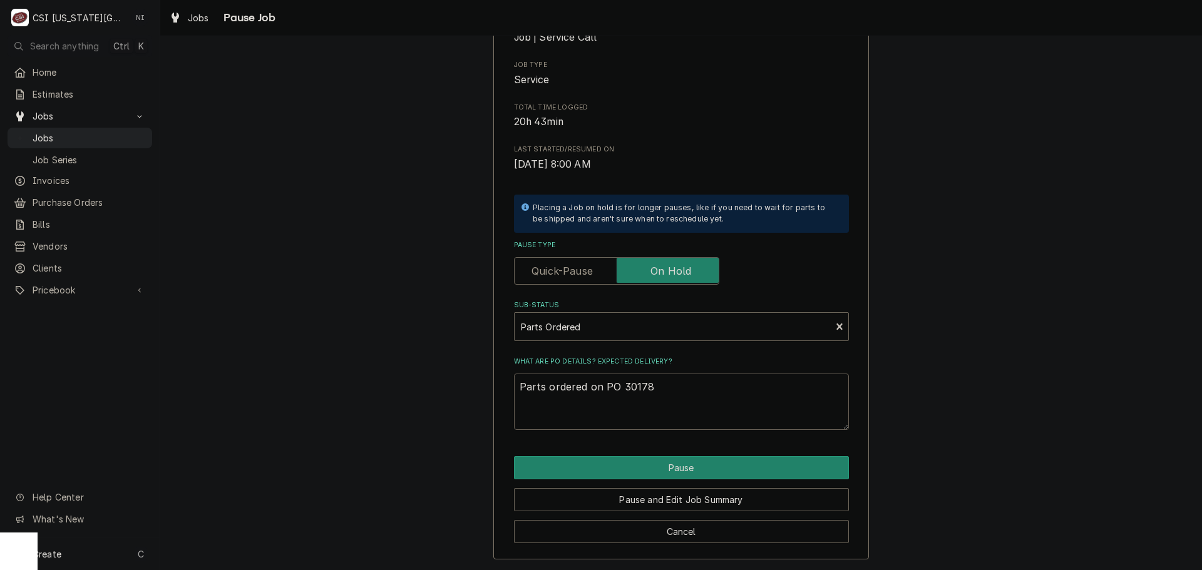
type textarea "x"
type textarea "Parts ordered on PO 301783"
click at [739, 458] on button "Pause" at bounding box center [681, 467] width 335 height 23
type textarea "x"
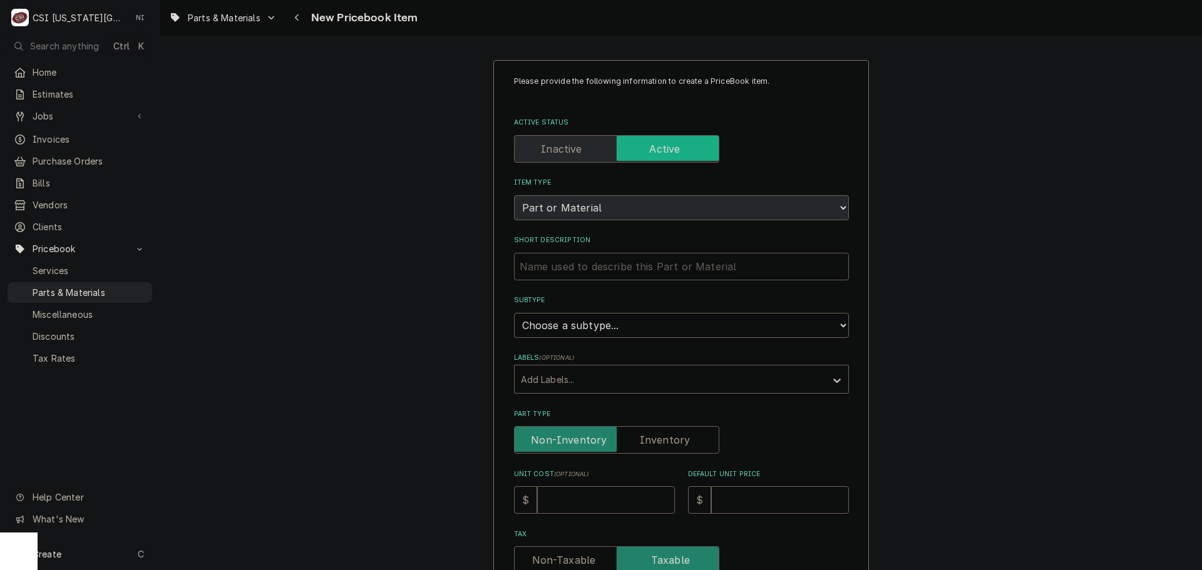
click at [670, 269] on input "Short Description" at bounding box center [681, 267] width 335 height 28
paste input "Rocker Switch, Momentary Start"
type textarea "x"
type input "Rocker Switch, Momentary Start"
click at [628, 322] on select "Choose a subtype... [#2-DUAL] AFTERHRS-WH-CHG-2 [#2-DUAL] [PERSON_NAME]-EQUIP […" at bounding box center [681, 325] width 335 height 25
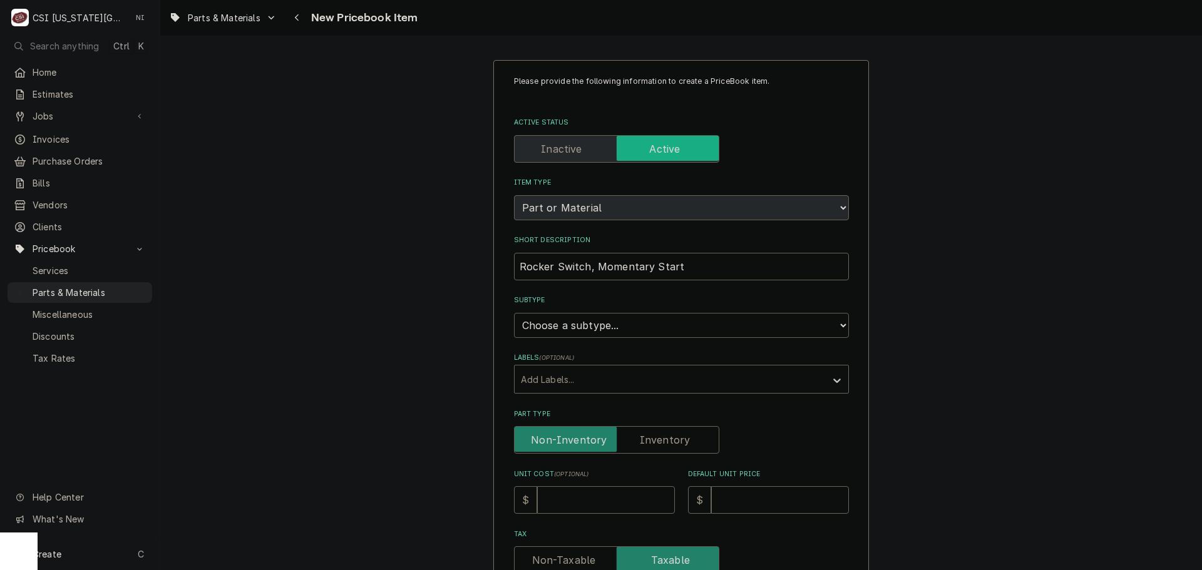
select select "45"
click at [514, 313] on select "Choose a subtype... [#2-DUAL] AFTERHRS-WH-CHG-2 [#2-DUAL] [PERSON_NAME]-EQUIP […" at bounding box center [681, 325] width 335 height 25
type textarea "x"
drag, startPoint x: 650, startPoint y: 436, endPoint x: 621, endPoint y: 492, distance: 62.7
click at [650, 437] on label "Part Type" at bounding box center [616, 440] width 205 height 28
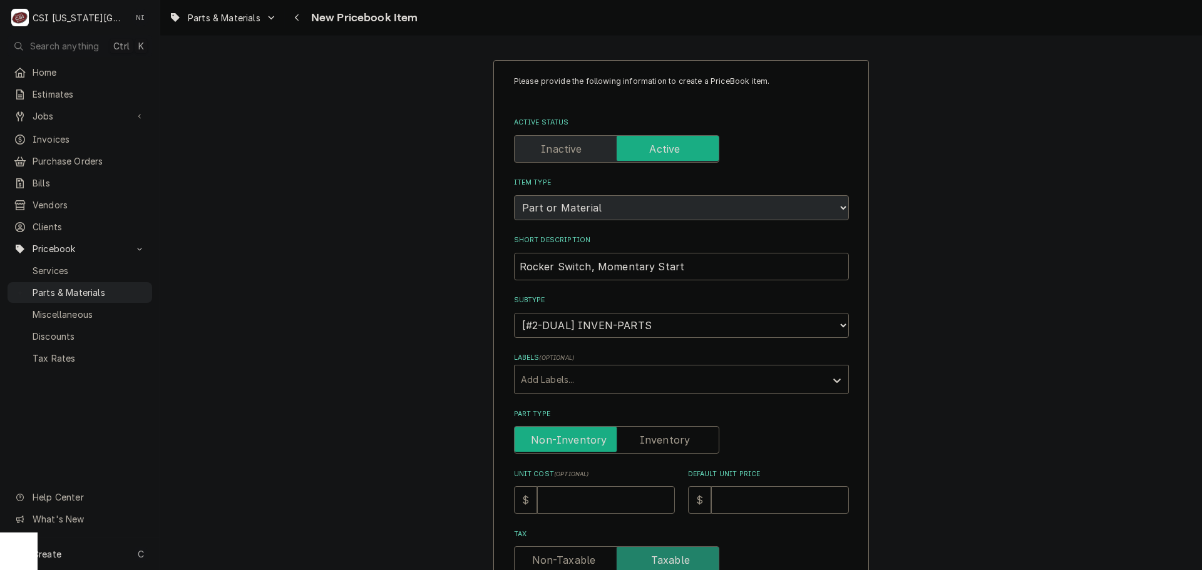
click at [650, 437] on input "Part Type" at bounding box center [616, 440] width 194 height 28
checkbox input "true"
click at [620, 498] on input "Unit Cost ( optional )" at bounding box center [606, 500] width 138 height 28
type textarea "x"
type input "3"
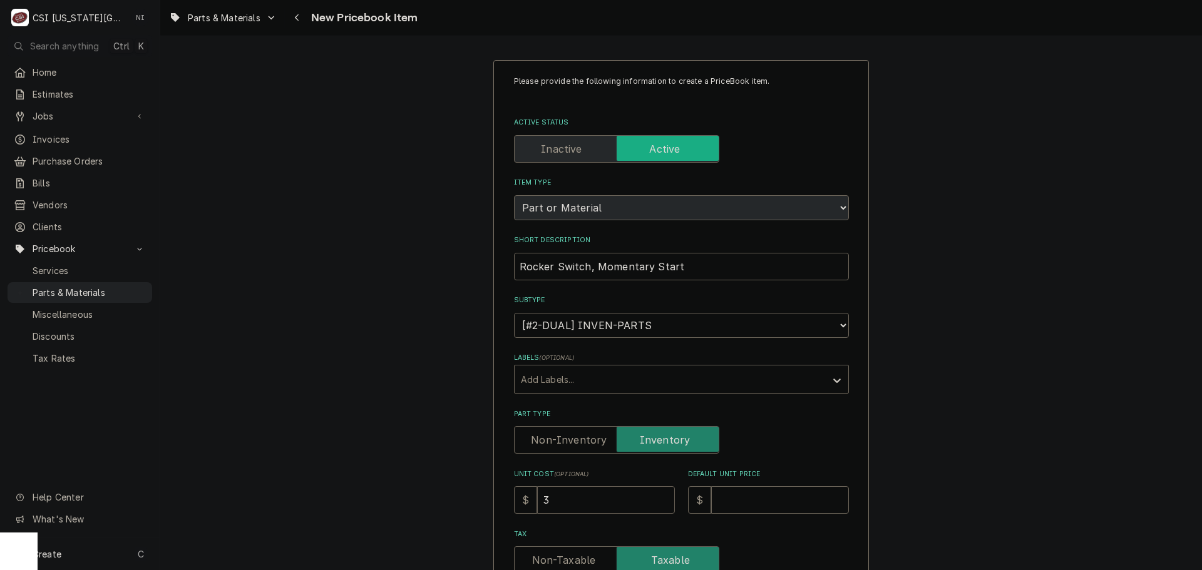
type textarea "x"
type input "3.4"
type textarea "x"
type input "3.49"
click at [725, 501] on input "Default Unit Price" at bounding box center [780, 500] width 138 height 28
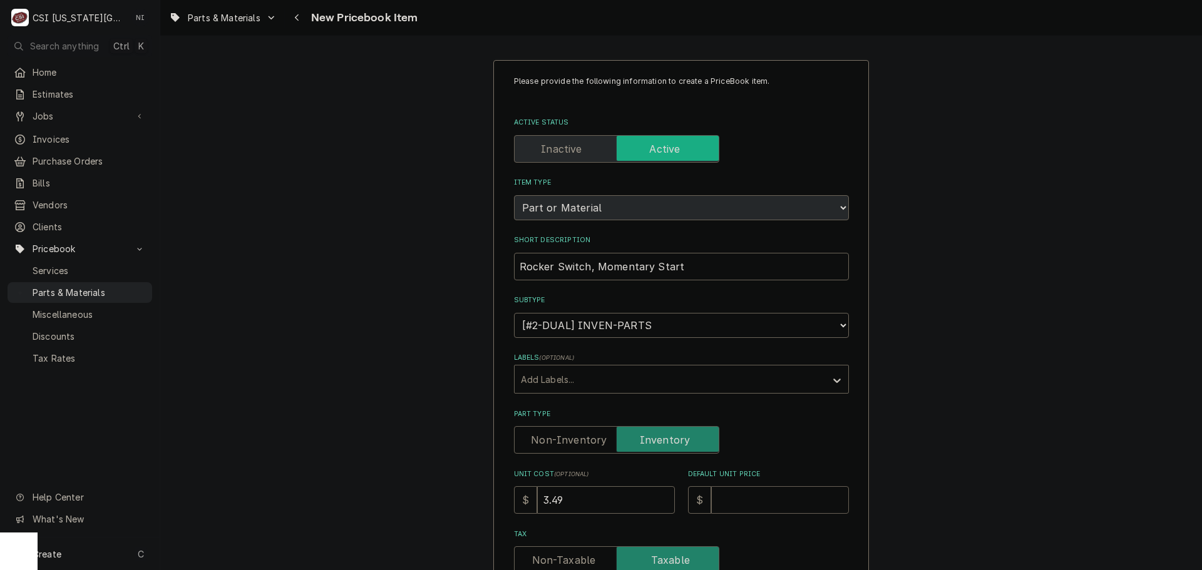
type textarea "x"
type input "5"
type textarea "x"
type input "5.2"
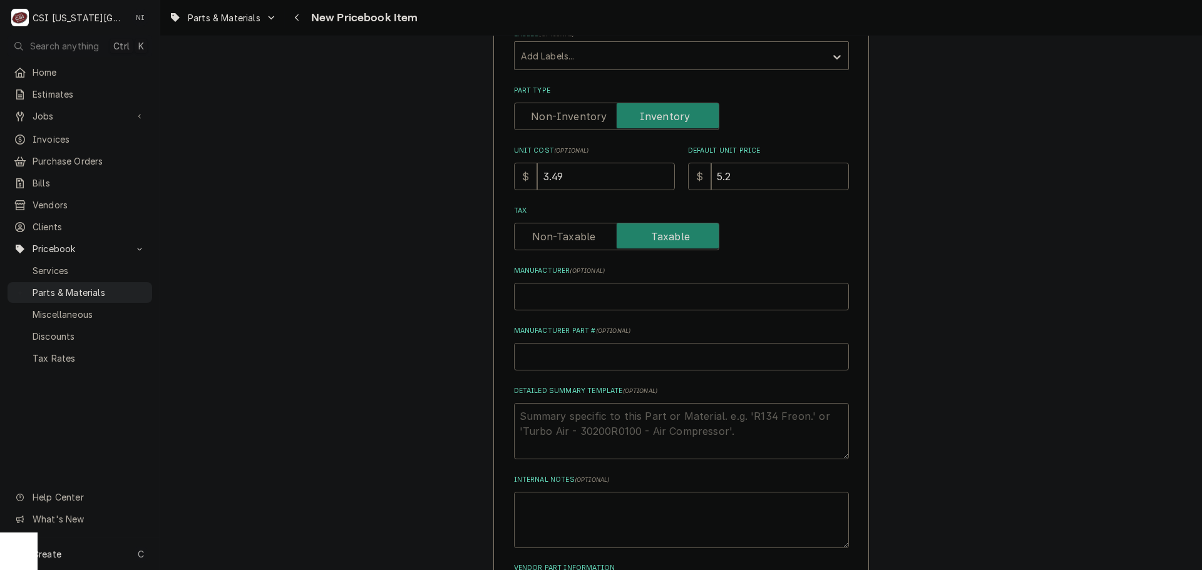
scroll to position [438, 0]
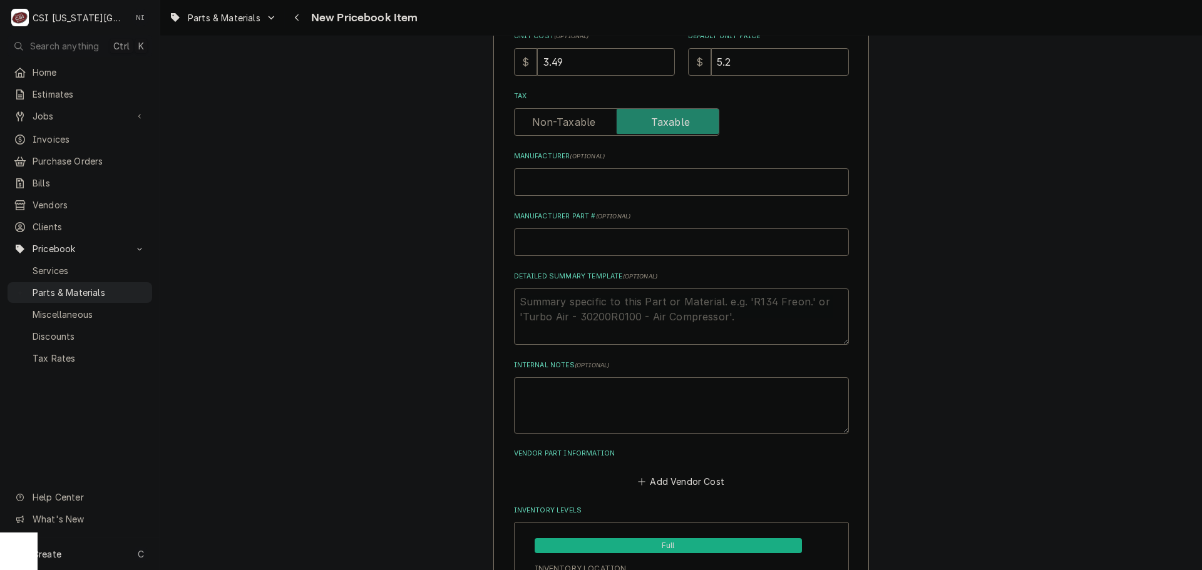
click at [585, 245] on input "Manufacturer Part # ( optional )" at bounding box center [681, 242] width 335 height 28
type textarea "x"
type input "BU"
type textarea "x"
type input "BUN"
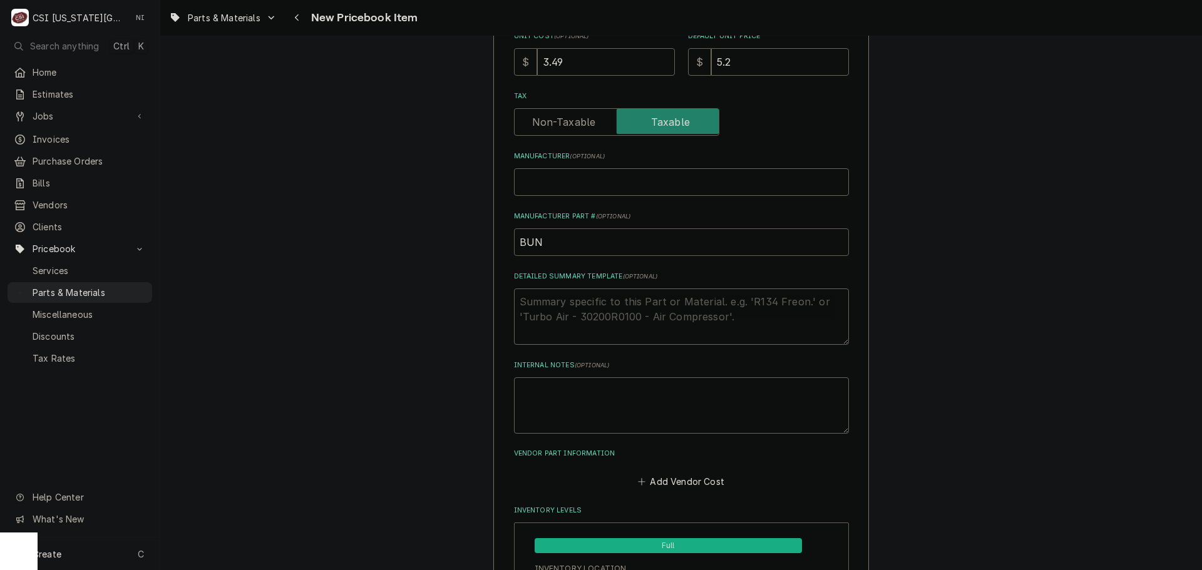
type textarea "x"
type input "BUN-"
click at [555, 243] on input "BUN-" at bounding box center [681, 242] width 335 height 28
paste input "01063.0000"
type textarea "x"
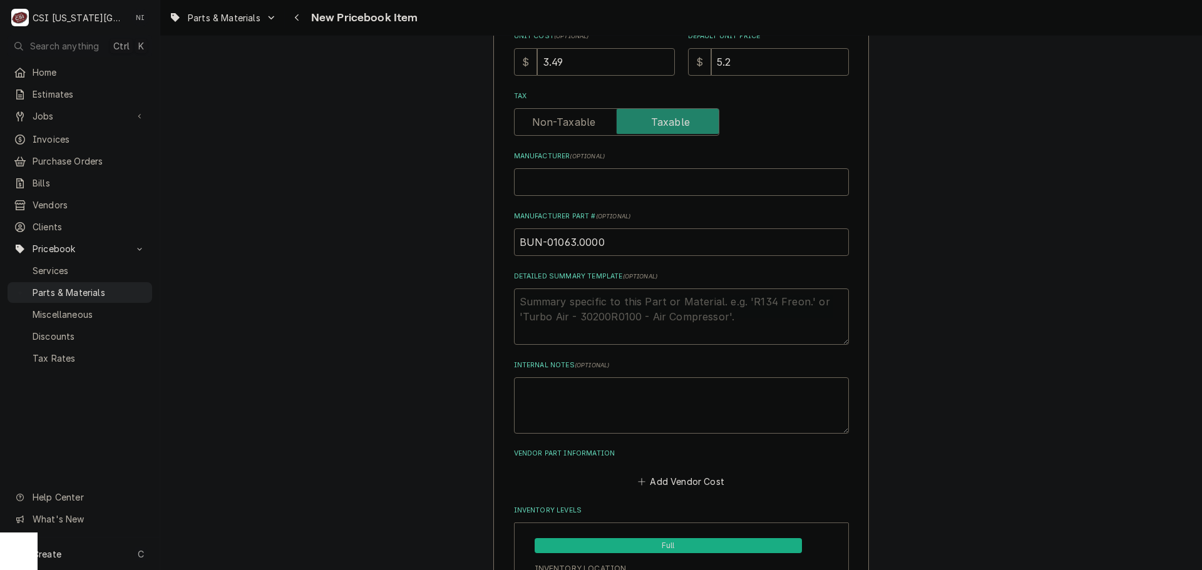
drag, startPoint x: 569, startPoint y: 245, endPoint x: 476, endPoint y: 254, distance: 93.1
type input "BUN-01063.0000"
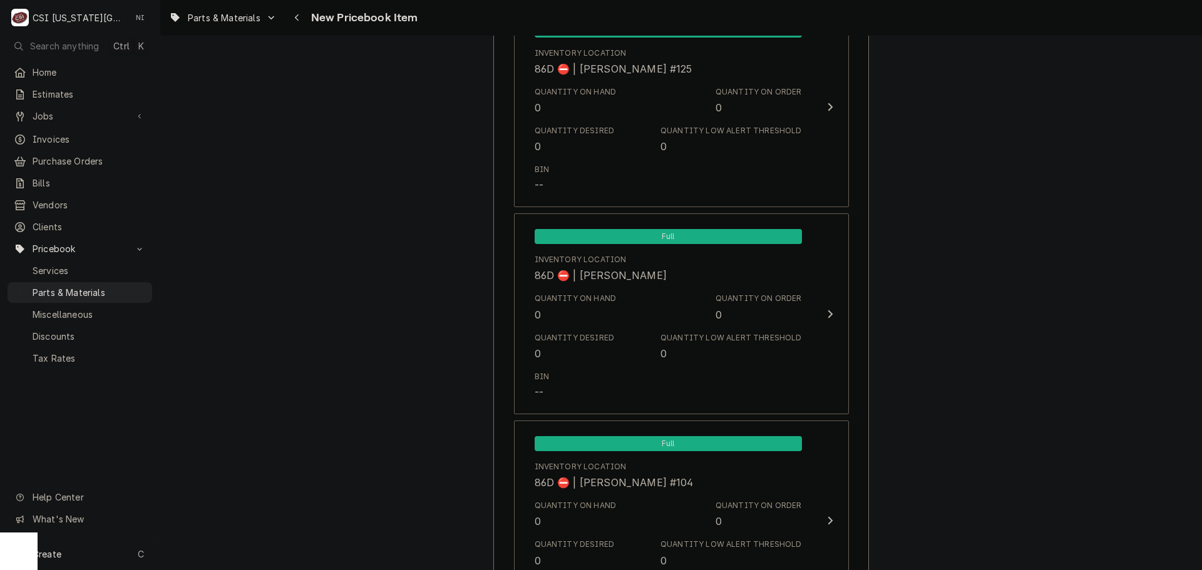
scroll to position [12060, 0]
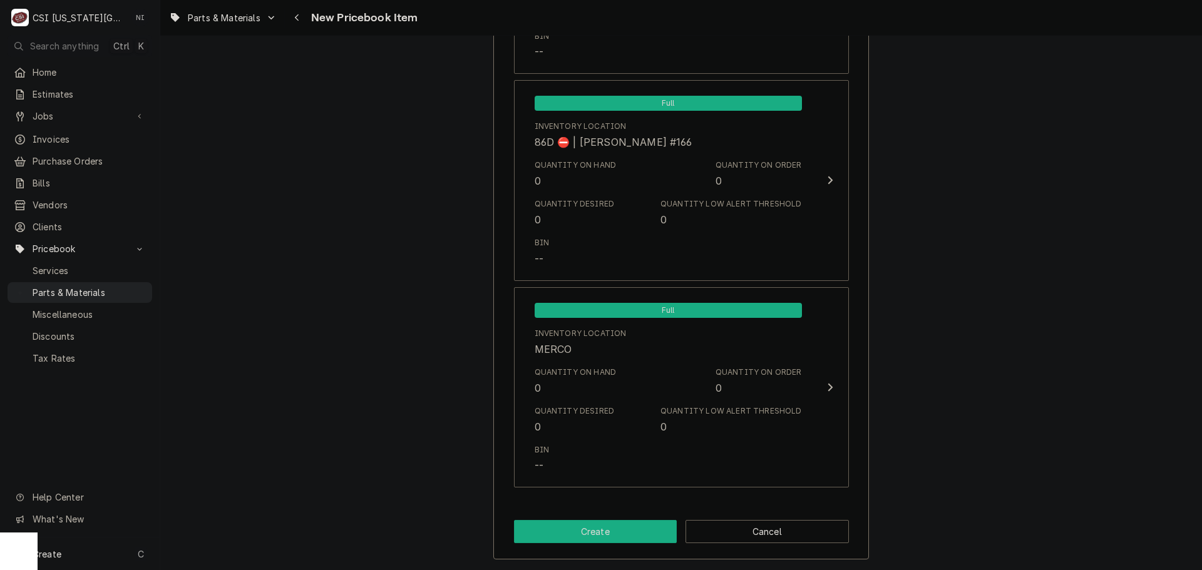
click at [628, 527] on button "Create" at bounding box center [595, 531] width 163 height 23
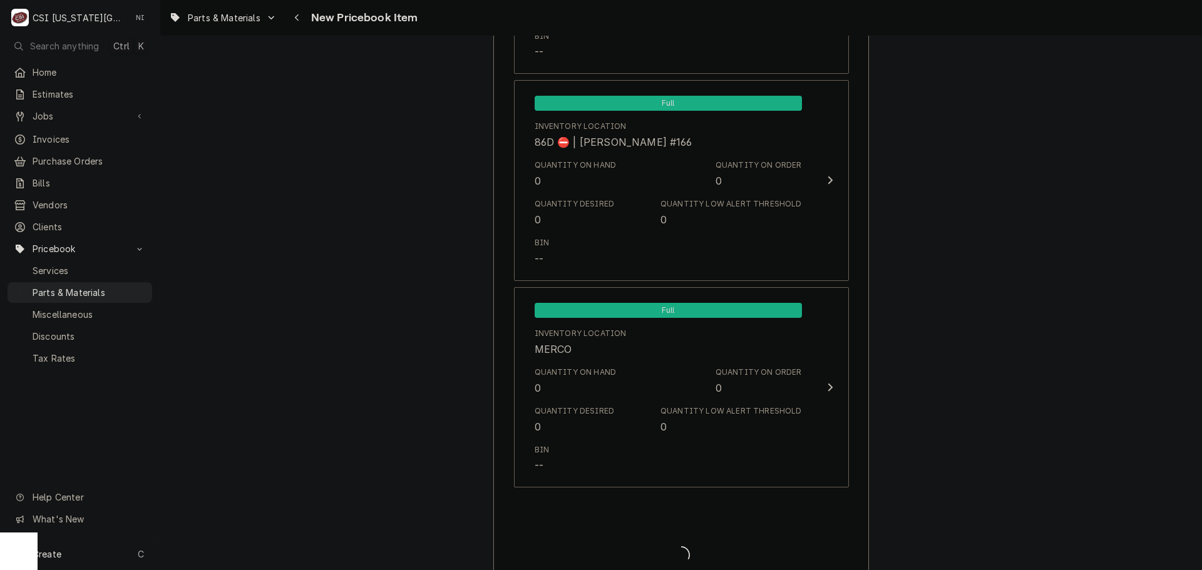
type textarea "x"
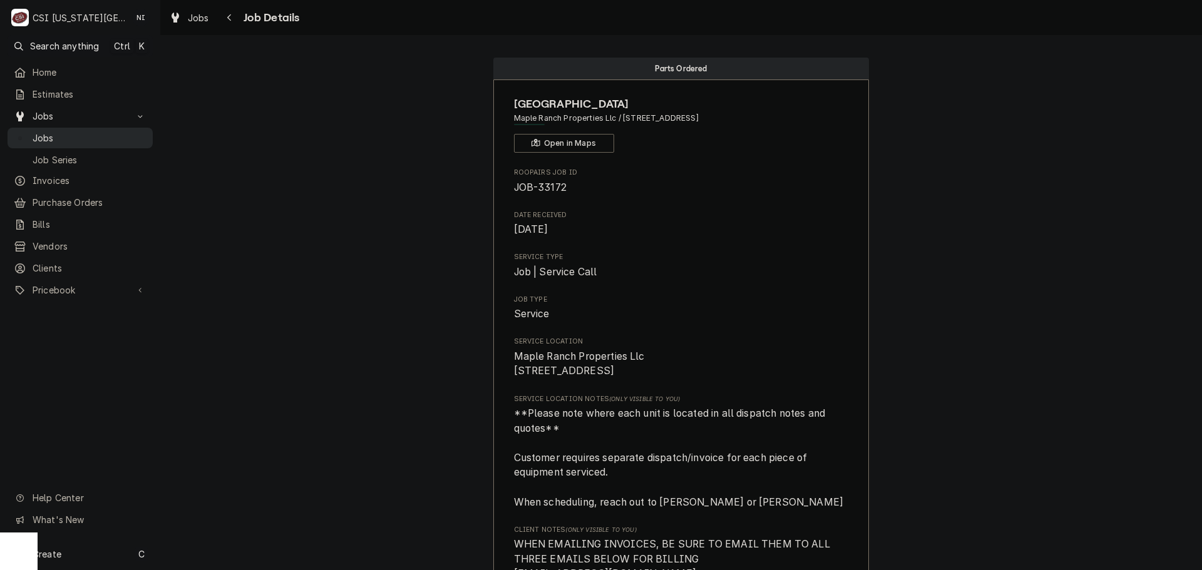
click at [85, 130] on div "Jobs" at bounding box center [80, 138] width 140 height 16
